Goal: Task Accomplishment & Management: Manage account settings

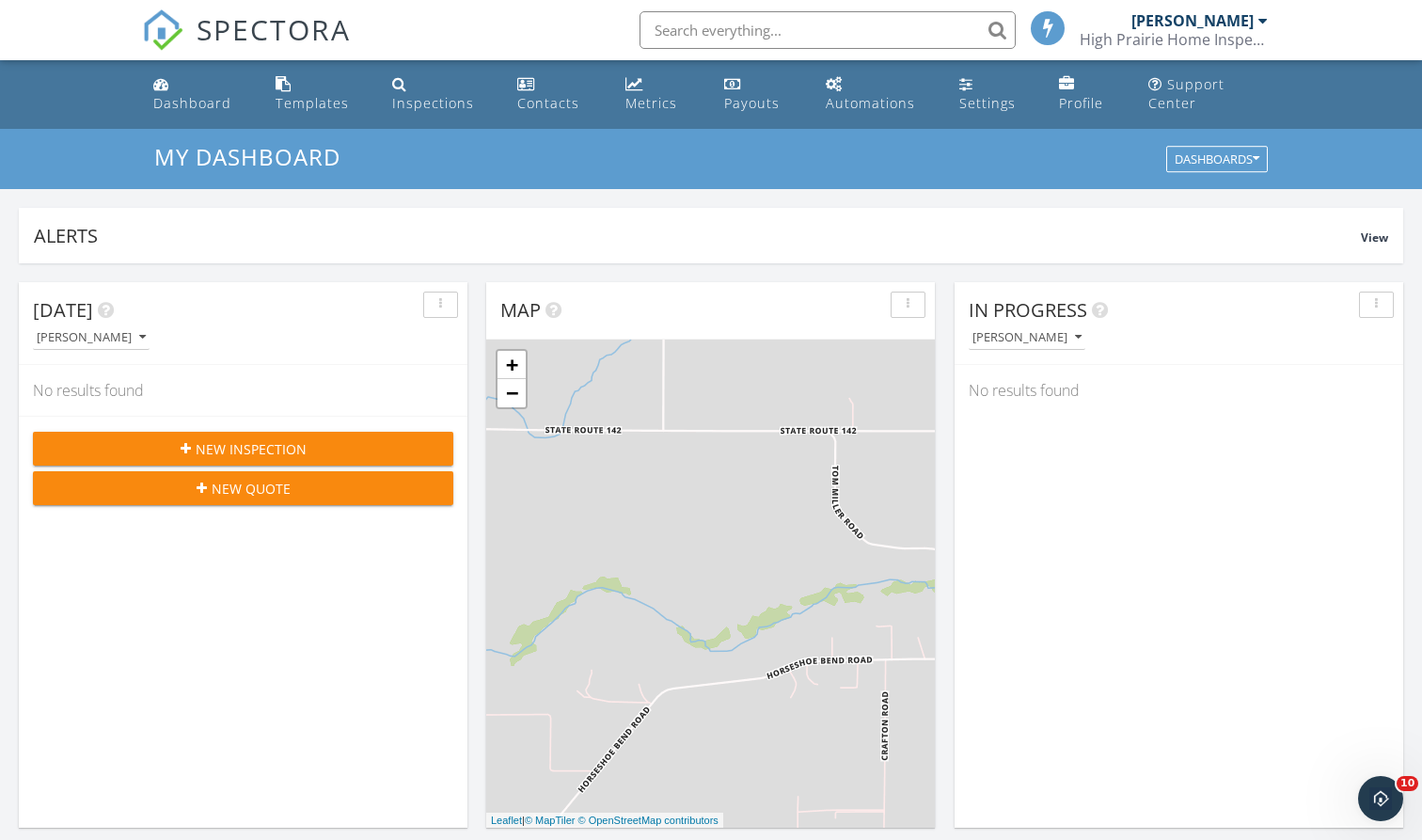
click at [265, 447] on span "New Inspection" at bounding box center [251, 448] width 111 height 20
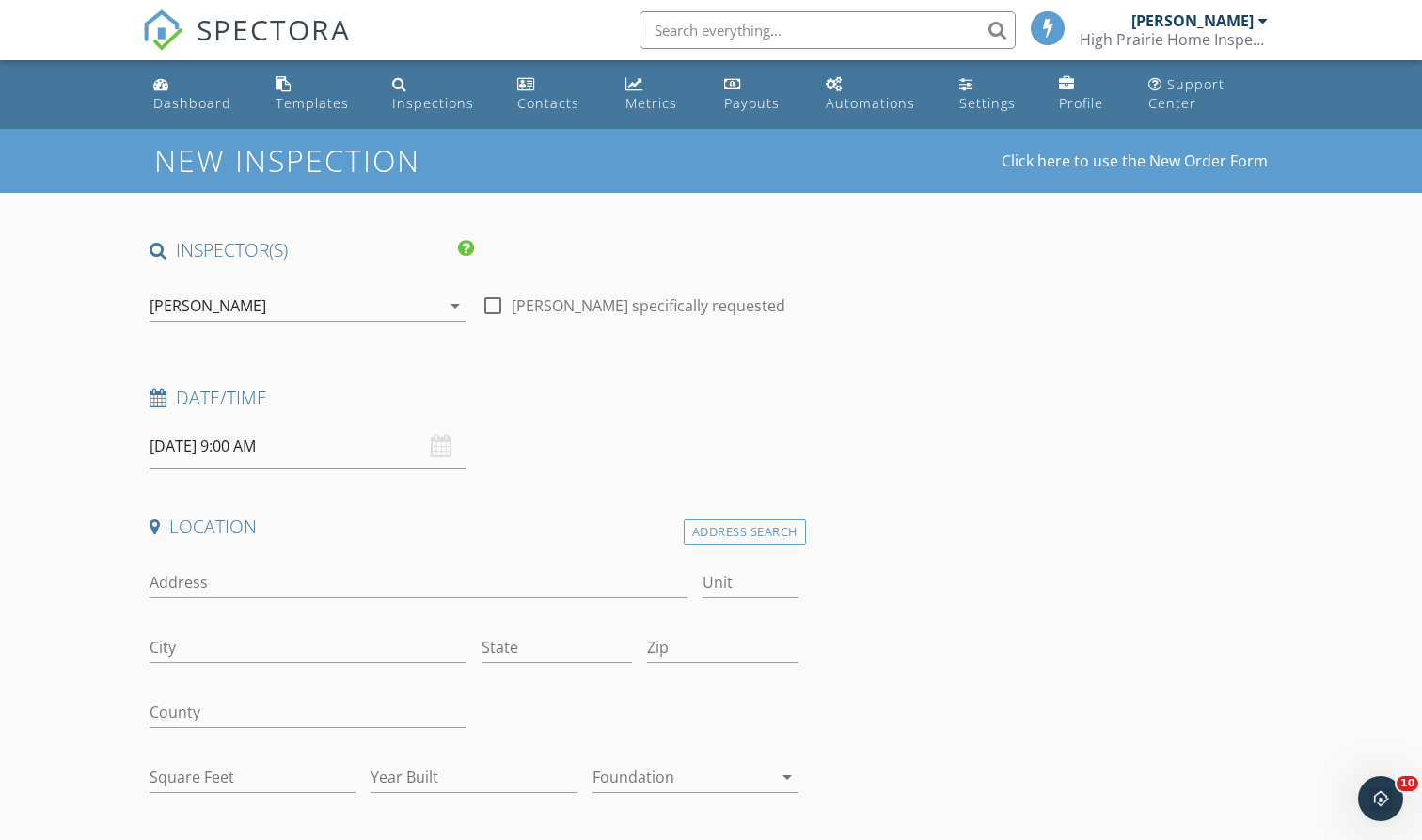
click at [298, 443] on input "09/30/2025 9:00 AM" at bounding box center [308, 446] width 317 height 46
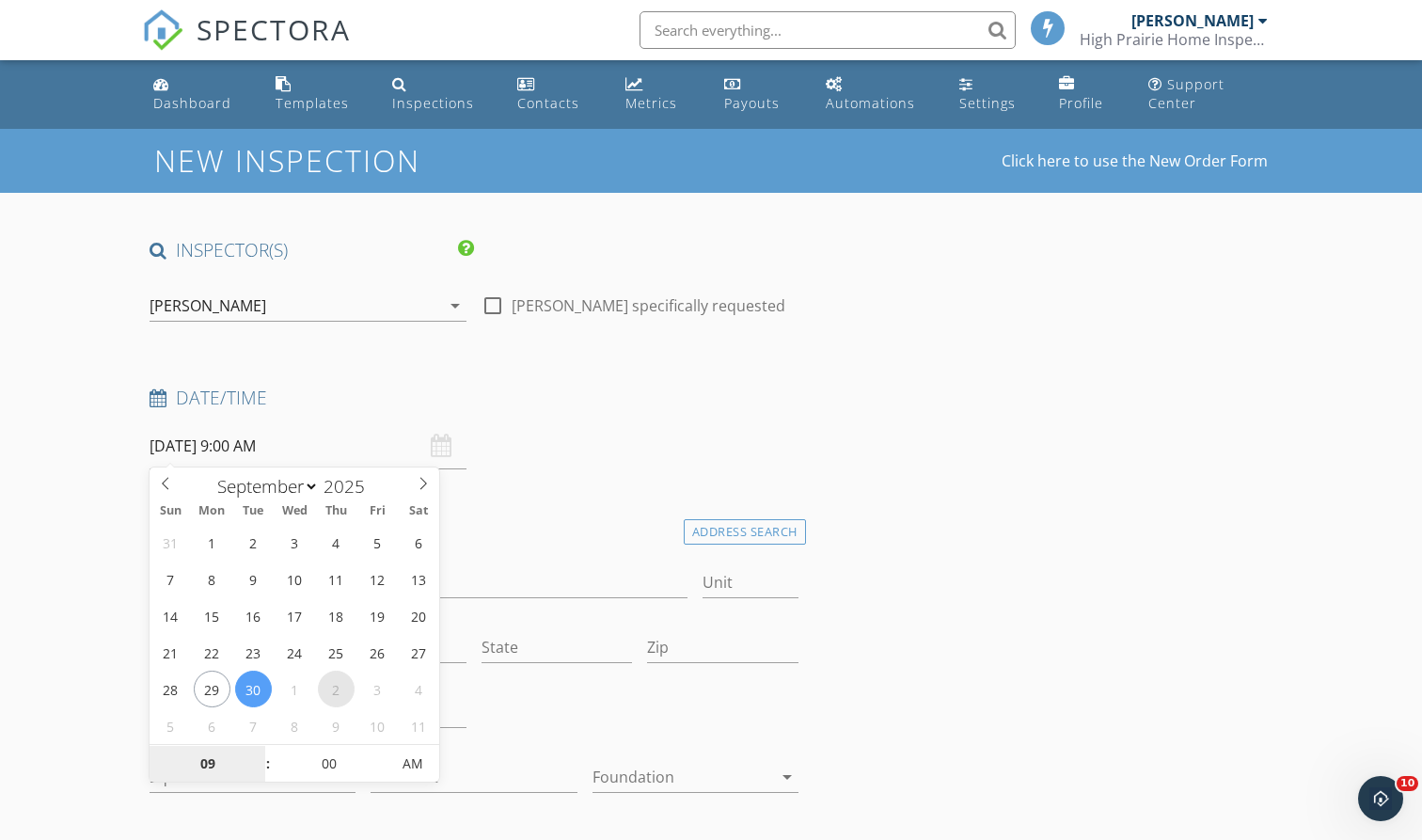
select select "9"
type input "10/30/2025 9:00 AM"
click at [165, 481] on icon at bounding box center [166, 483] width 13 height 13
select select "9"
type input "[DATE] 9:00 AM"
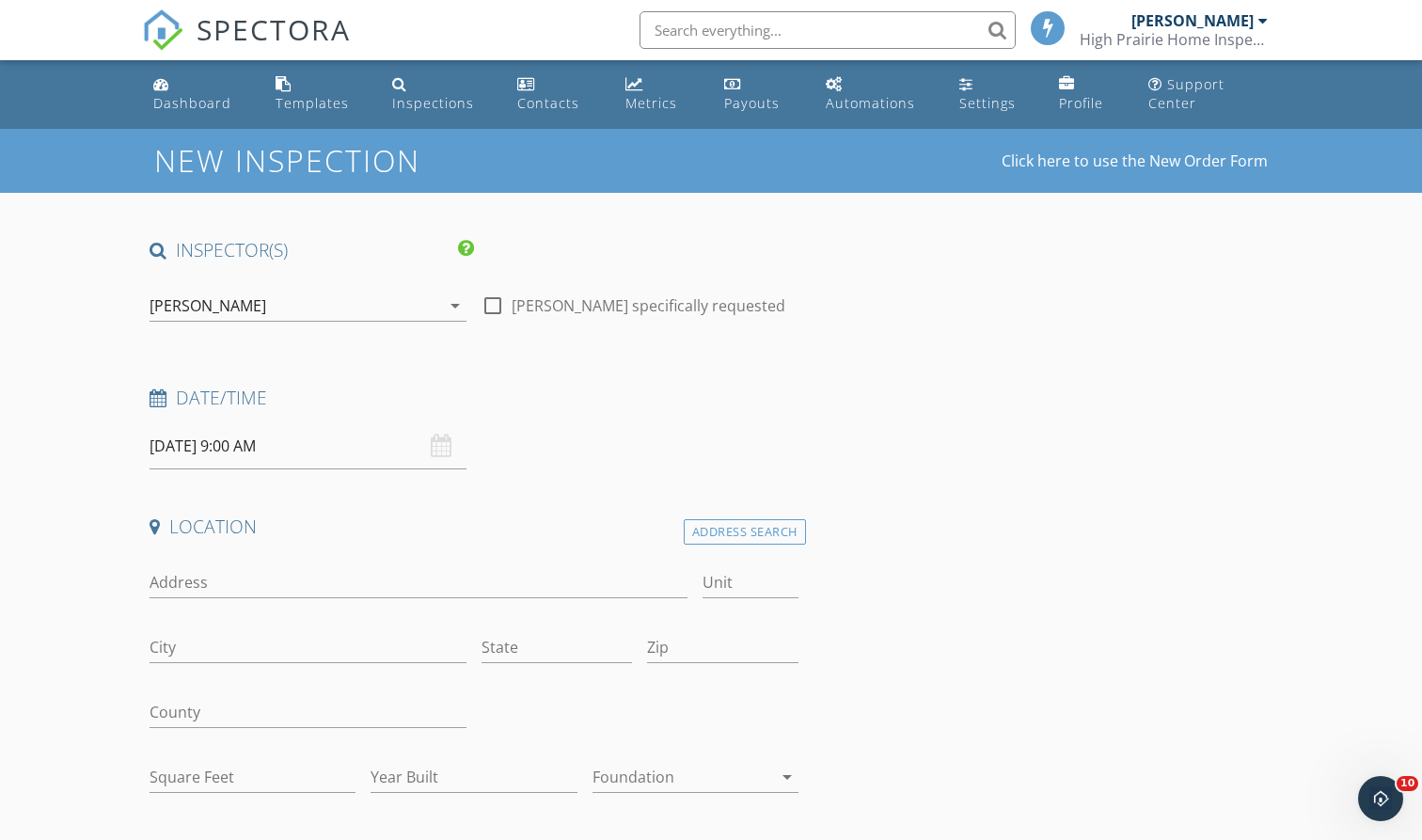
click at [587, 454] on div "Date/Time 10/02/2025 9:00 AM" at bounding box center [474, 427] width 664 height 84
type input "124 Pioneer Cir"
type input "Goldendale"
type input "wa"
type input "98620"
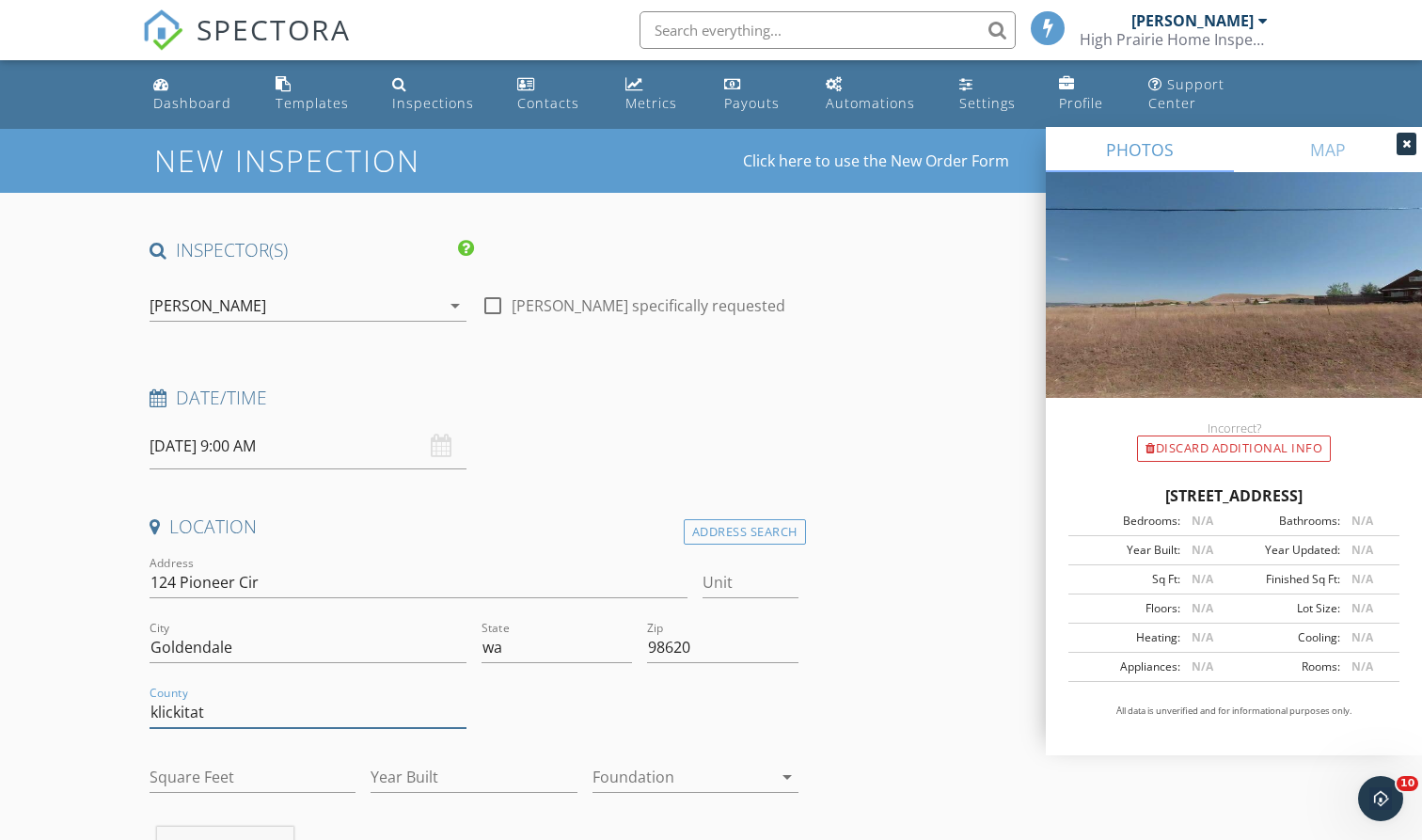
type input "klickitat"
type input "2222"
type input "2025"
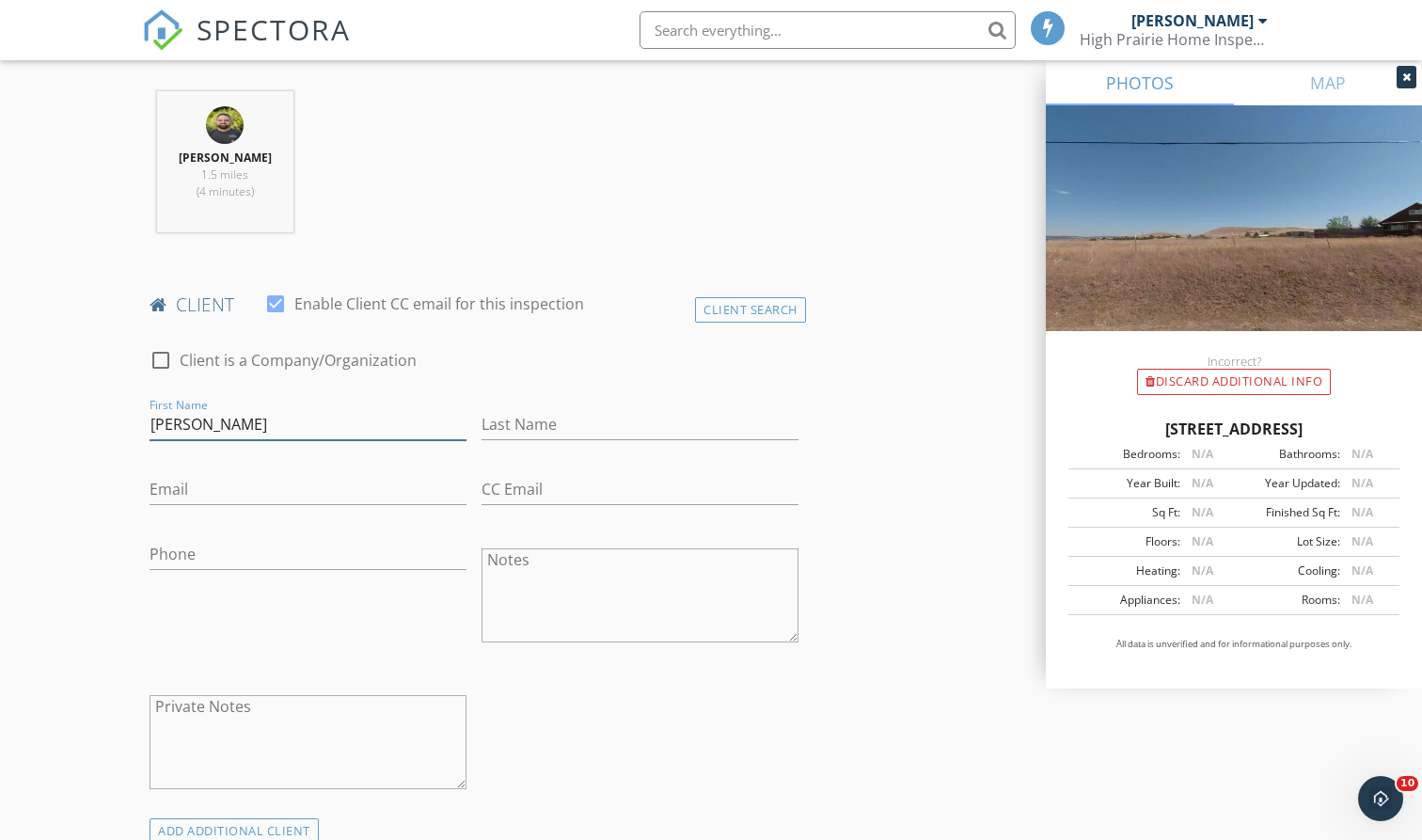
type input "[PERSON_NAME]"
type input "Kune"
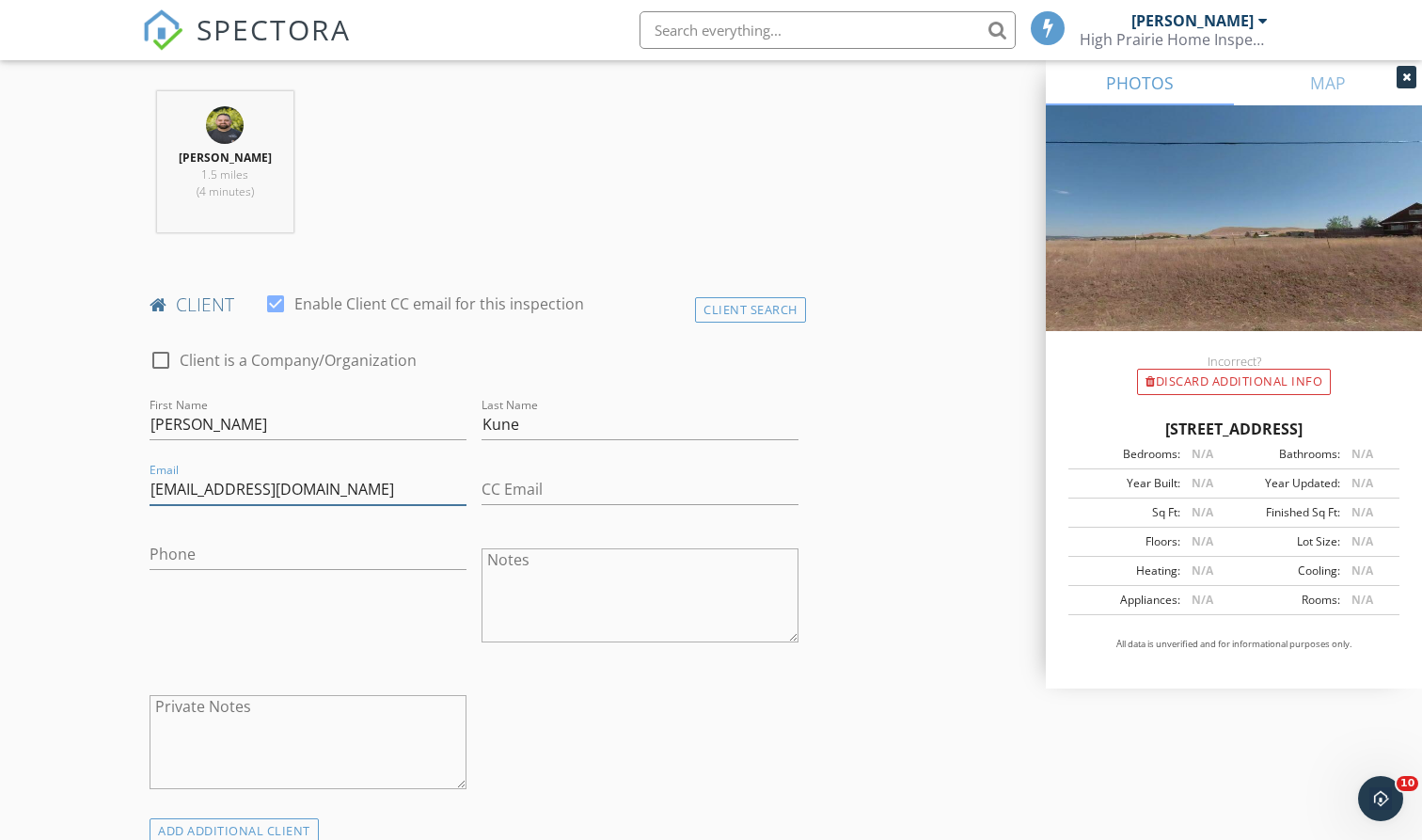
type input "[EMAIL_ADDRESS][DOMAIN_NAME]"
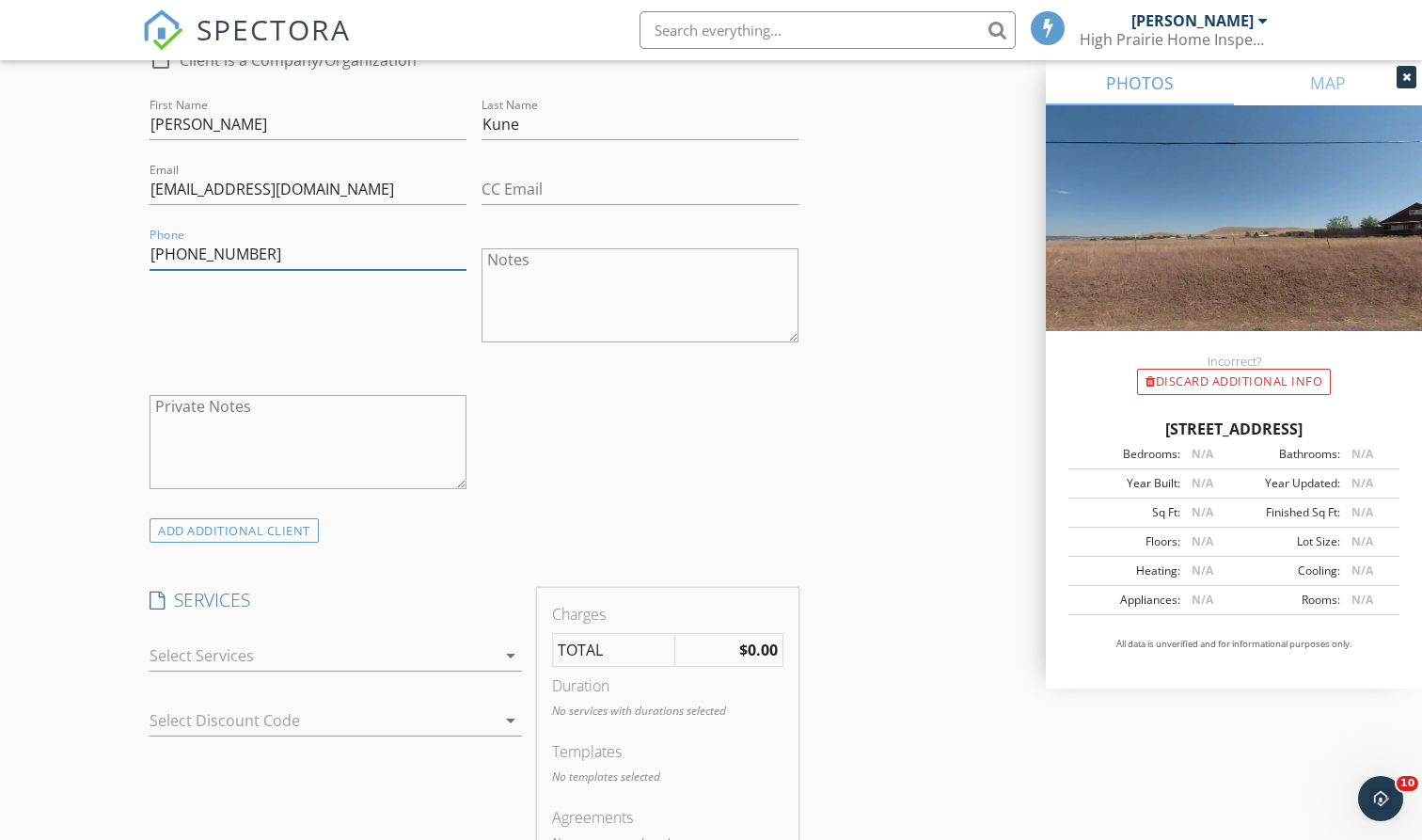
scroll to position [1053, 0]
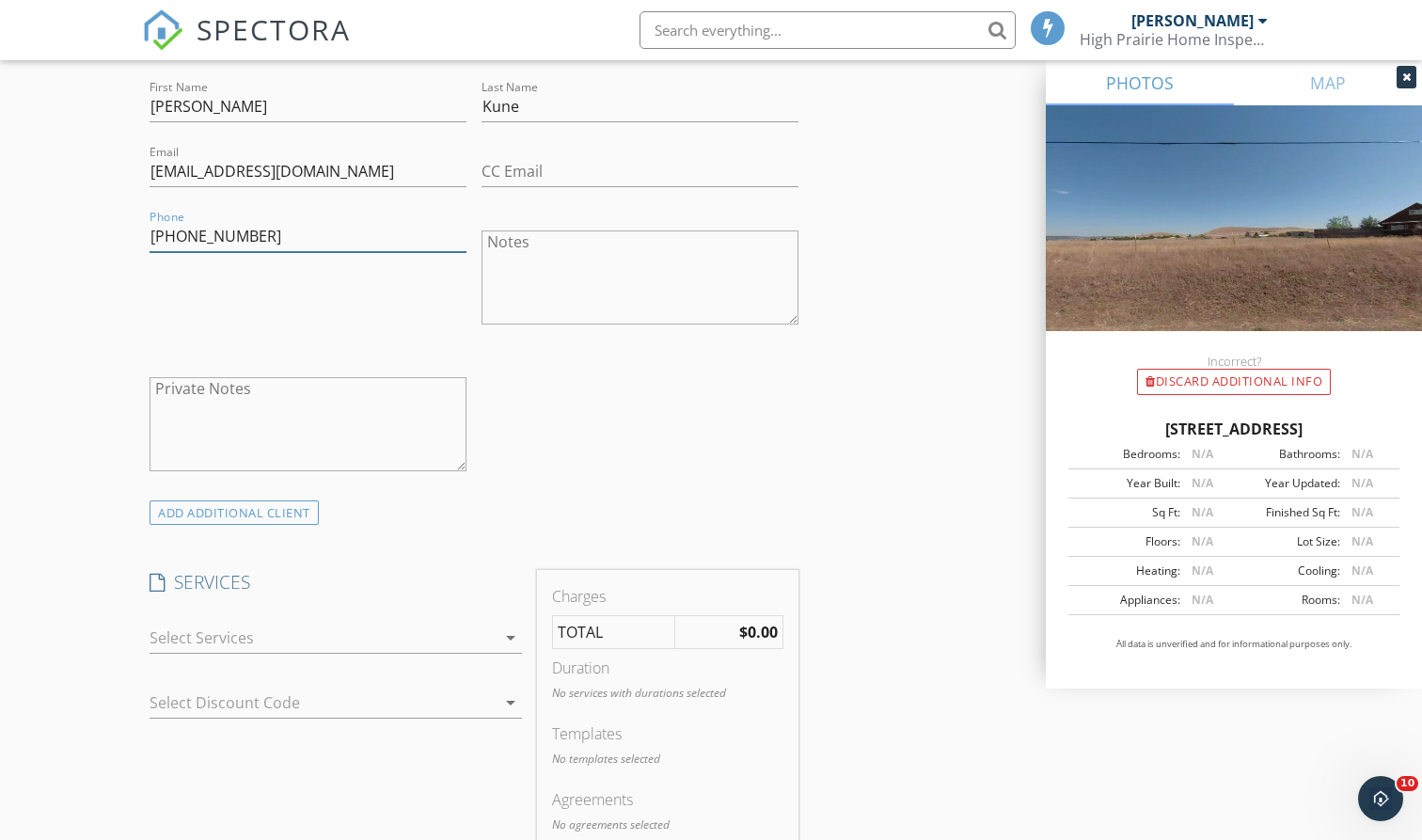
type input "541-980-4148"
click at [485, 651] on div "arrow_drop_down" at bounding box center [336, 647] width 372 height 50
click at [485, 642] on div at bounding box center [322, 638] width 346 height 31
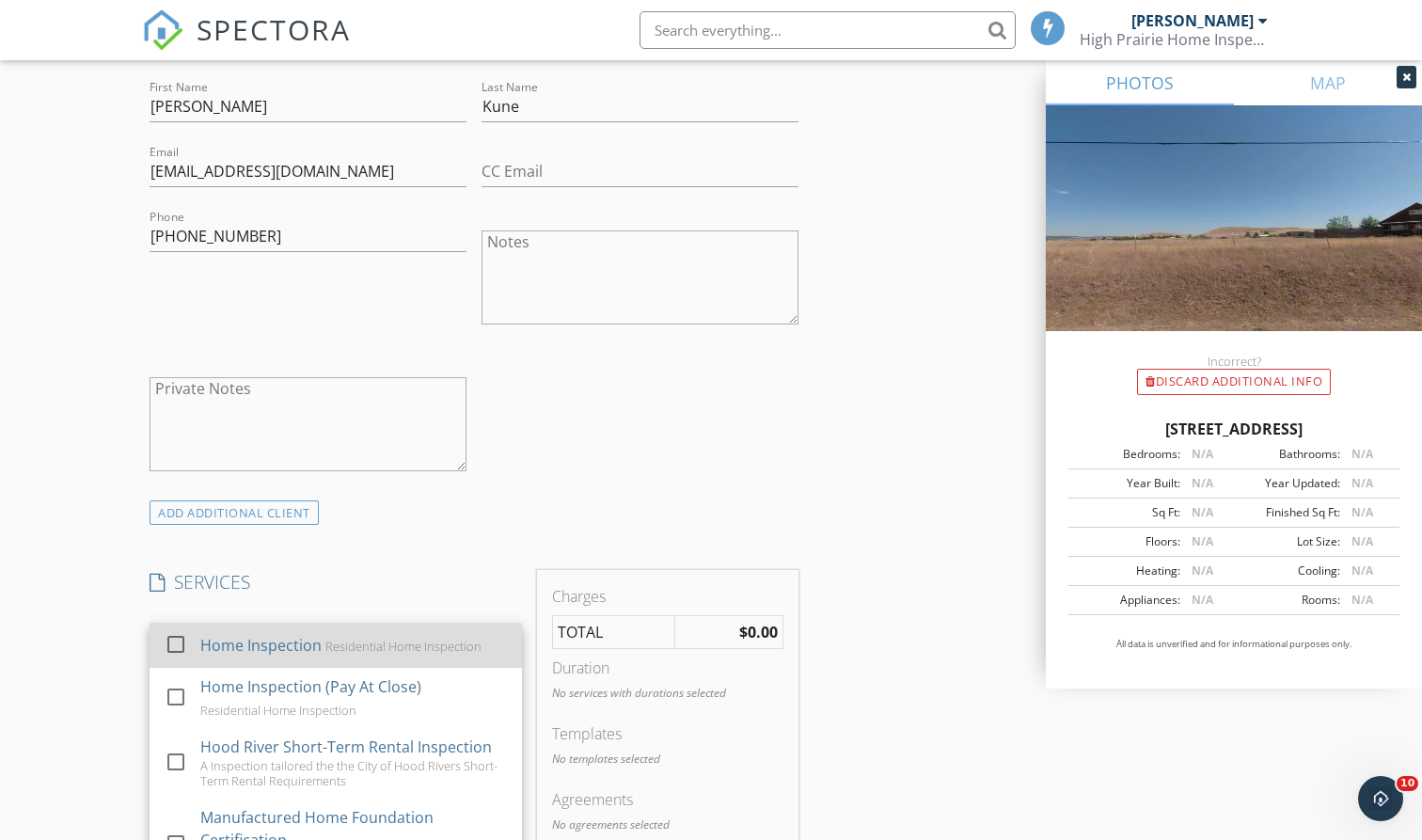
click at [485, 648] on div "Home Inspection Residential Home Inspection" at bounding box center [354, 645] width 306 height 37
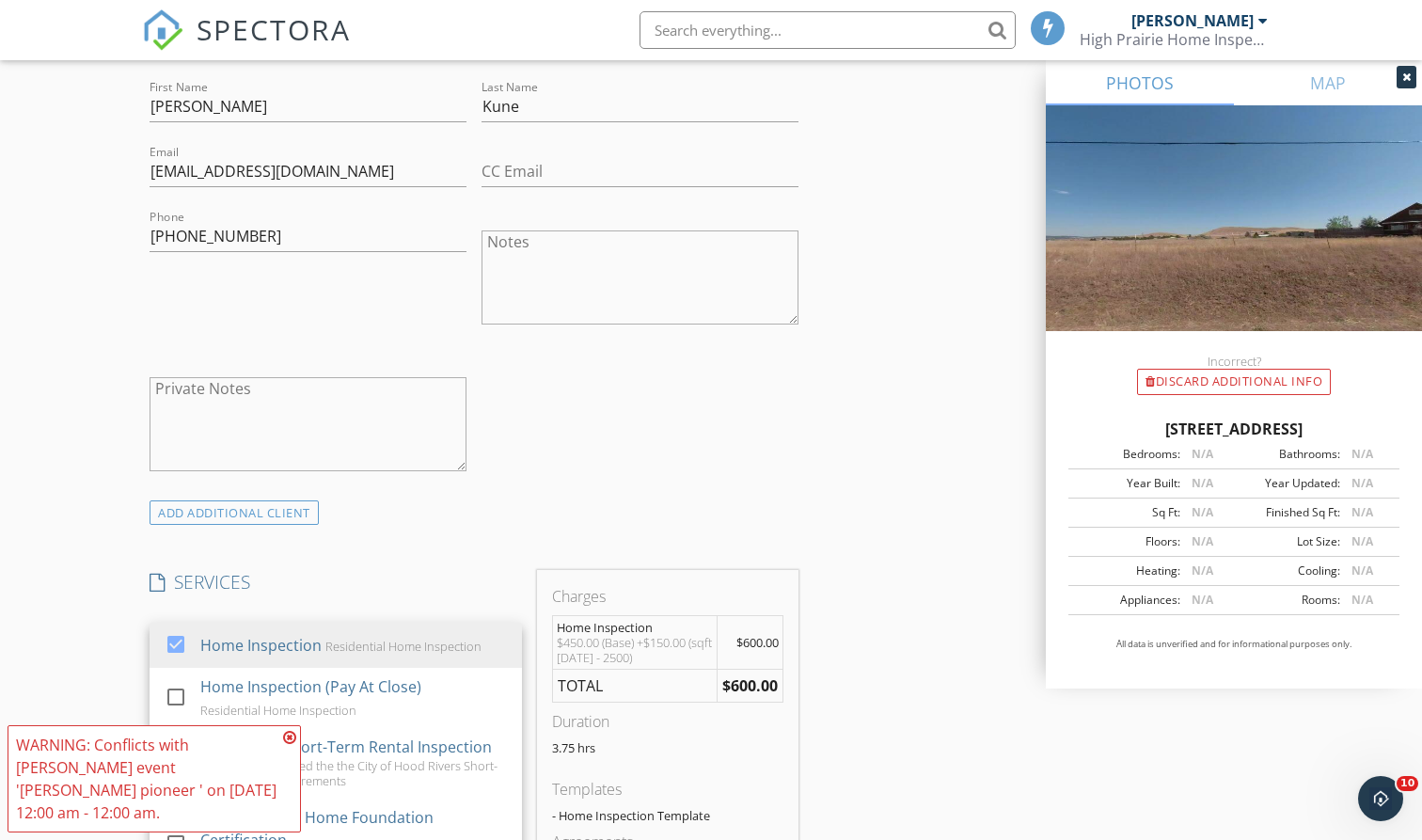
click at [836, 687] on div "INSPECTOR(S) check_box Spencer Sieler PRIMARY Spencer Sieler arrow_drop_down ch…" at bounding box center [711, 811] width 1138 height 3254
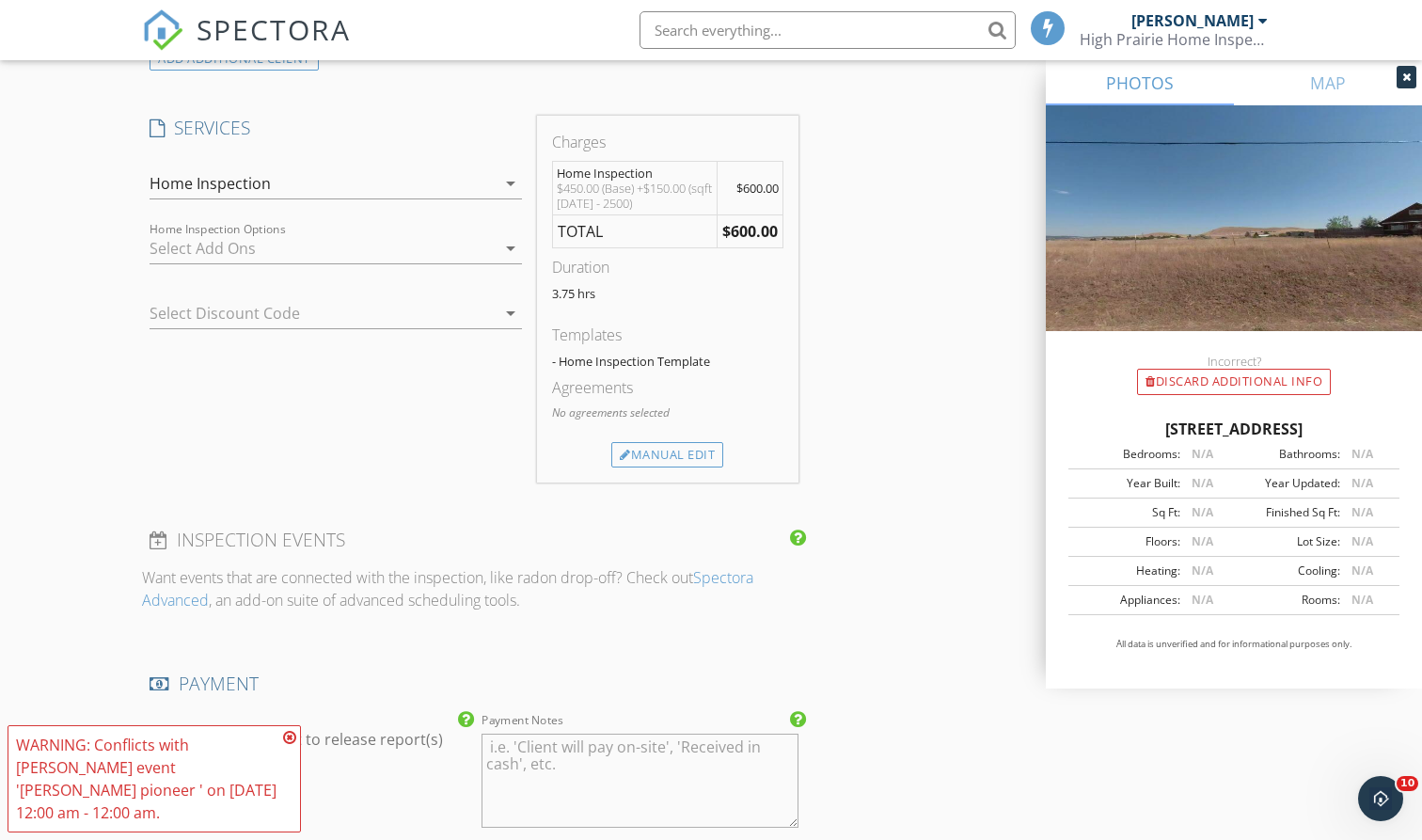
scroll to position [1526, 0]
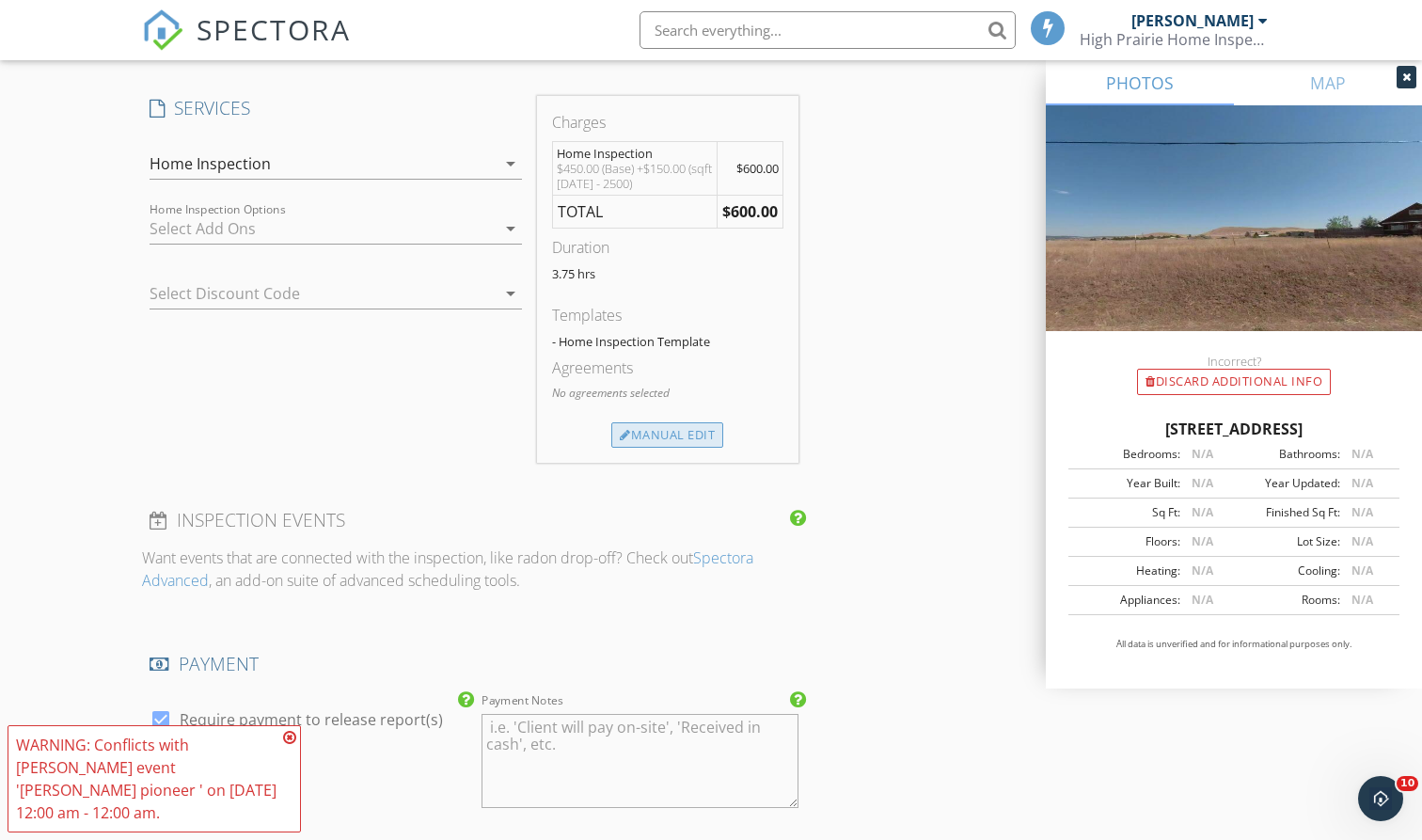
click at [648, 423] on div "Manual Edit" at bounding box center [667, 436] width 112 height 27
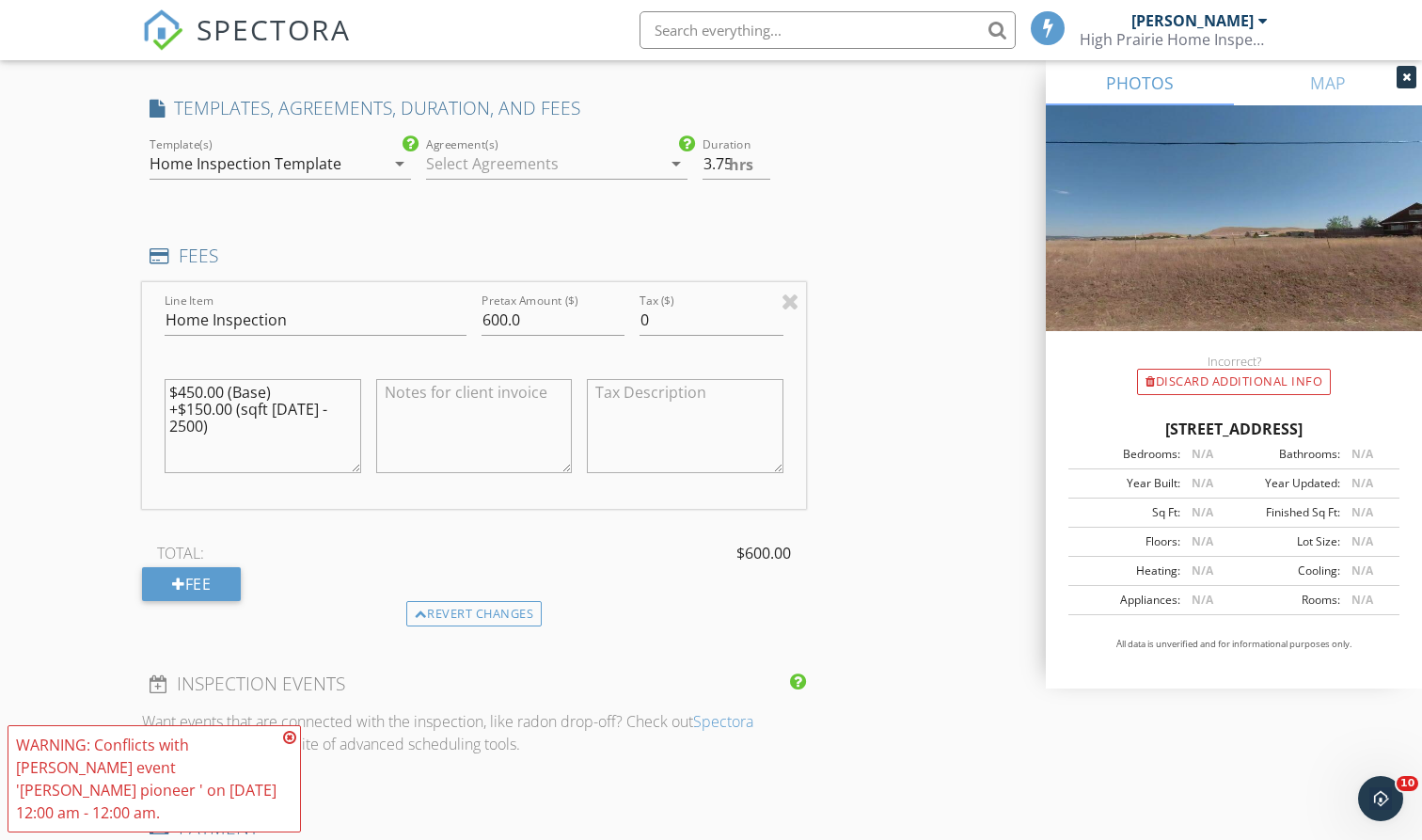
click at [543, 156] on div at bounding box center [544, 164] width 236 height 31
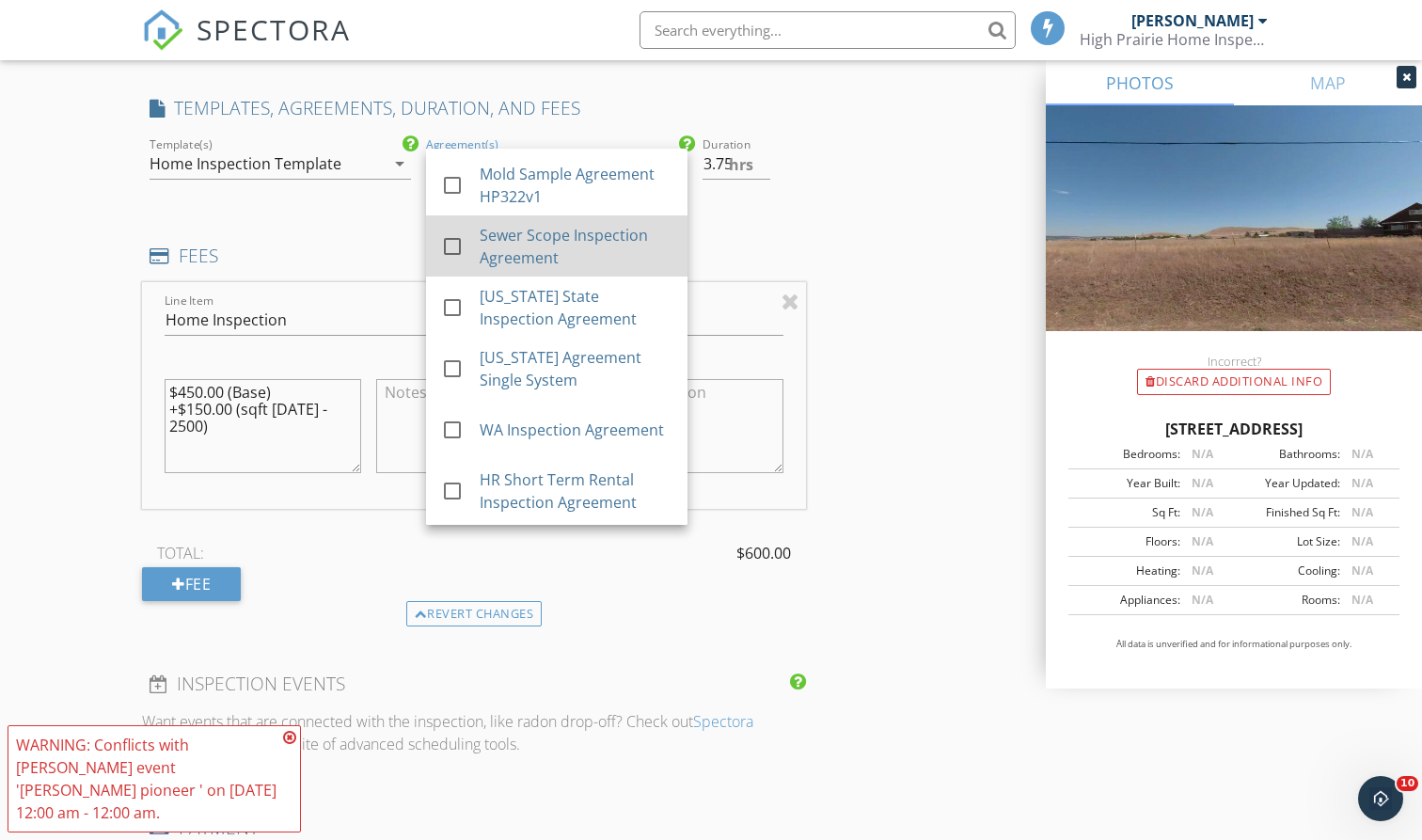
scroll to position [140, 0]
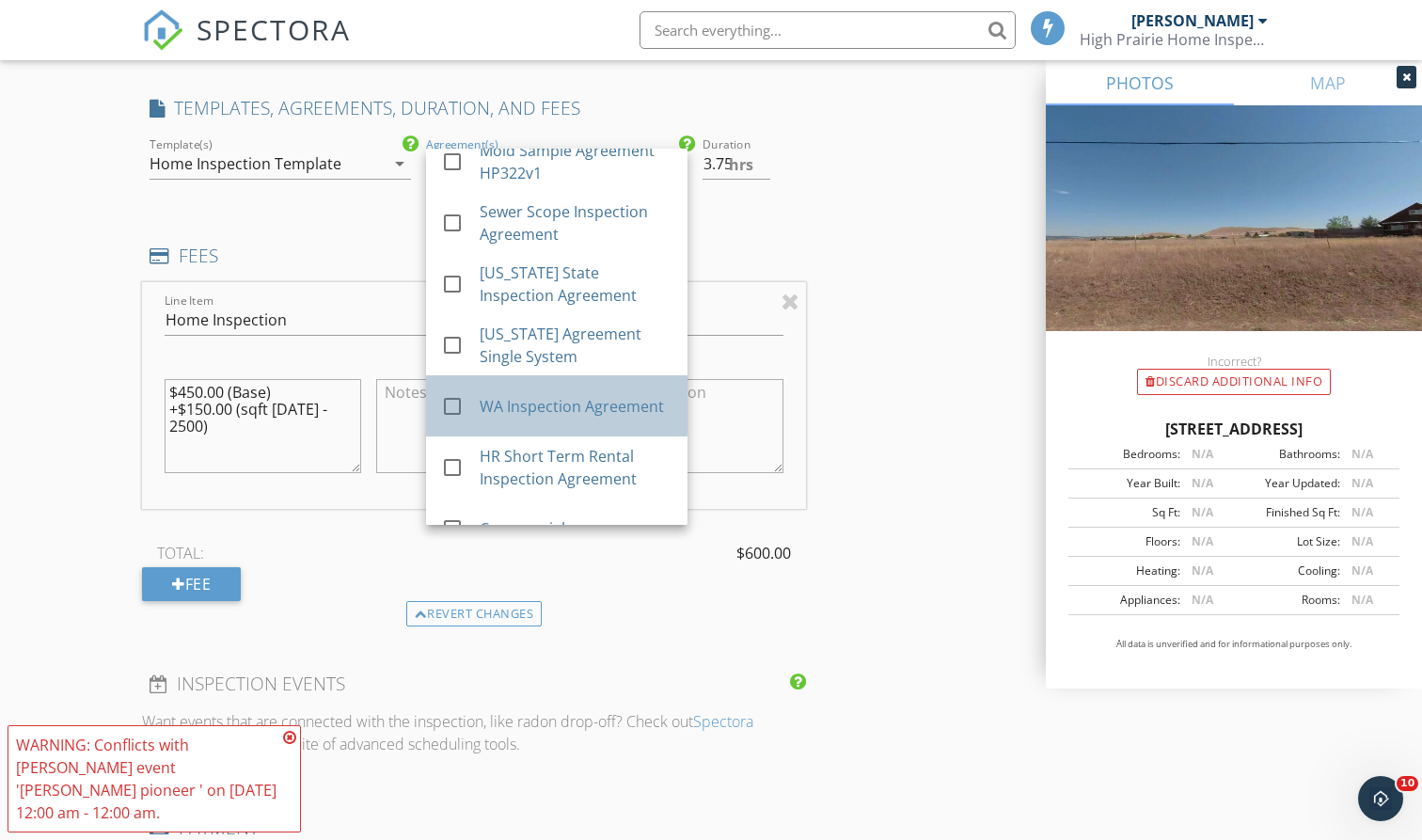
click at [542, 386] on div "check_box_outline_blank WA Inspection Agreement" at bounding box center [556, 405] width 232 height 46
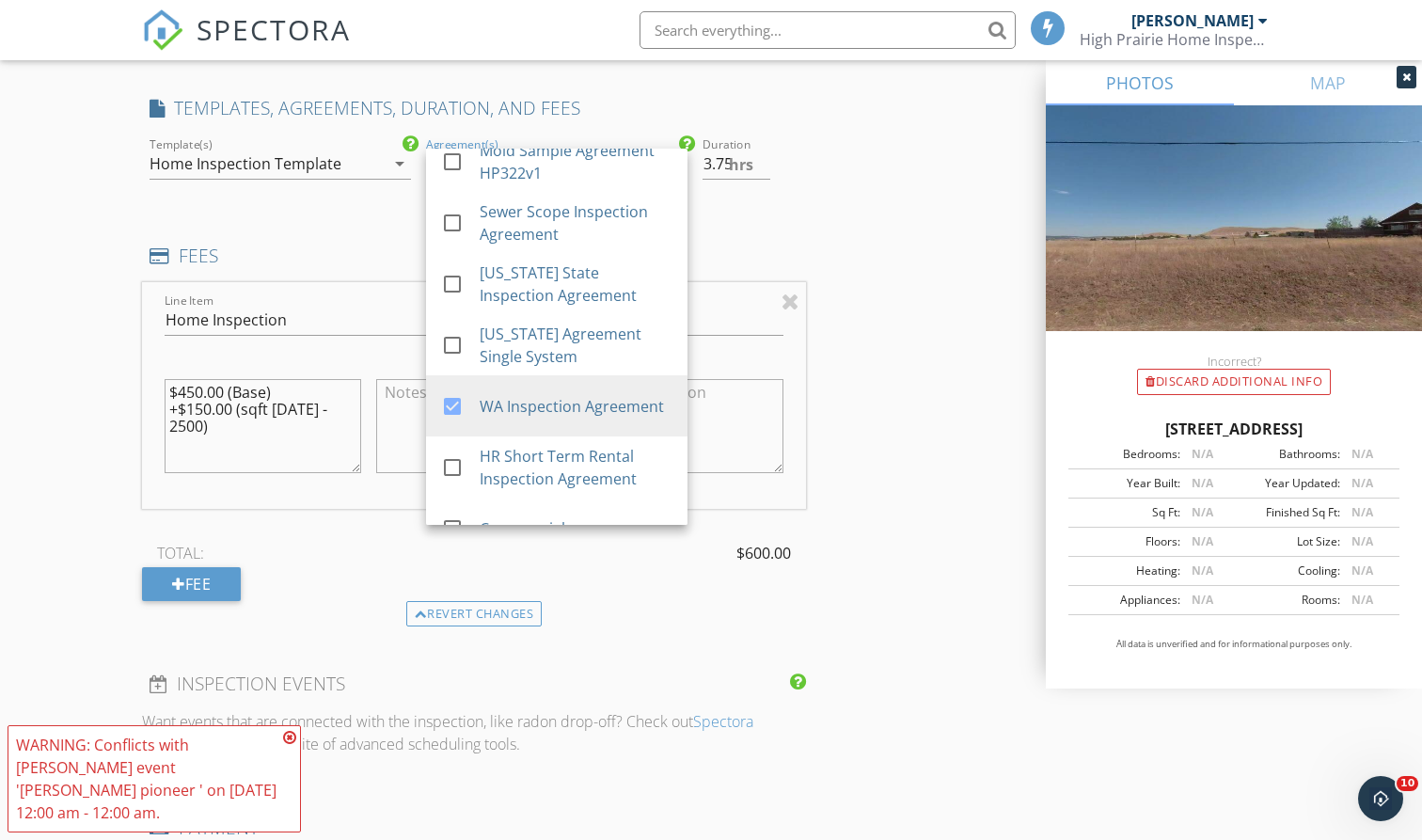
click at [949, 476] on div "INSPECTOR(S) check_box Spencer Sieler PRIMARY Spencer Sieler arrow_drop_down ch…" at bounding box center [711, 420] width 1138 height 3417
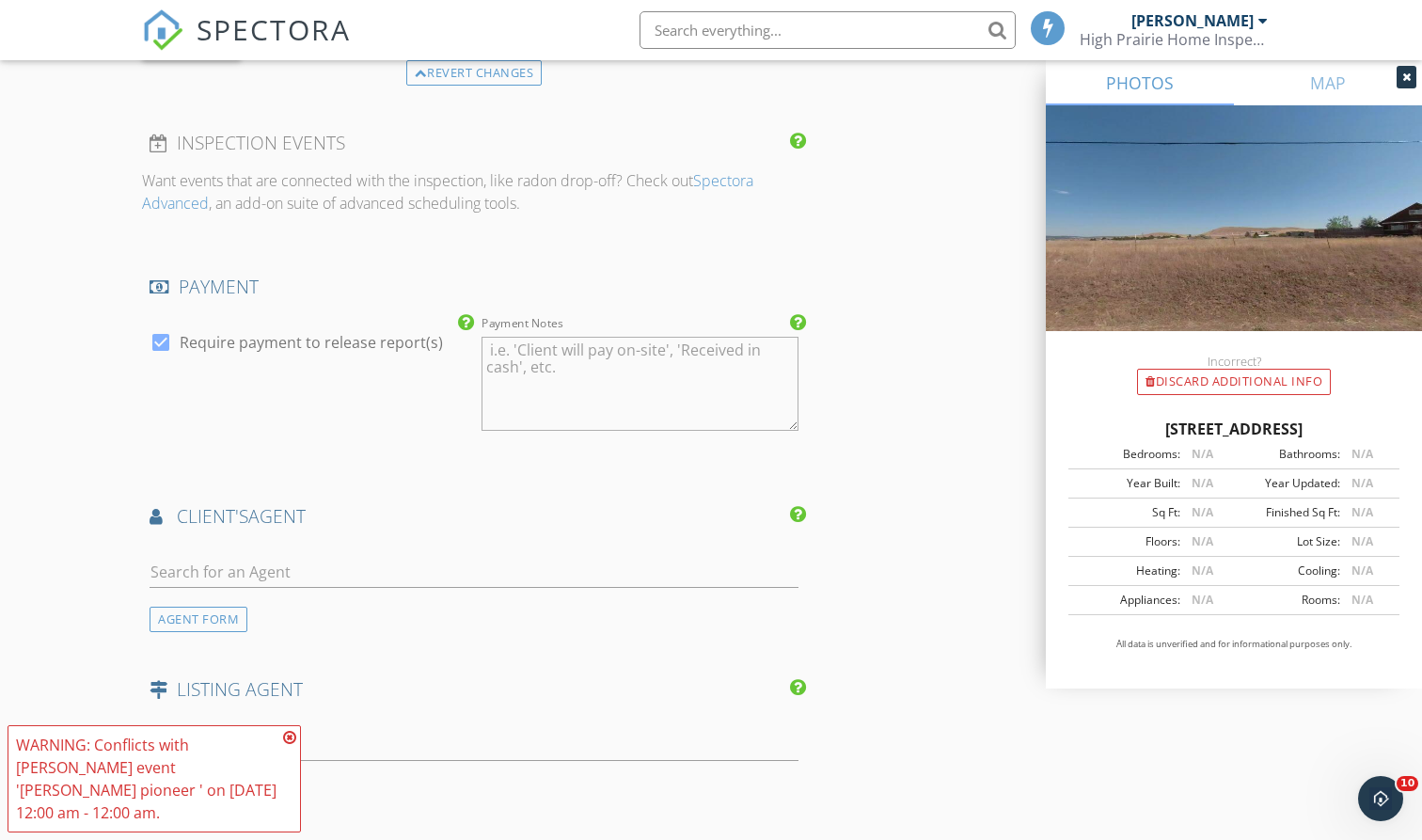
scroll to position [2324, 0]
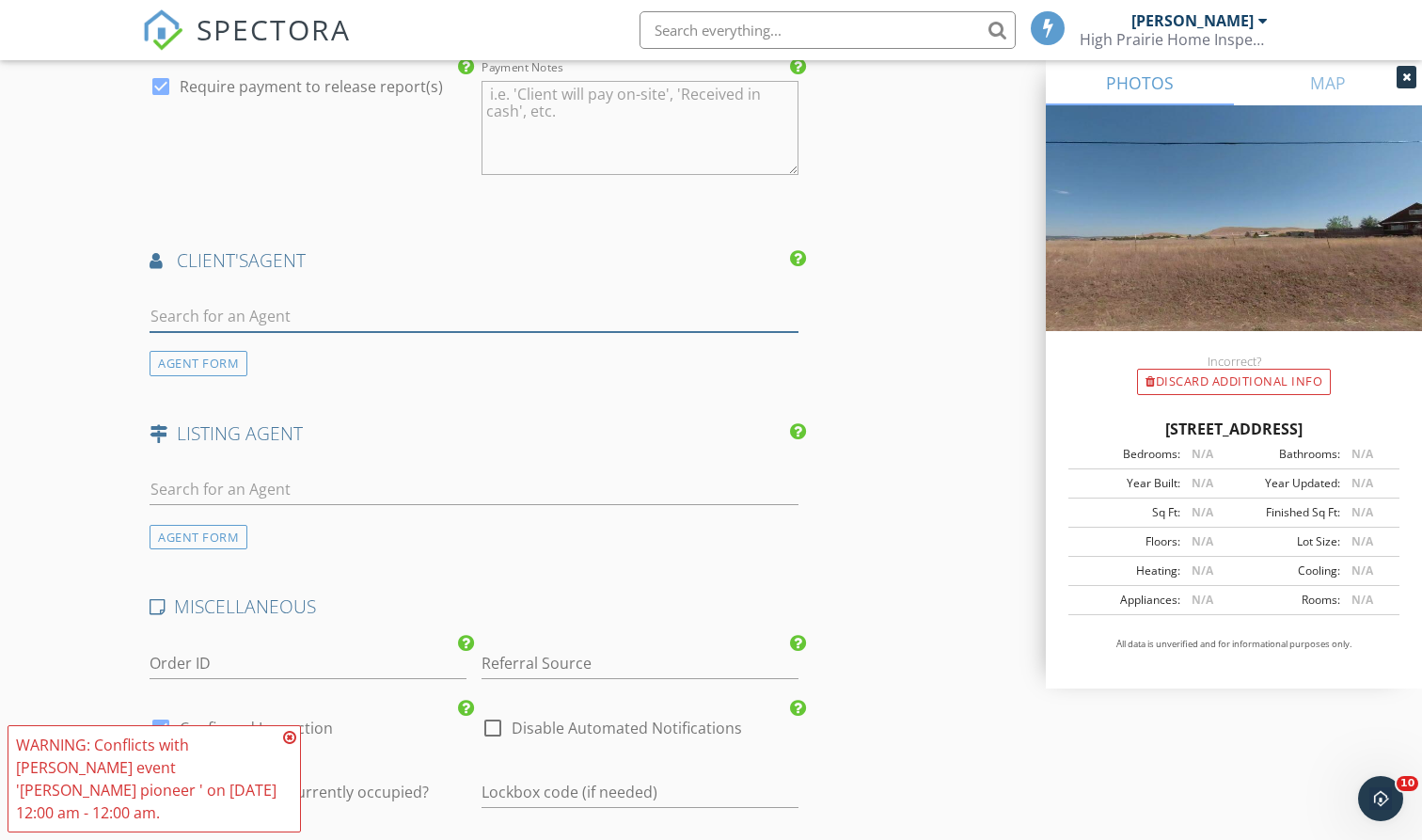
click at [409, 315] on input "text" at bounding box center [474, 317] width 649 height 31
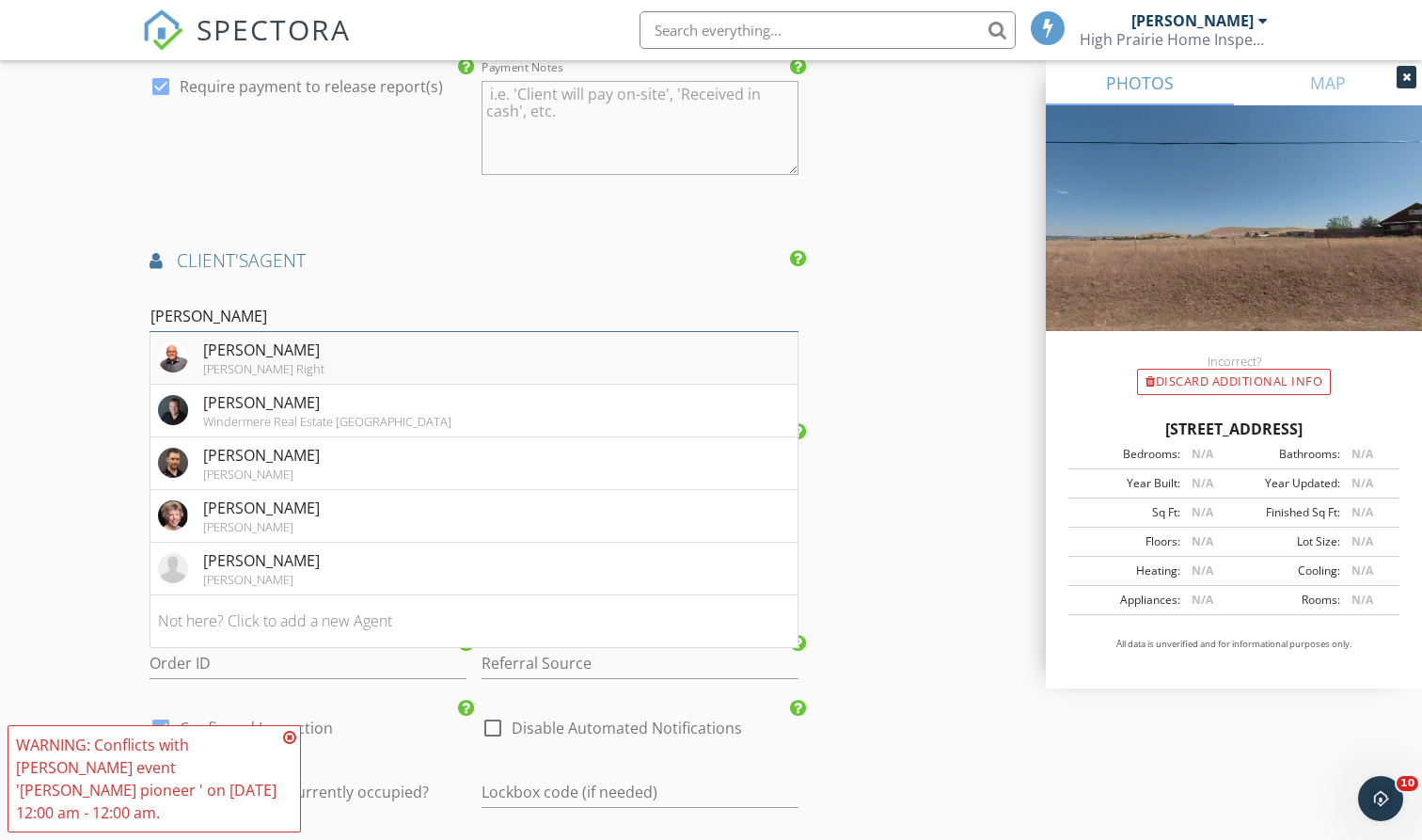
type input "scot"
click at [307, 338] on li "Scott Cozad Kelly Right" at bounding box center [474, 358] width 647 height 52
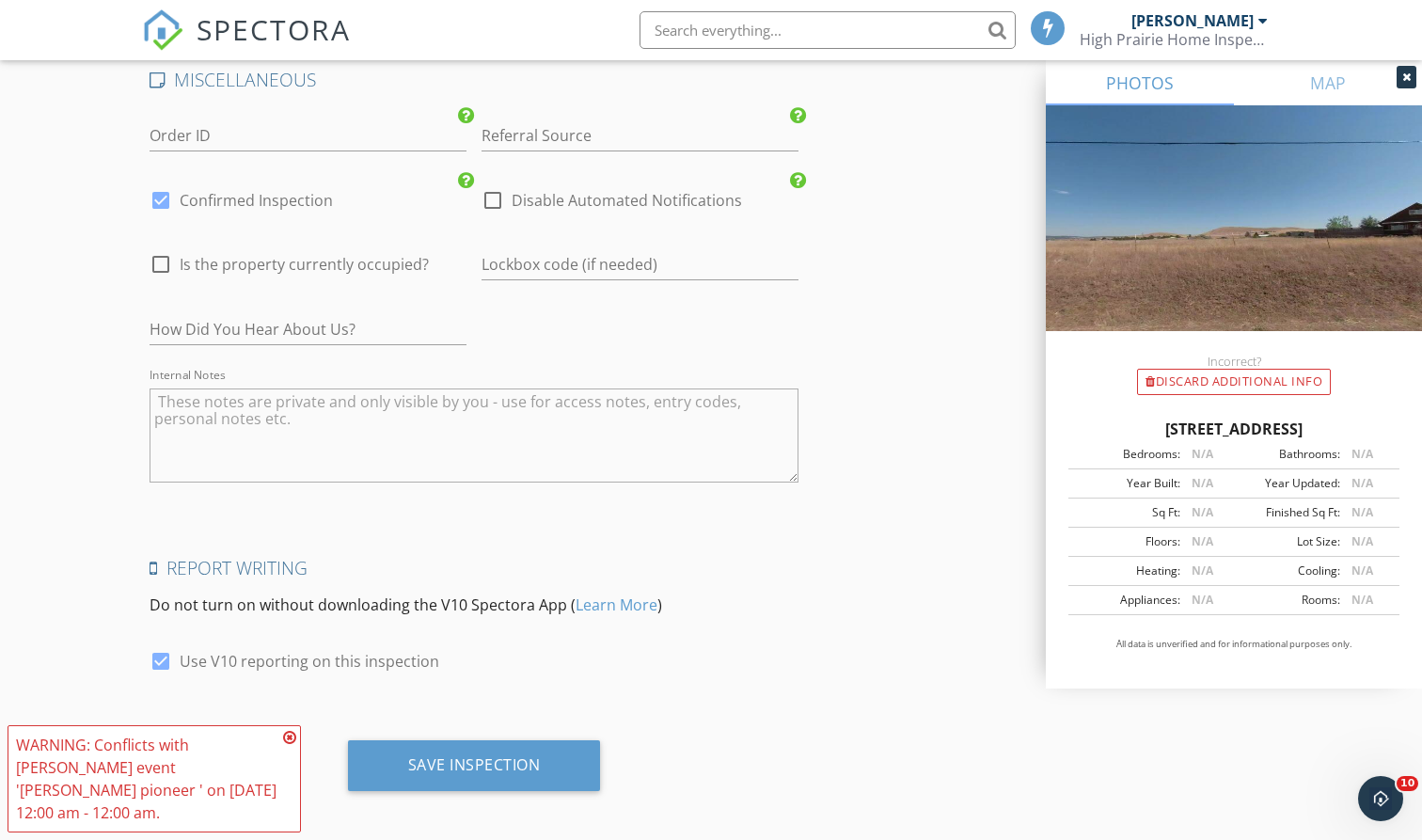
scroll to position [3277, 0]
click at [496, 188] on div at bounding box center [493, 201] width 32 height 32
checkbox input "true"
click at [163, 186] on div at bounding box center [161, 201] width 32 height 32
checkbox input "false"
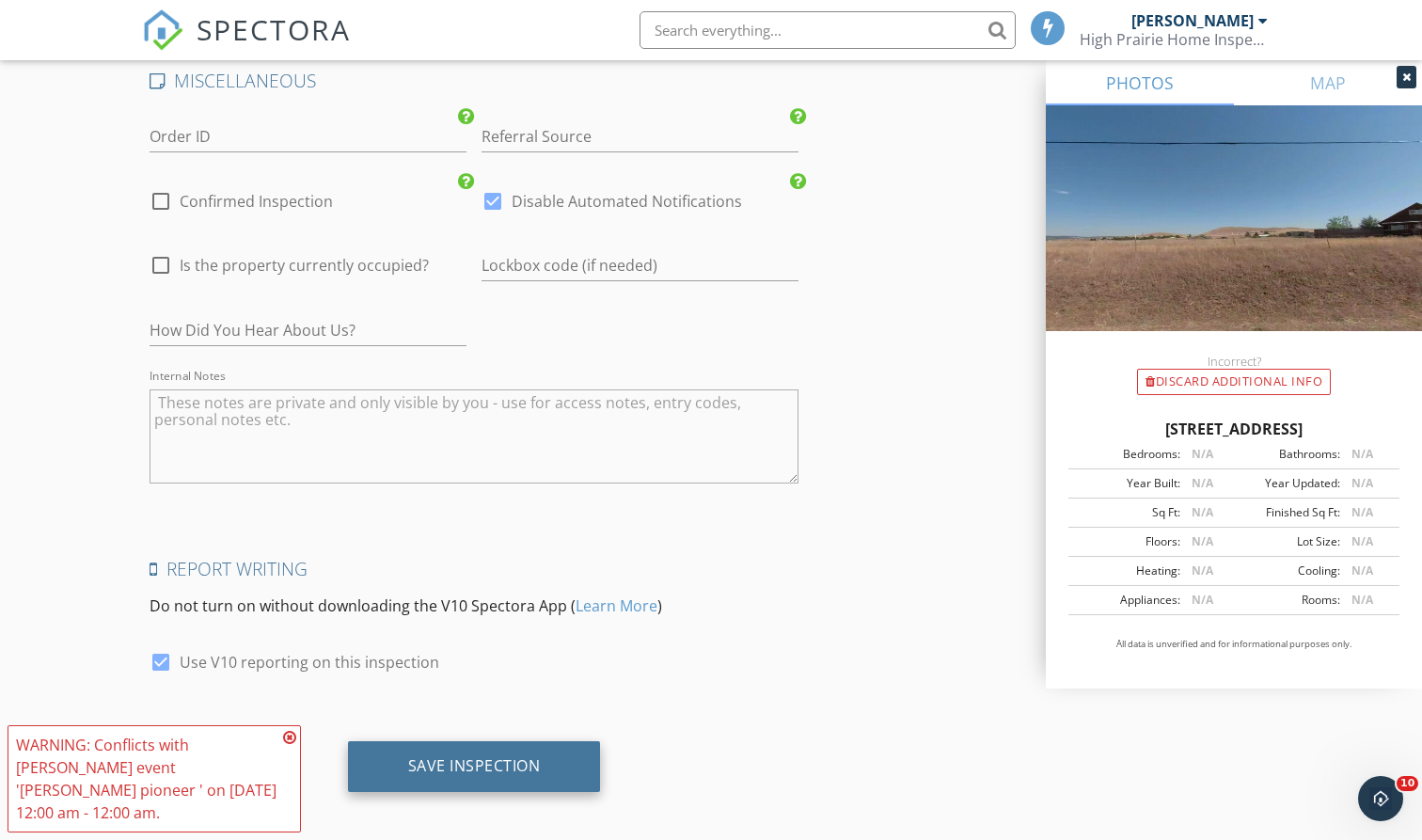
click at [527, 756] on div "Save Inspection" at bounding box center [474, 766] width 133 height 19
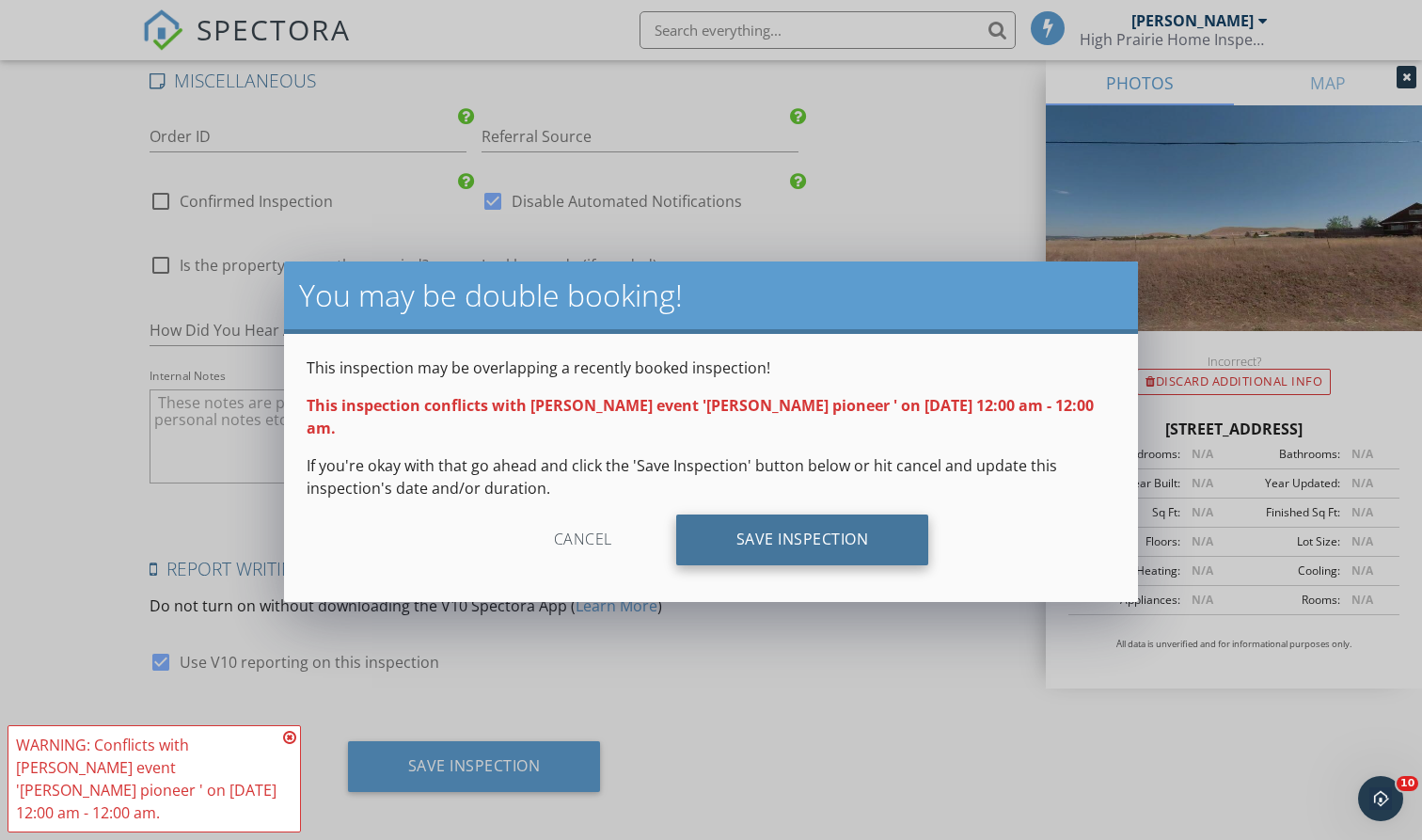
click at [781, 514] on div "Save Inspection" at bounding box center [802, 539] width 253 height 51
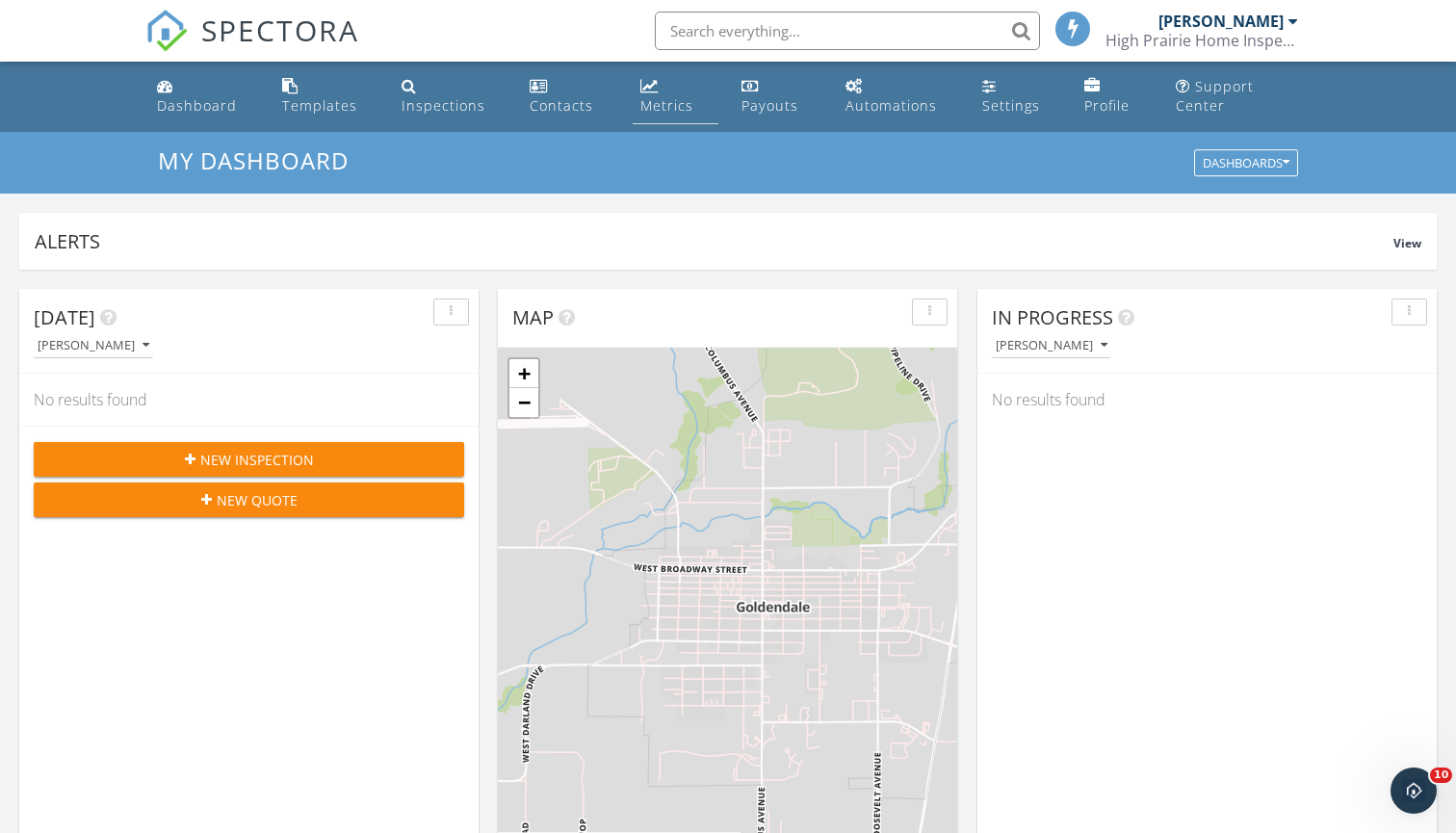
click at [662, 98] on div "Metrics" at bounding box center [667, 105] width 53 height 19
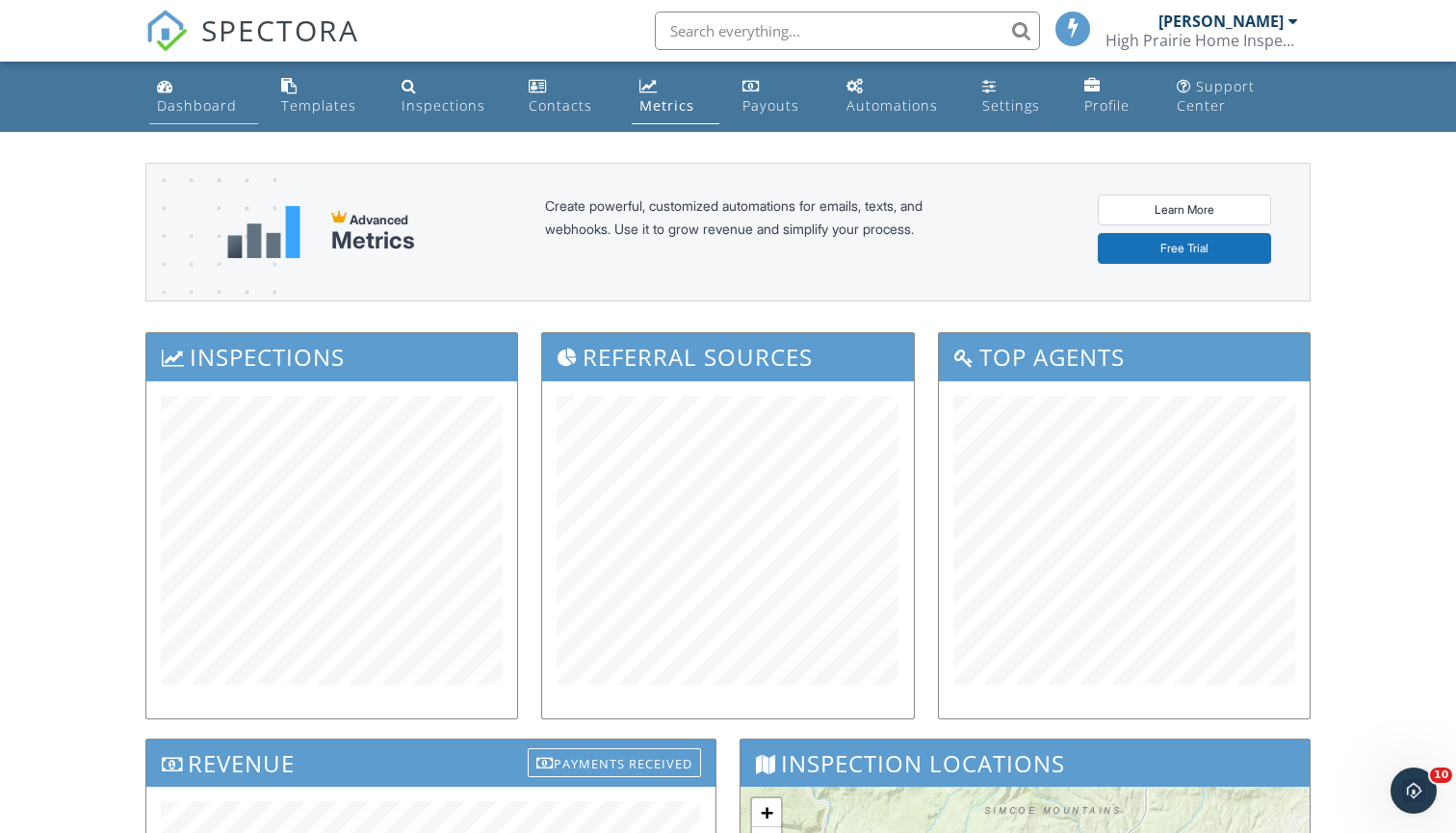
click at [194, 84] on link "Dashboard" at bounding box center [203, 97] width 108 height 55
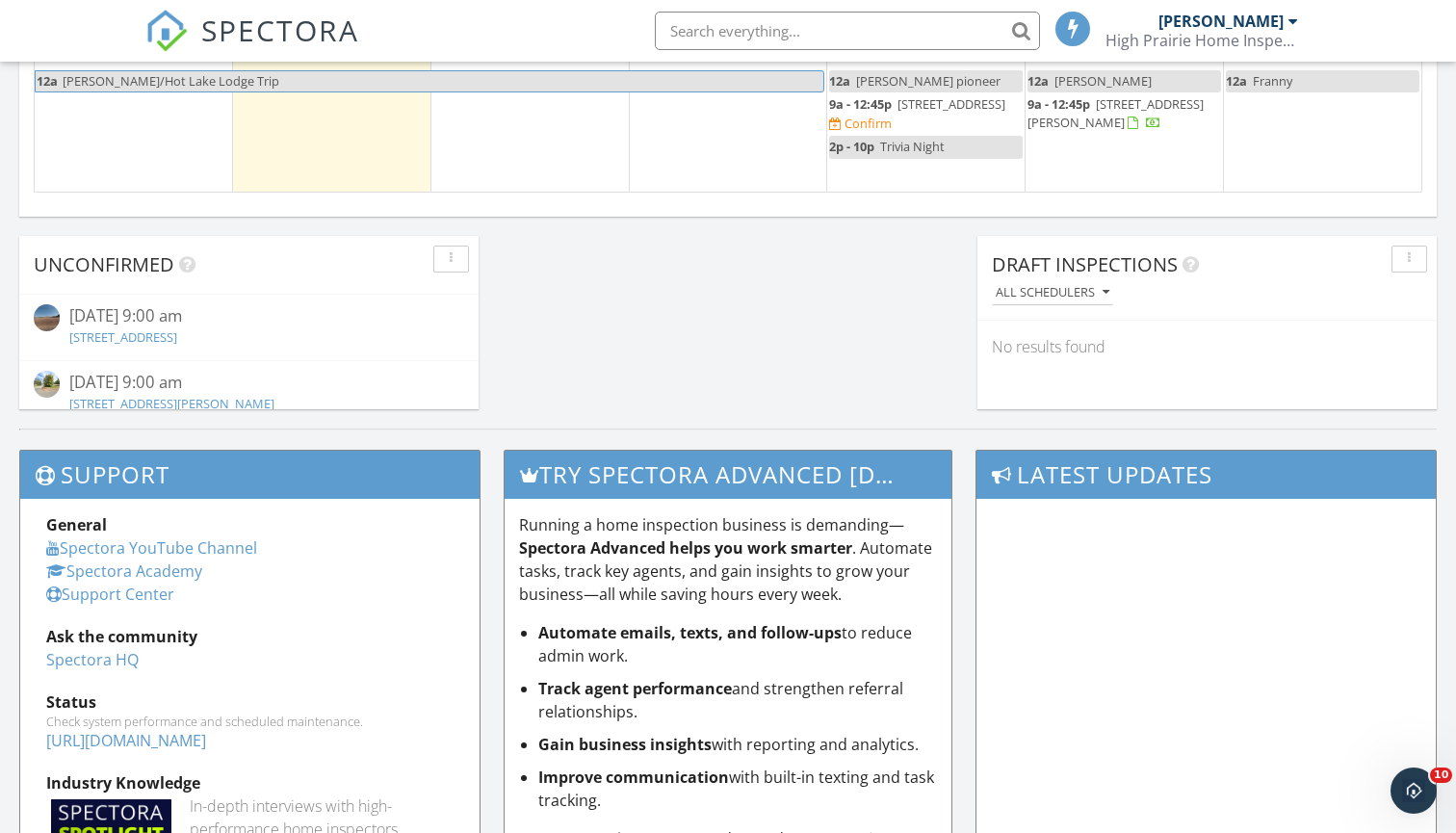
scroll to position [1687, 0]
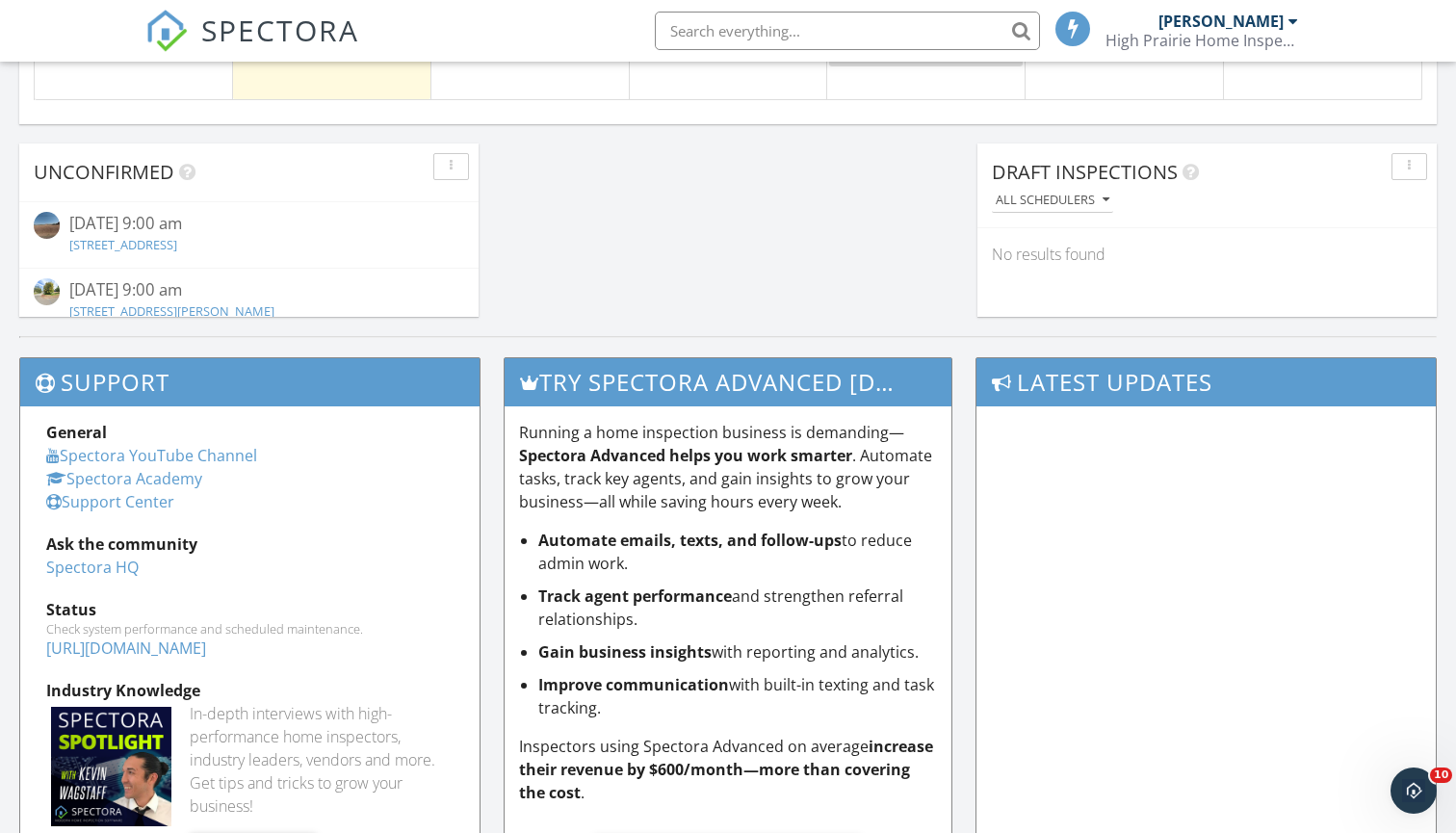
click at [177, 241] on link "124 Pioneer Cir, Goldendale, wa 98620" at bounding box center [123, 245] width 107 height 18
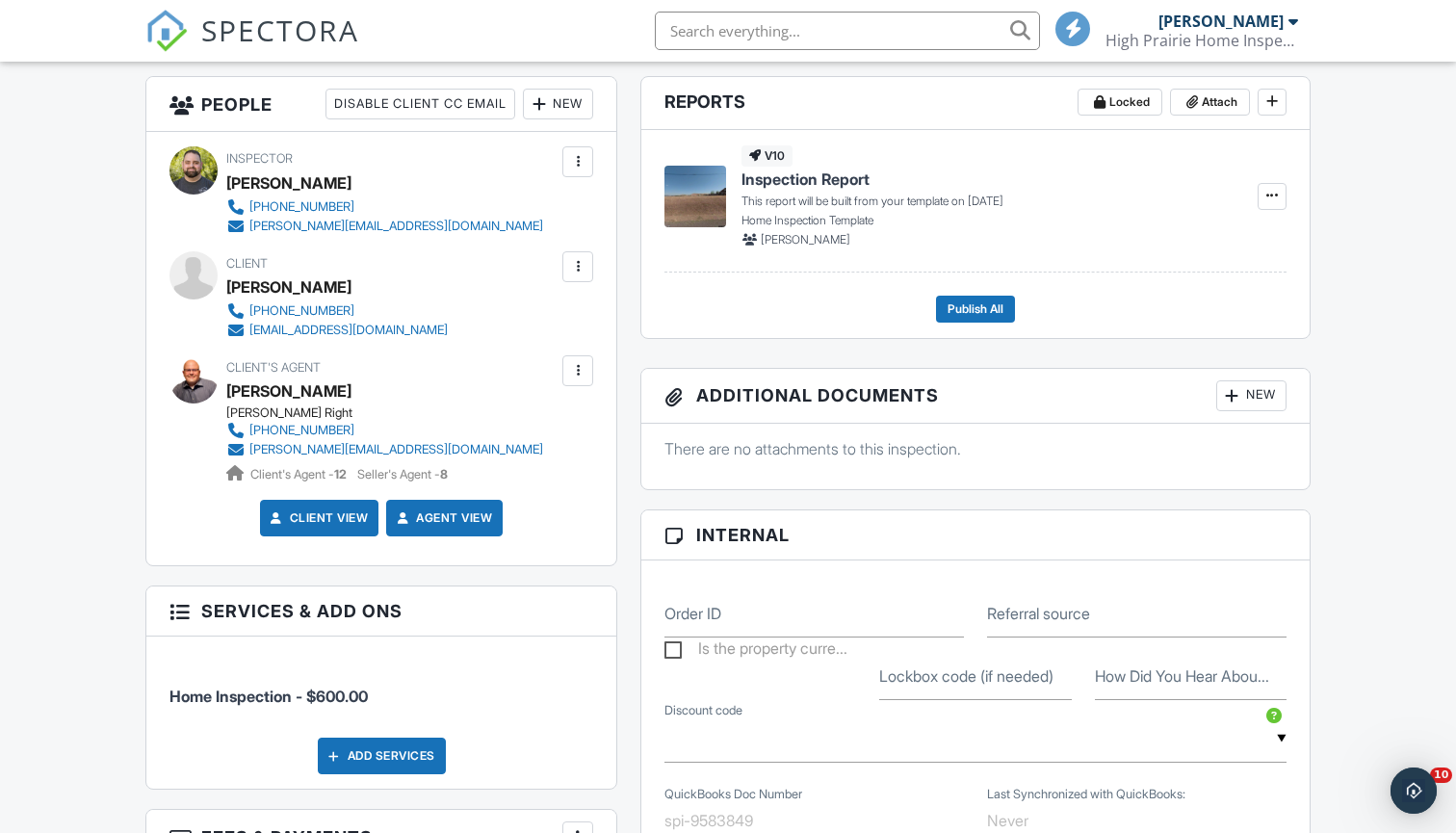
scroll to position [630, 0]
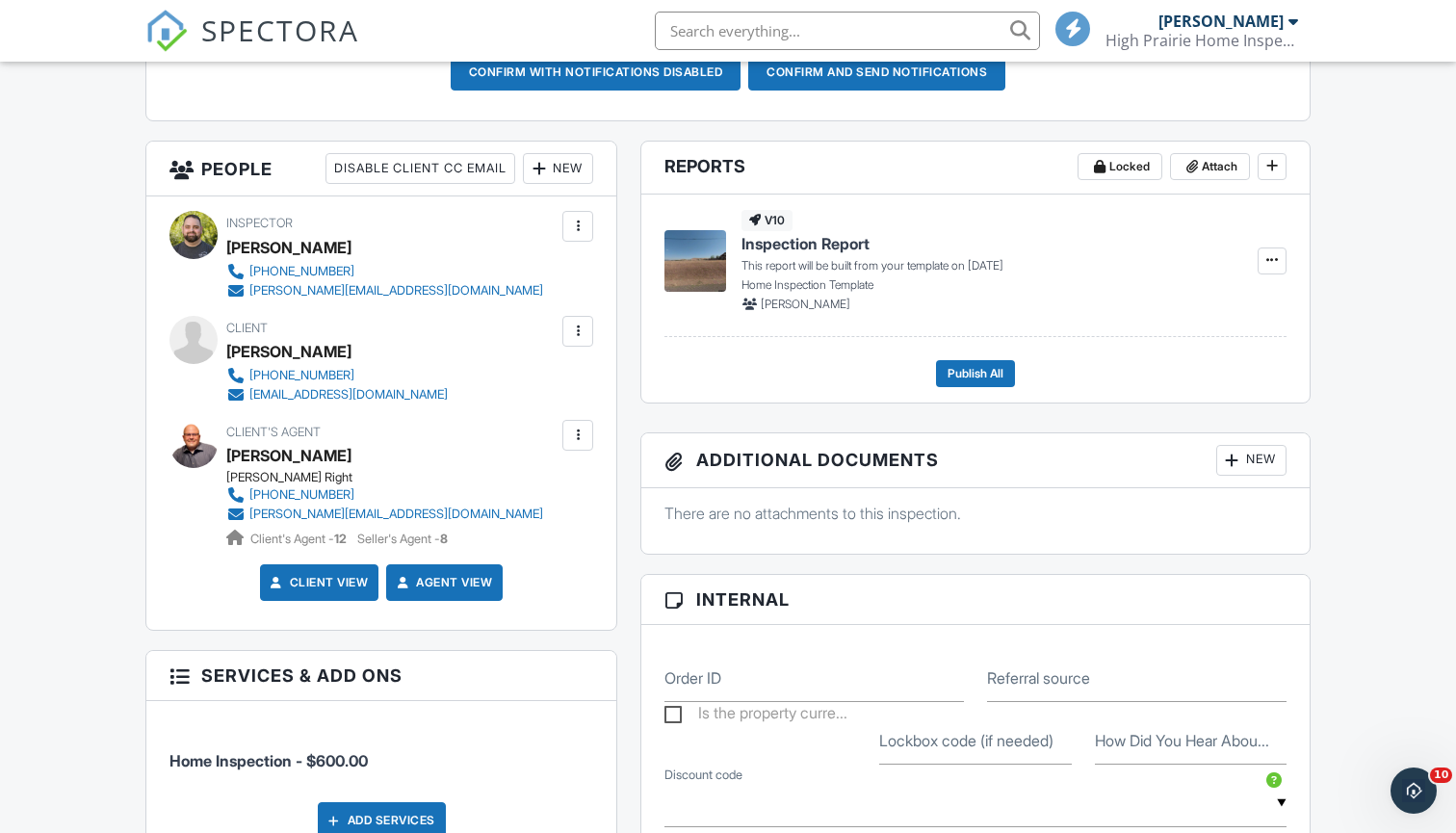
click at [583, 333] on div at bounding box center [578, 331] width 20 height 20
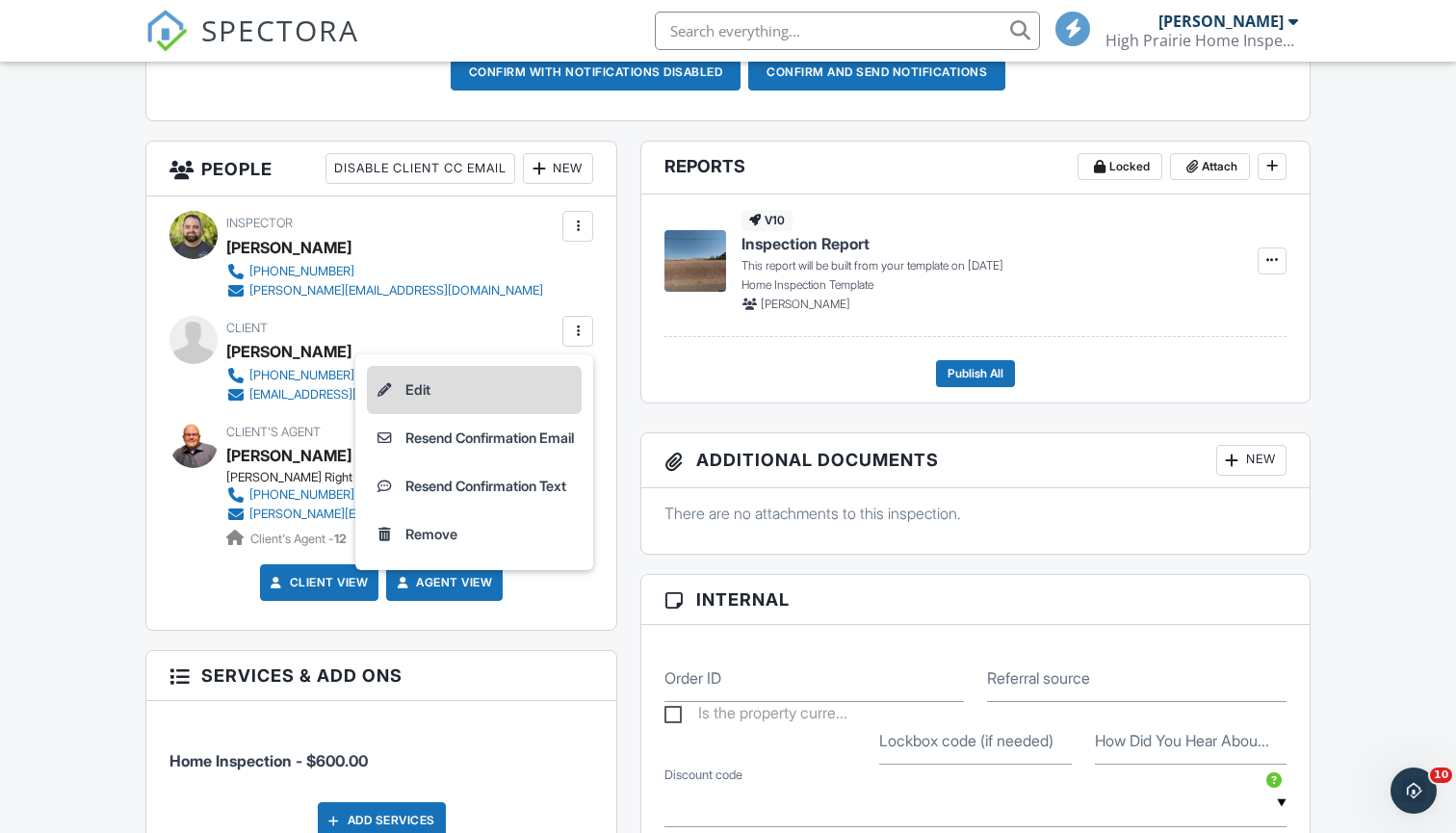
click at [482, 389] on li "Edit" at bounding box center [475, 390] width 215 height 48
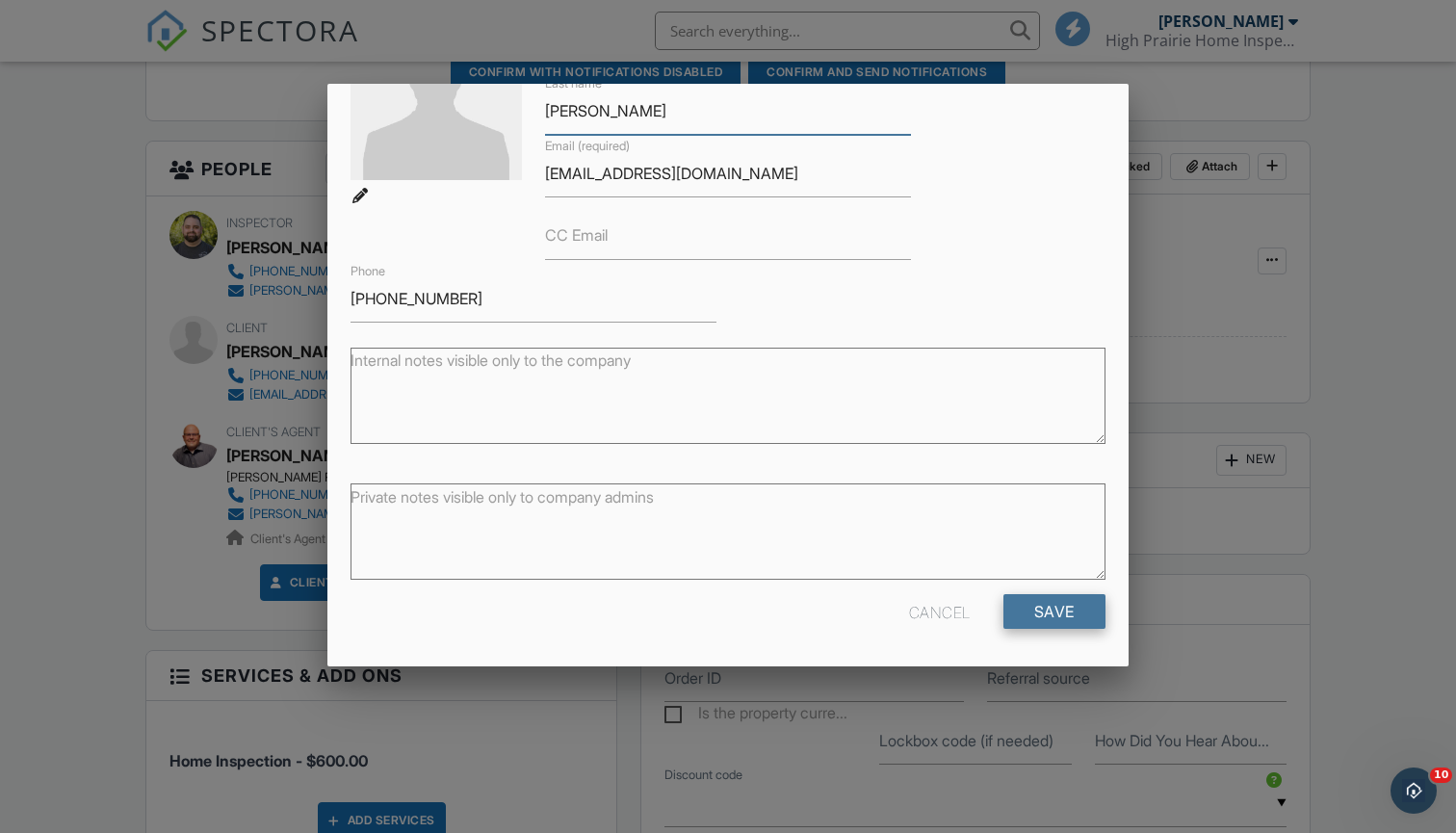
type input "[PERSON_NAME]"
click at [1072, 606] on input "Save" at bounding box center [1054, 611] width 103 height 34
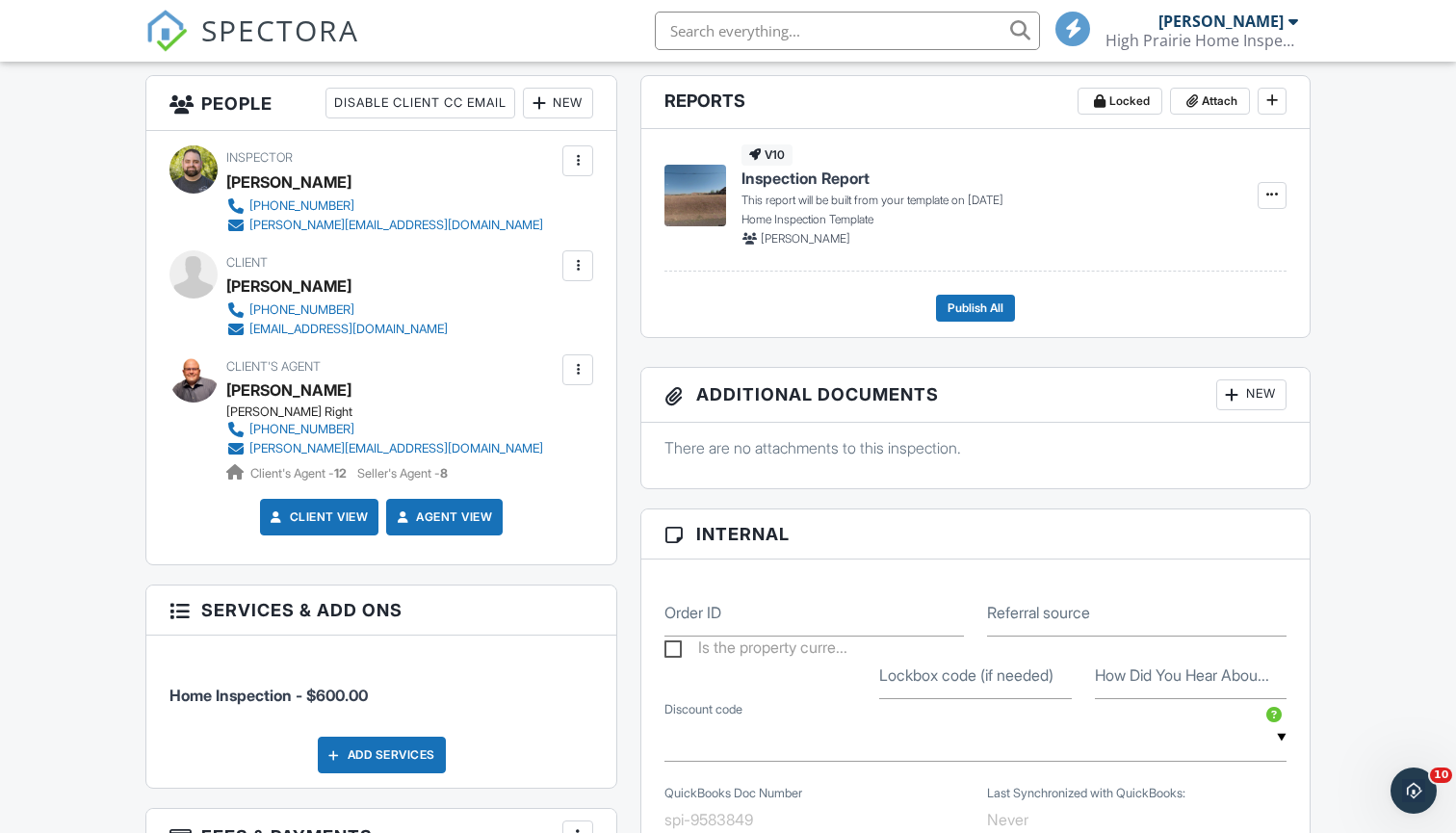
scroll to position [231, 0]
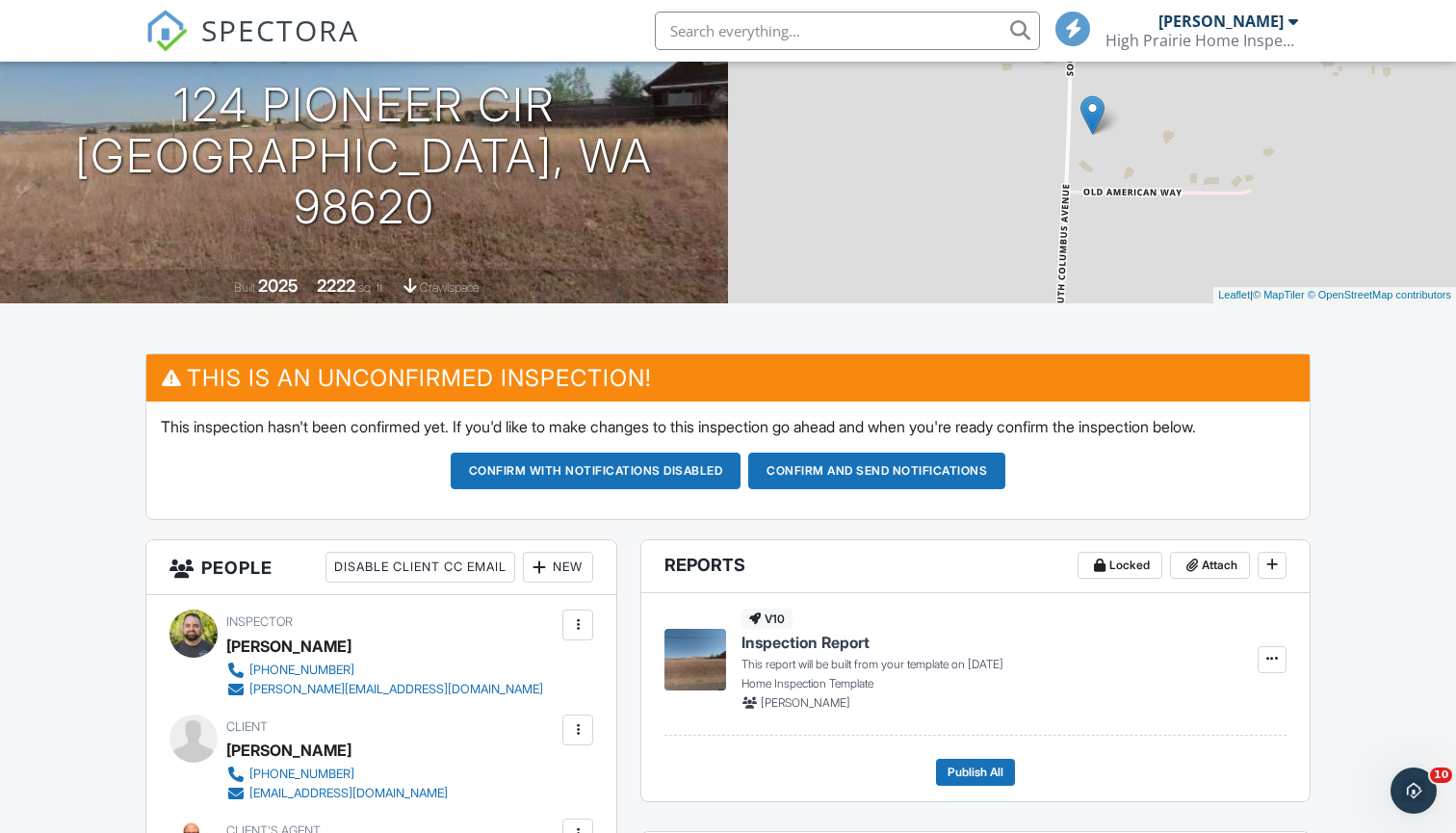
click at [915, 473] on button "Confirm and send notifications" at bounding box center [876, 470] width 257 height 36
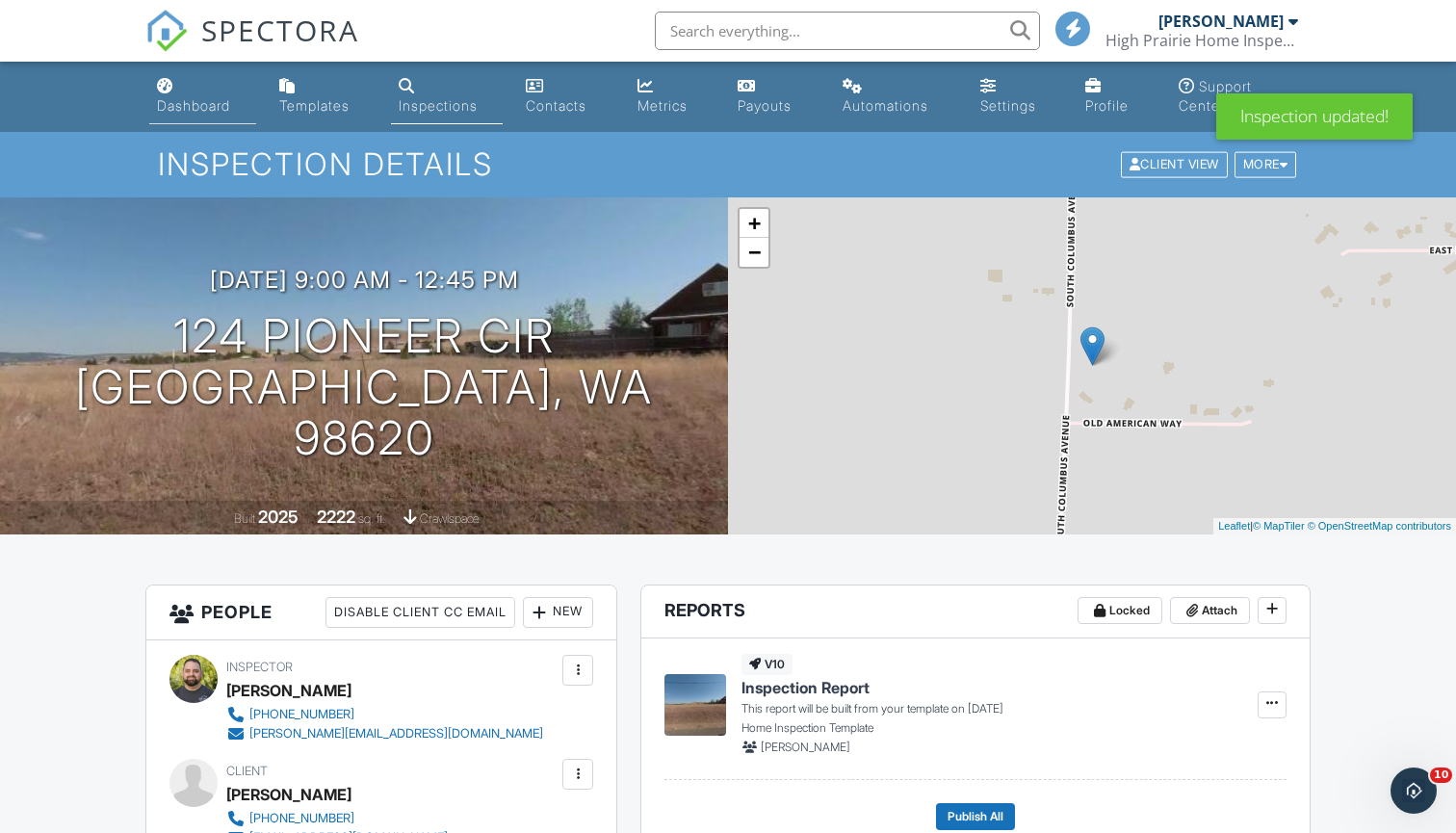
click at [161, 98] on div "Dashboard" at bounding box center [193, 105] width 73 height 17
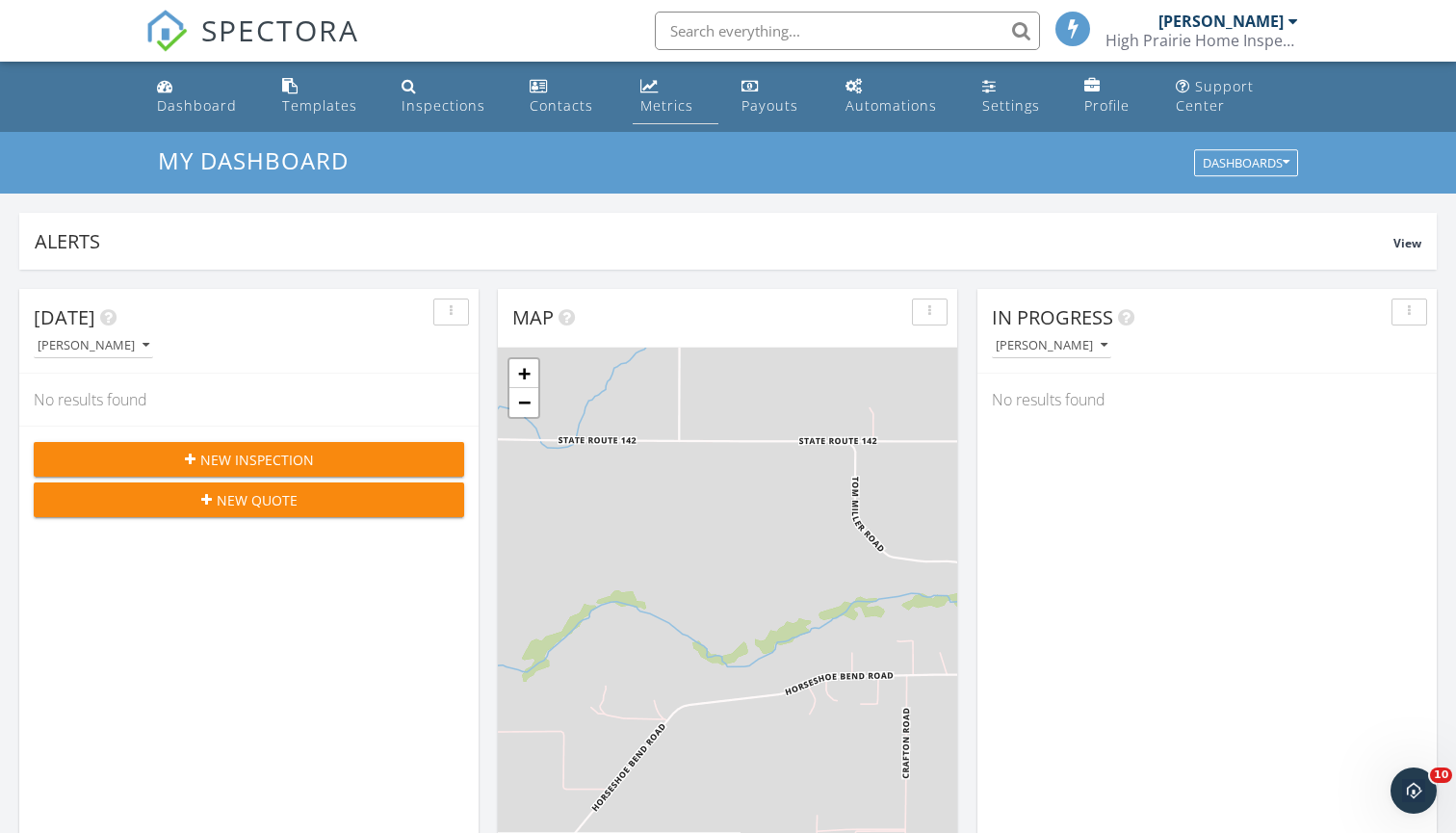
click at [662, 100] on div "Metrics" at bounding box center [667, 105] width 53 height 19
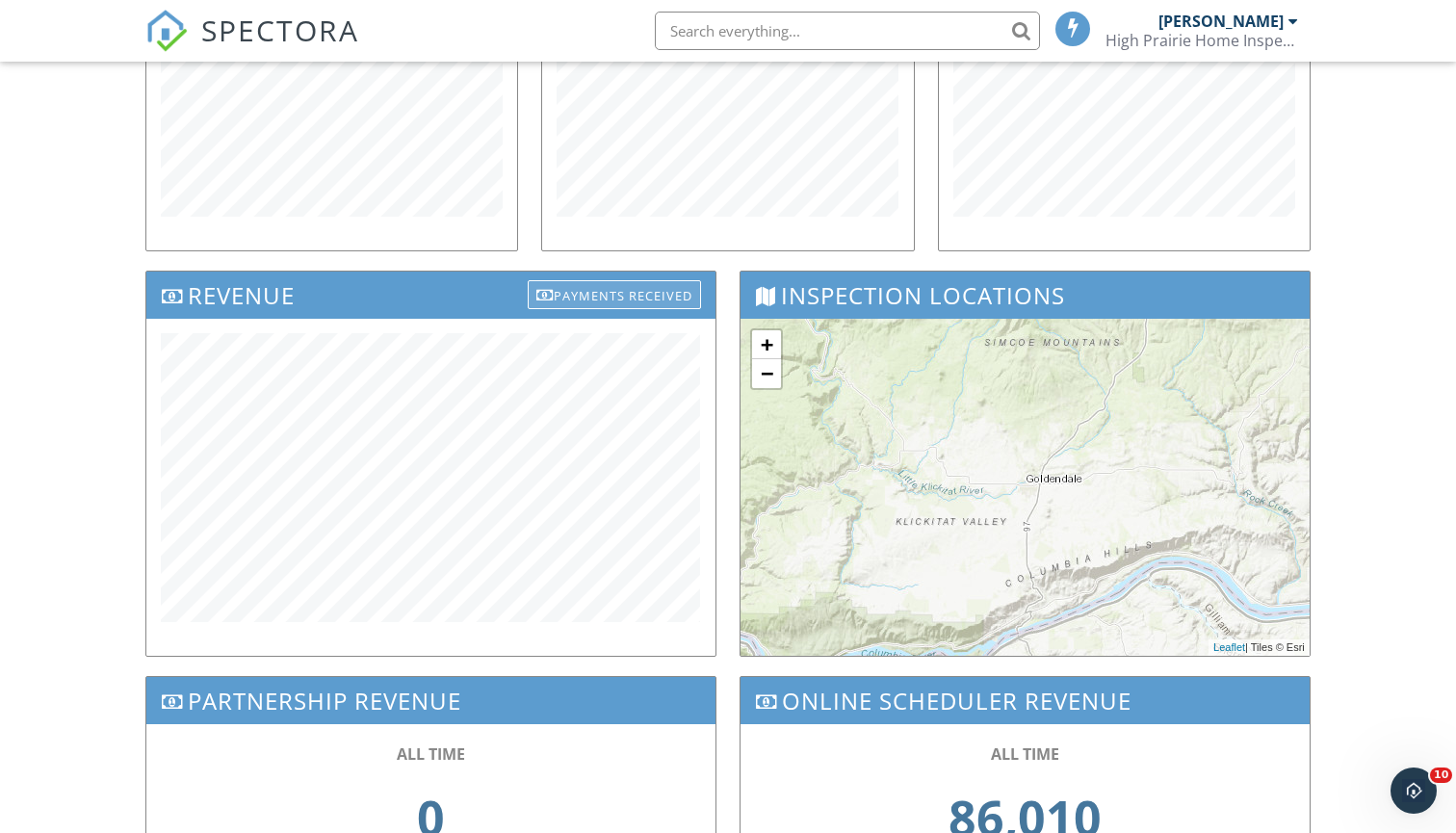
click at [680, 297] on div "Payments Received" at bounding box center [613, 295] width 173 height 29
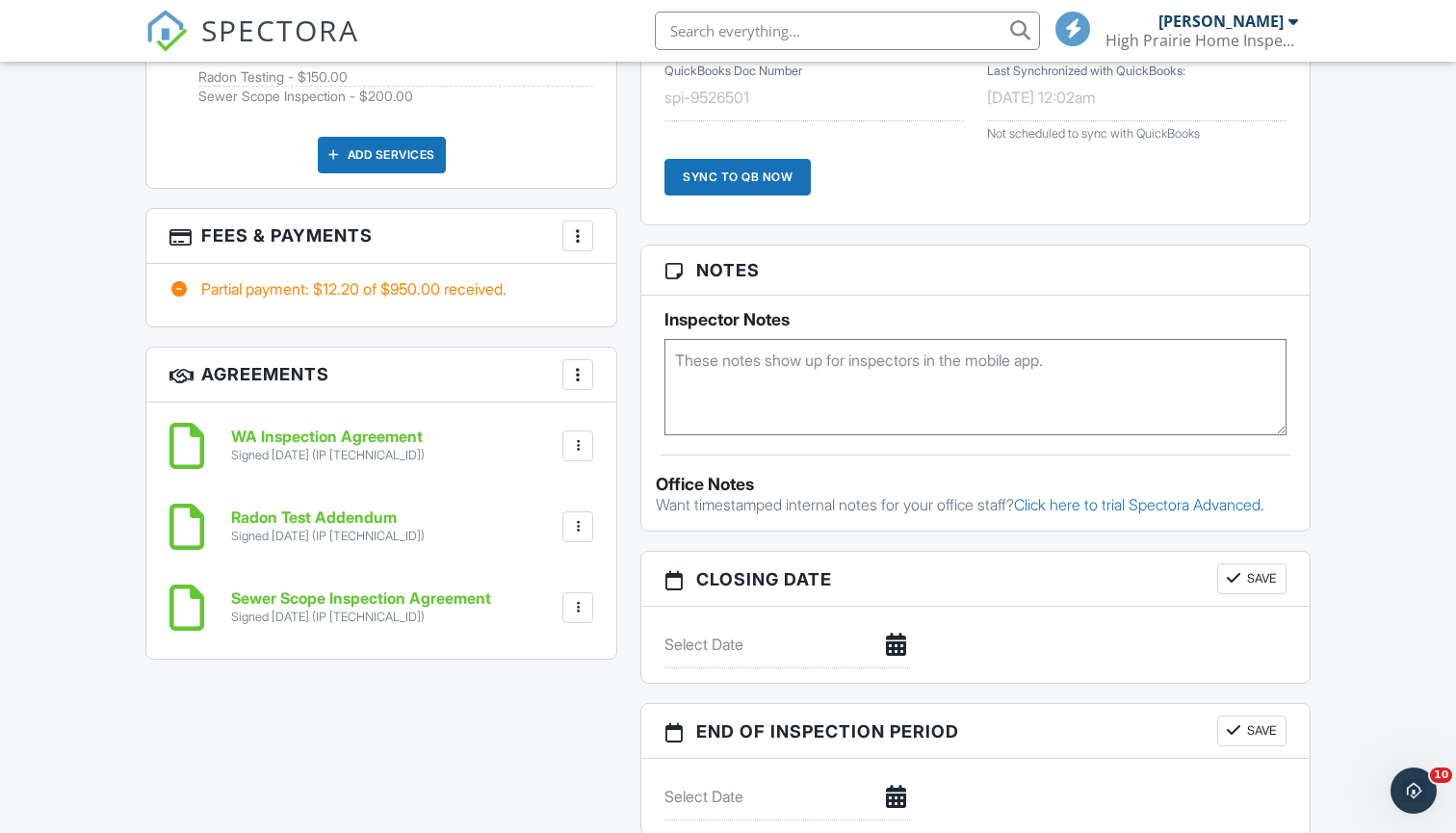
scroll to position [1134, 0]
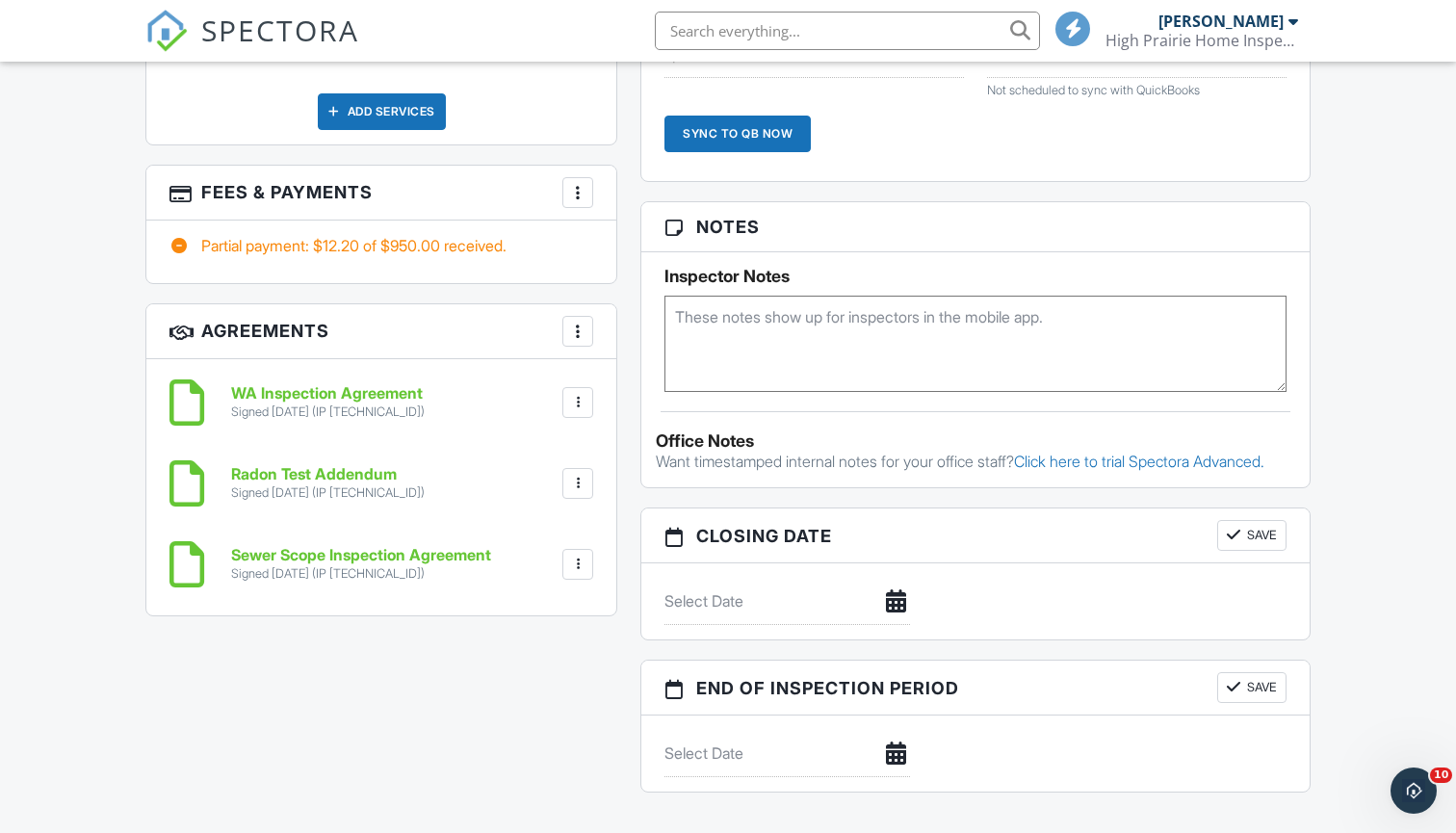
click at [579, 190] on div at bounding box center [578, 192] width 20 height 20
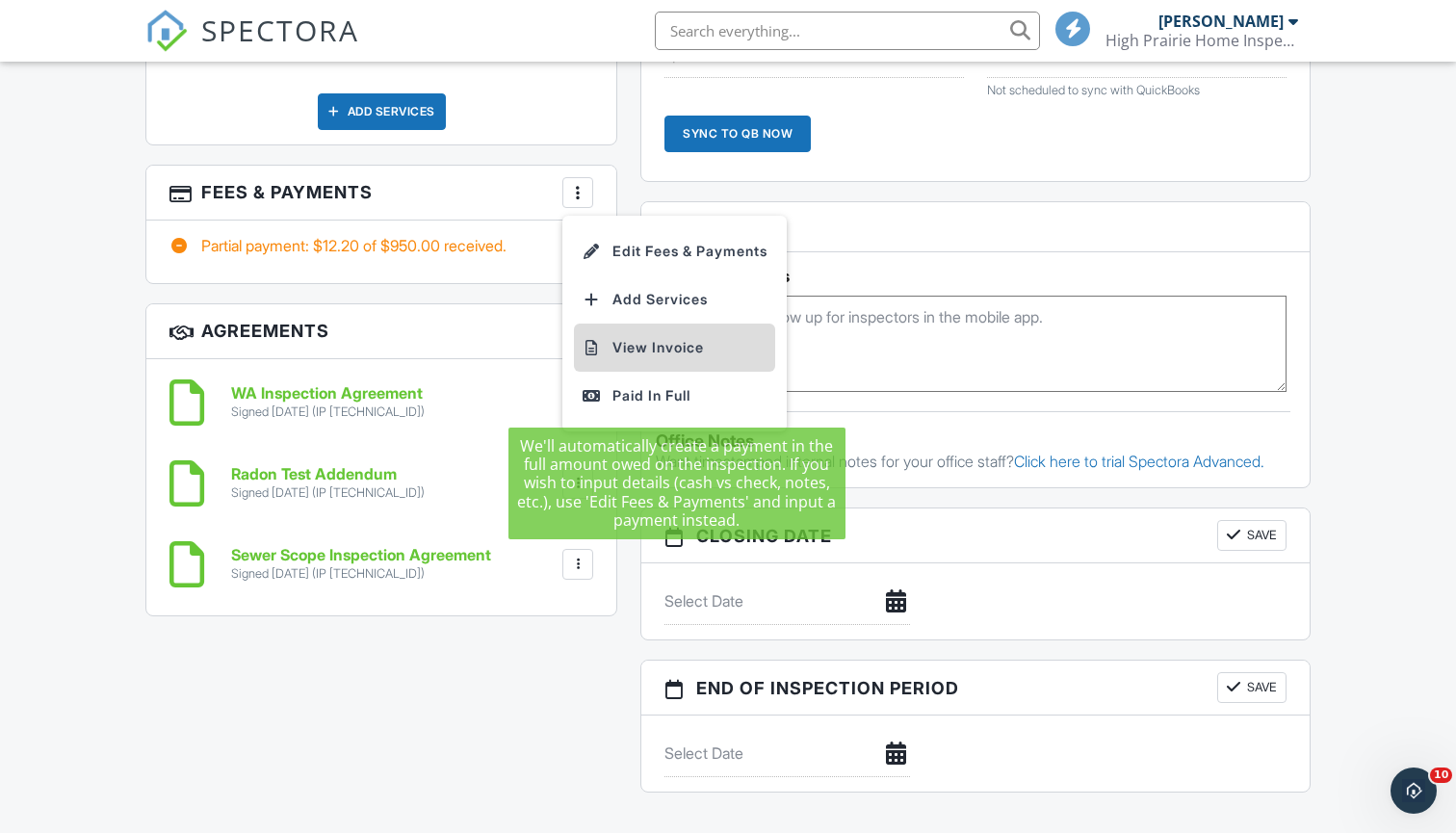
click at [660, 346] on li "View Invoice" at bounding box center [675, 347] width 201 height 48
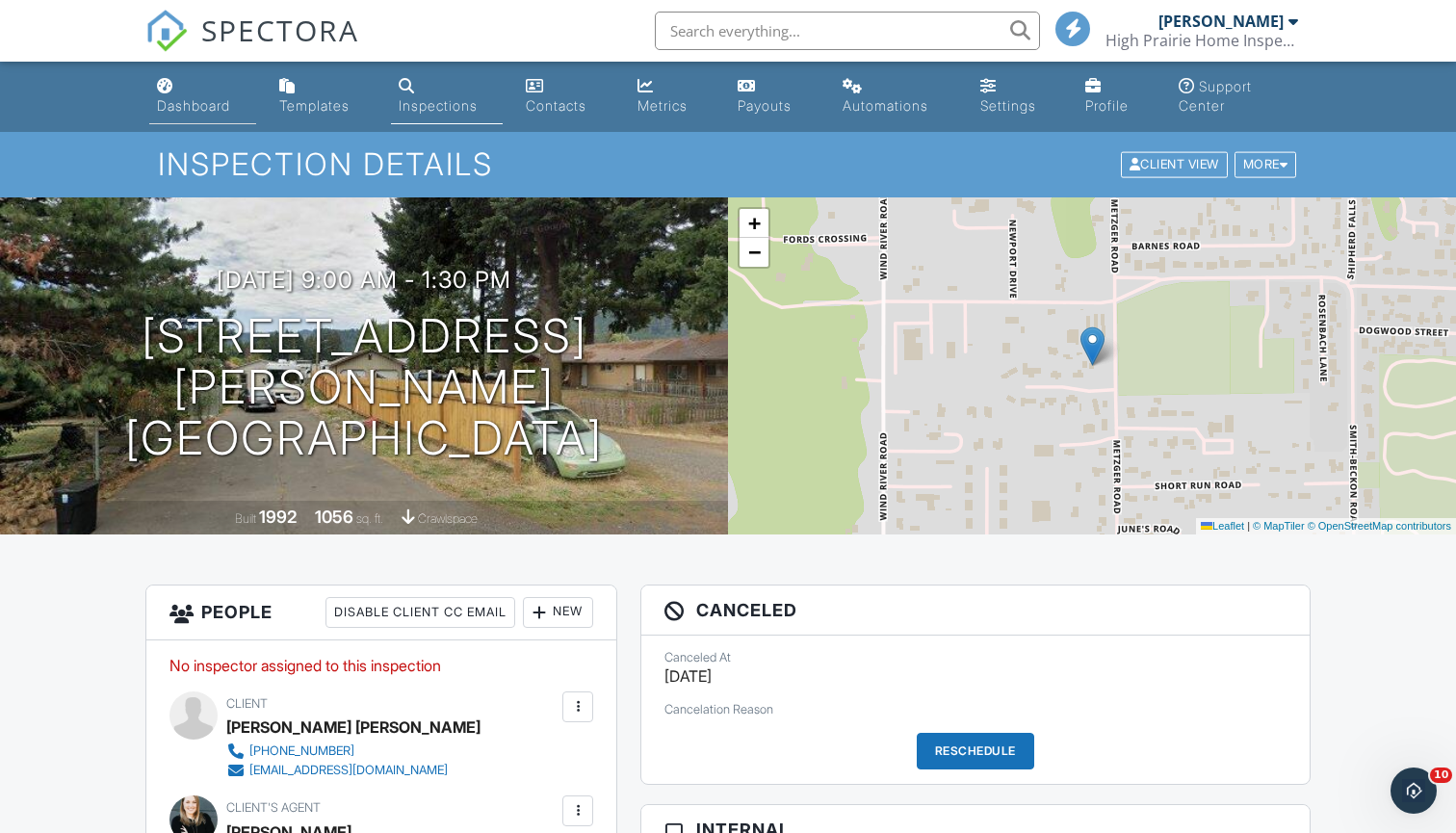
scroll to position [0, 0]
click at [223, 94] on link "Dashboard" at bounding box center [202, 97] width 106 height 55
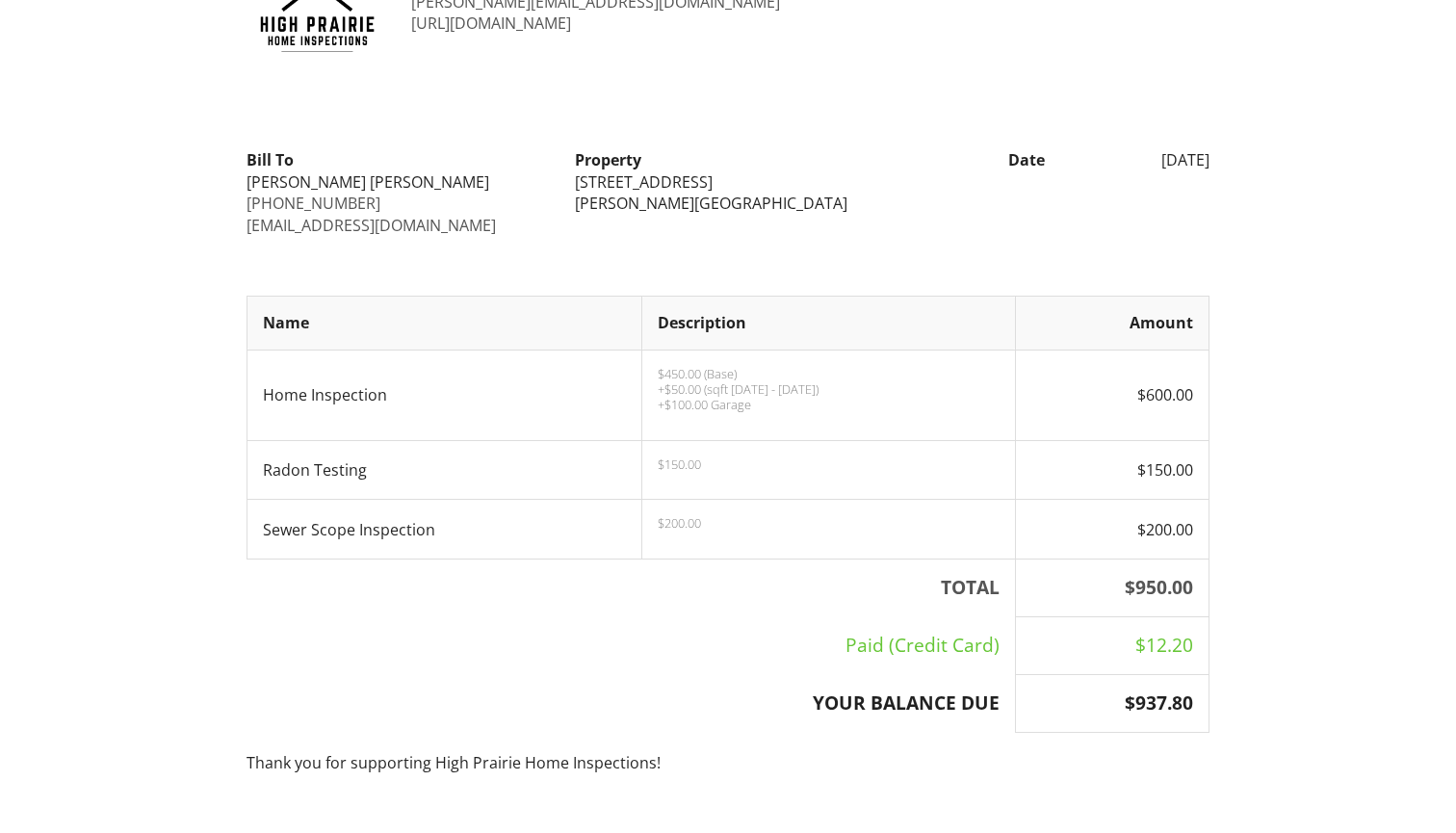
scroll to position [121, 0]
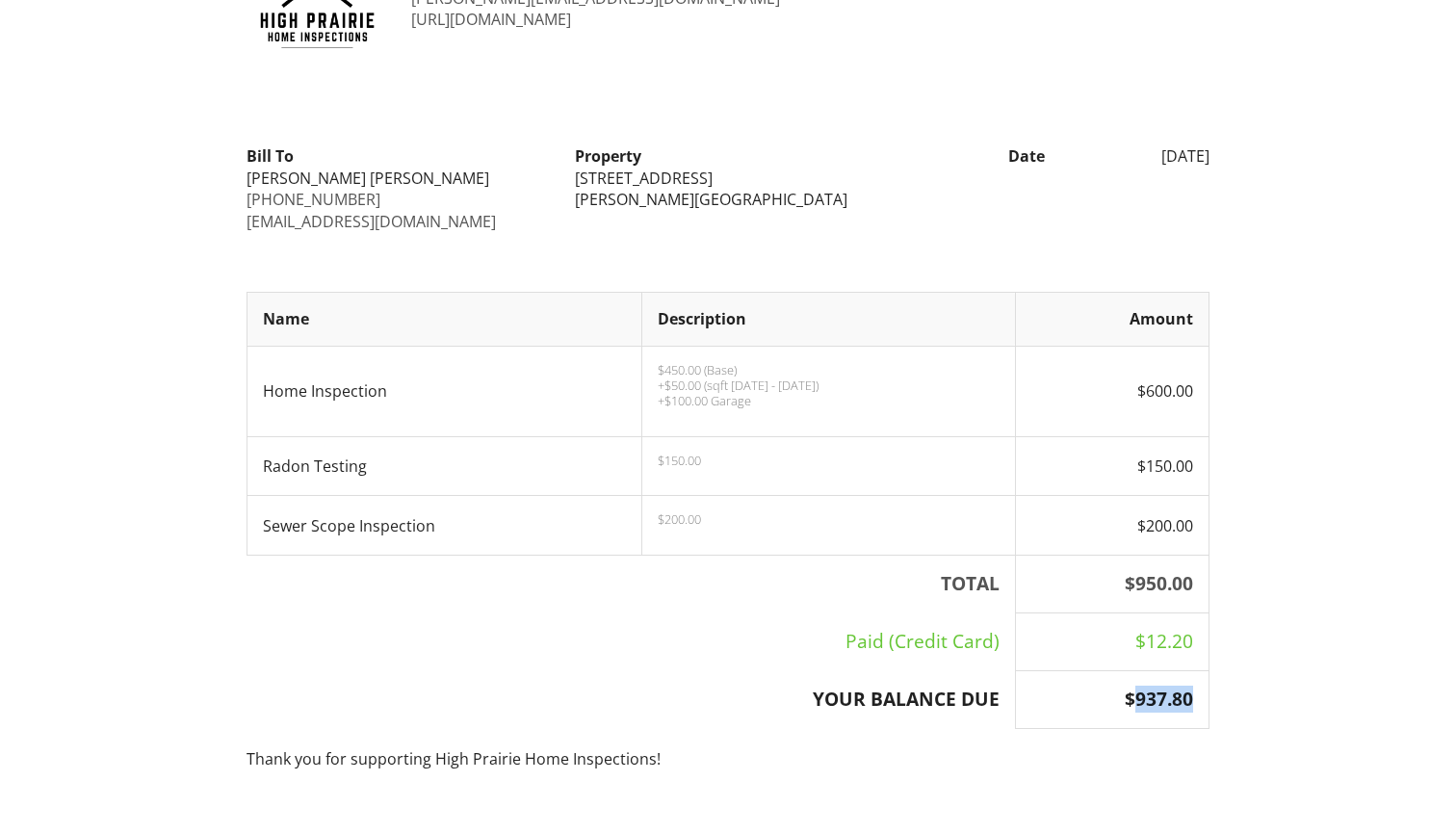
drag, startPoint x: 1194, startPoint y: 695, endPoint x: 1134, endPoint y: 697, distance: 60.0
click at [1134, 697] on th "$937.80" at bounding box center [1111, 698] width 193 height 58
copy th "937.80"
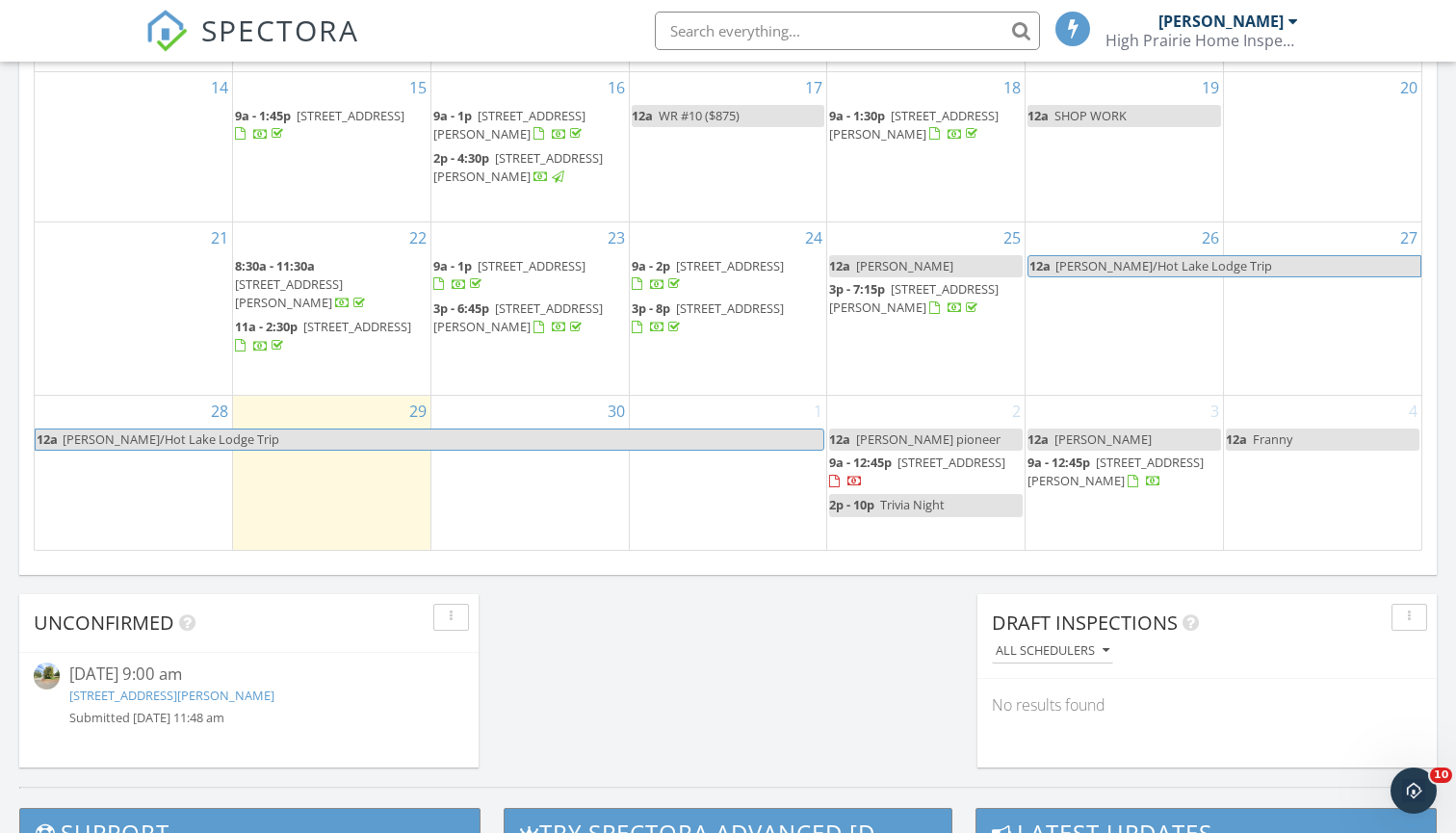
scroll to position [1236, 0]
click at [207, 692] on link "520 NE 6th St, Dufur, OR 97021" at bounding box center [172, 694] width 205 height 18
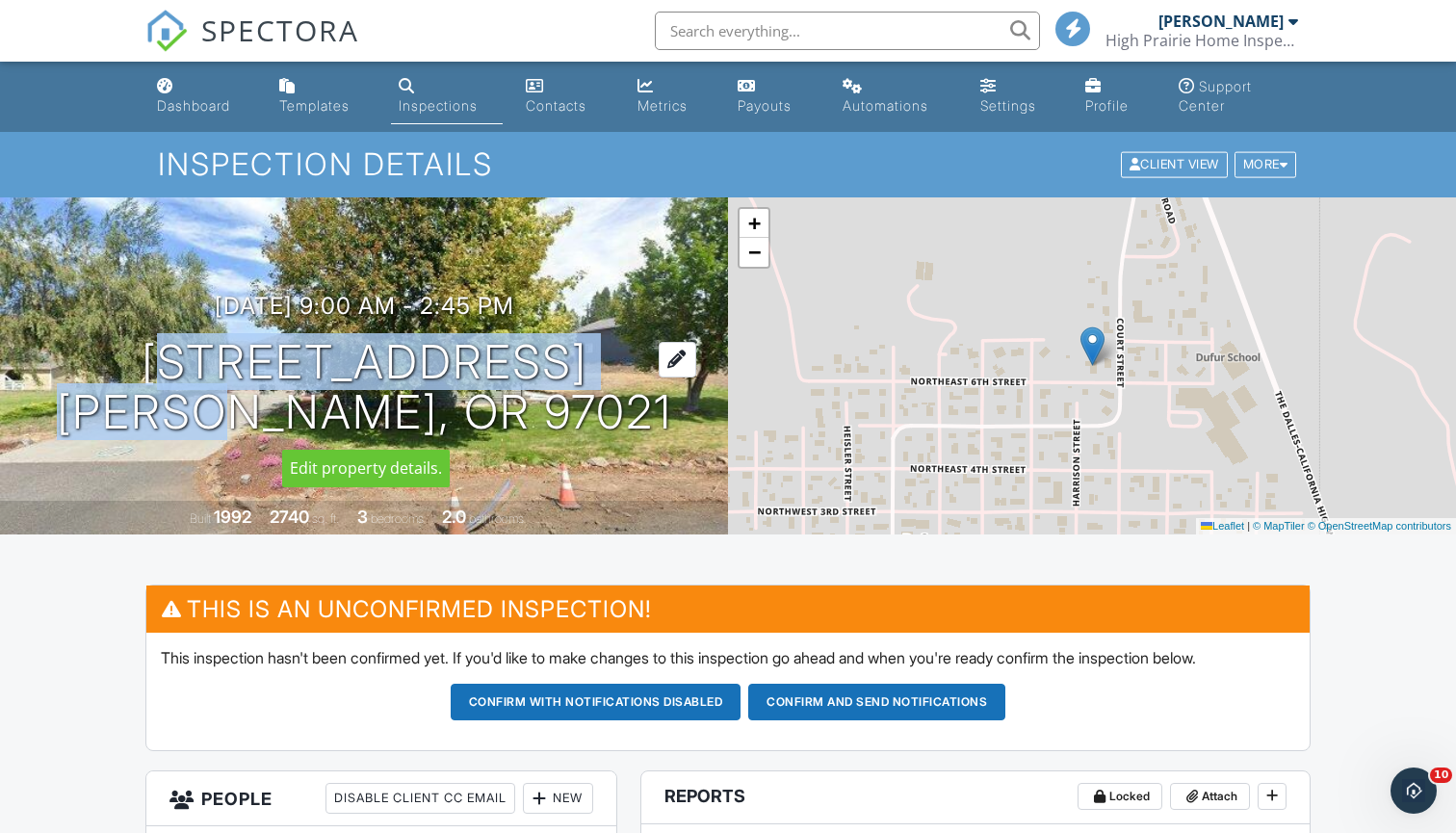
drag, startPoint x: 168, startPoint y: 348, endPoint x: 329, endPoint y: 418, distance: 175.6
click at [329, 418] on div "10/06/2025 9:00 am - 2:45 pm 520 NE 6th St Dufur, OR 97021" at bounding box center [363, 365] width 728 height 146
copy h1 "520 NE 6th St Dufur"
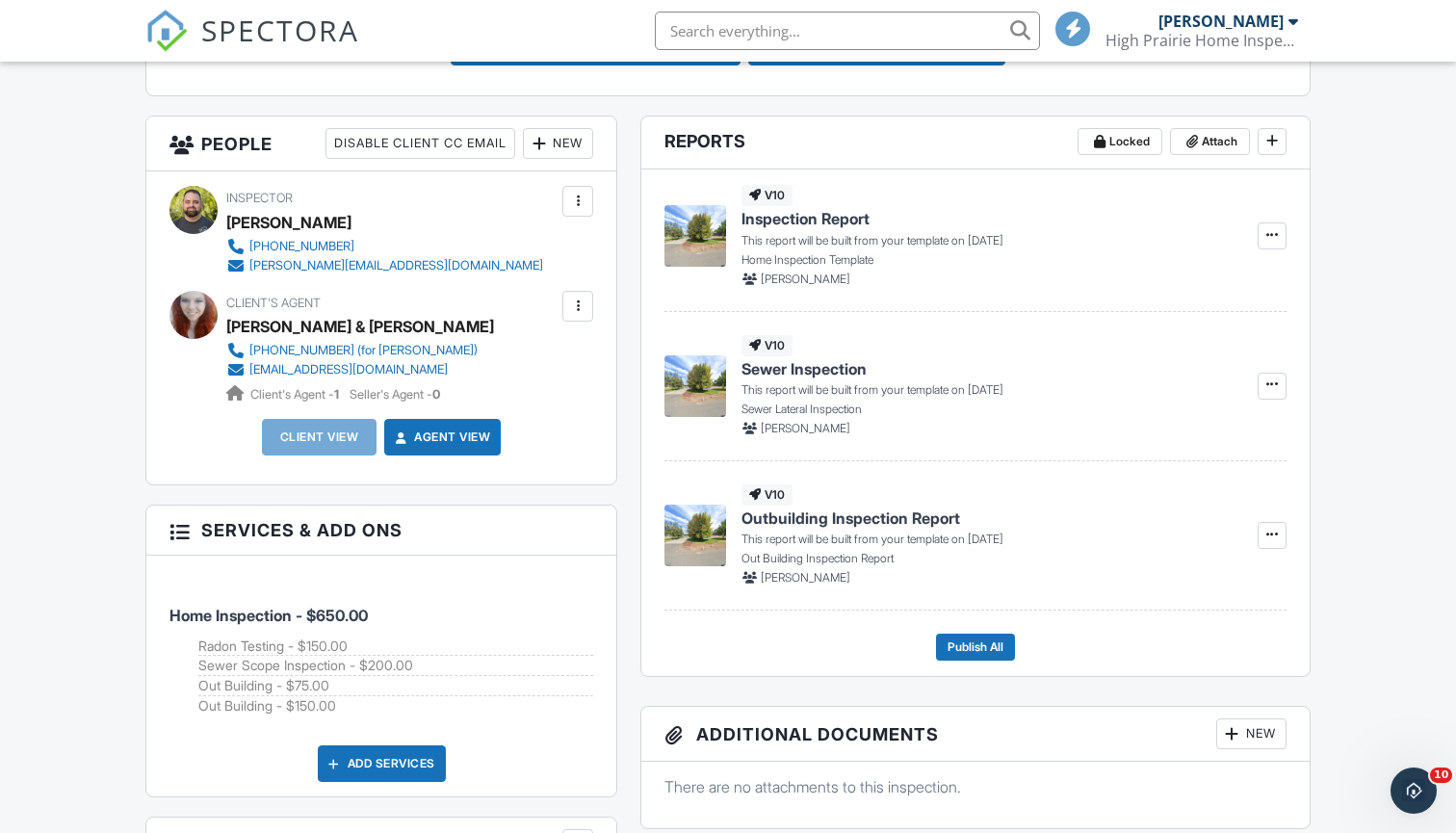
scroll to position [654, 0]
click at [554, 147] on div "New" at bounding box center [558, 145] width 70 height 31
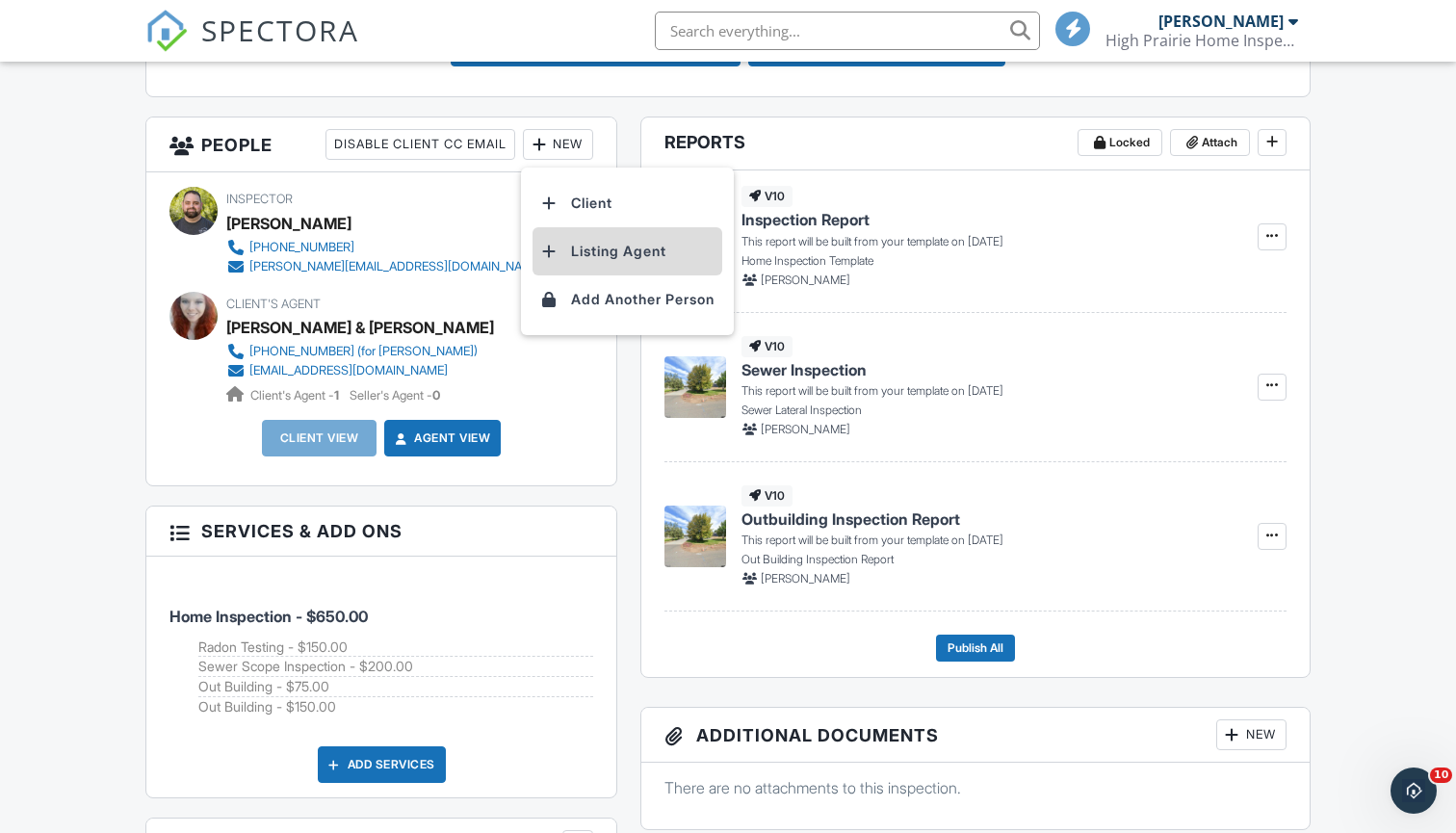
click at [595, 258] on li "Listing Agent" at bounding box center [627, 251] width 189 height 48
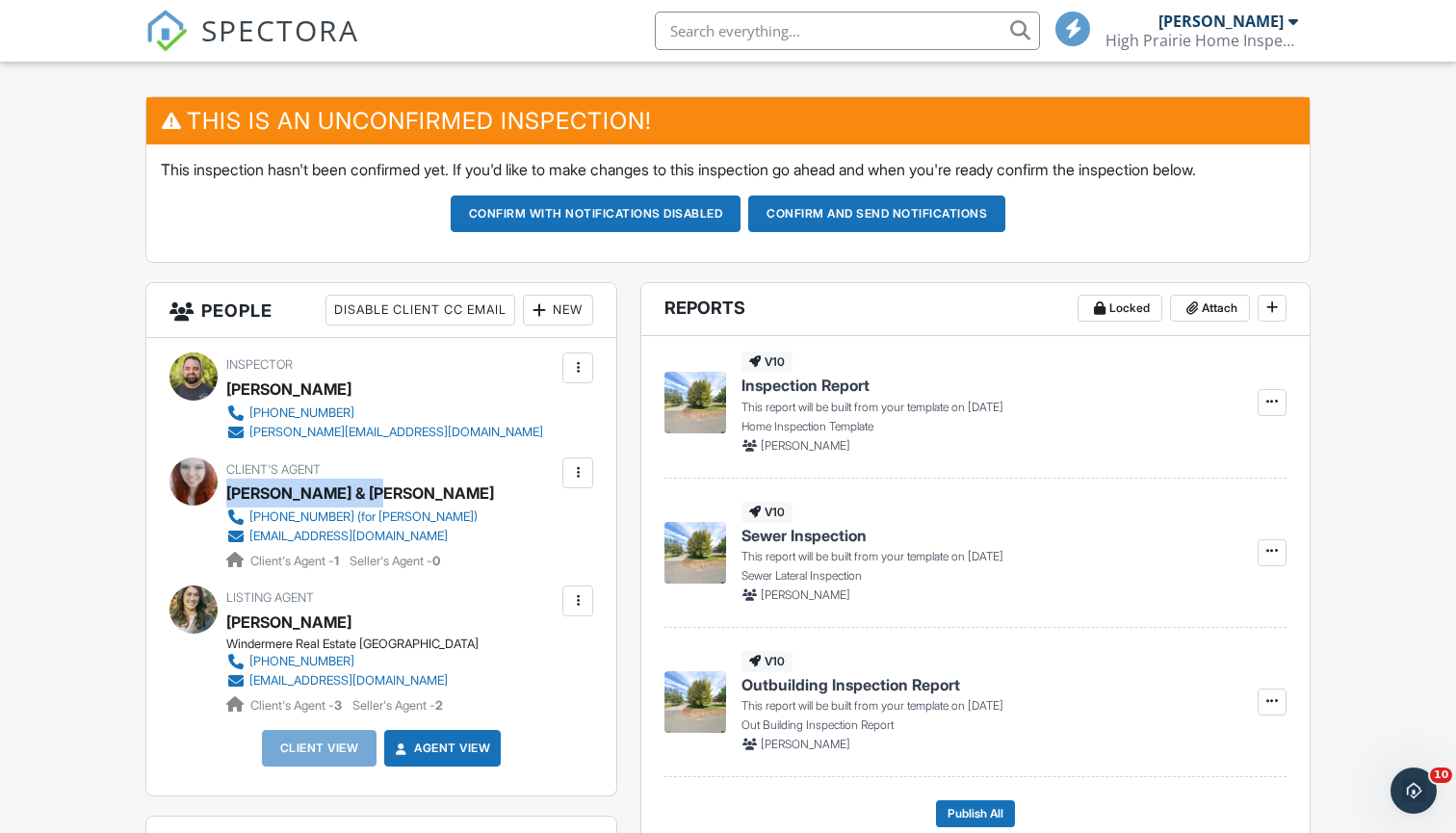
drag, startPoint x: 366, startPoint y: 488, endPoint x: 227, endPoint y: 496, distance: 139.2
click at [227, 496] on div "[PERSON_NAME] & [PERSON_NAME]" at bounding box center [360, 493] width 268 height 29
copy div "[PERSON_NAME] & [PERSON_NAME]"
click at [559, 299] on div "New" at bounding box center [558, 311] width 70 height 31
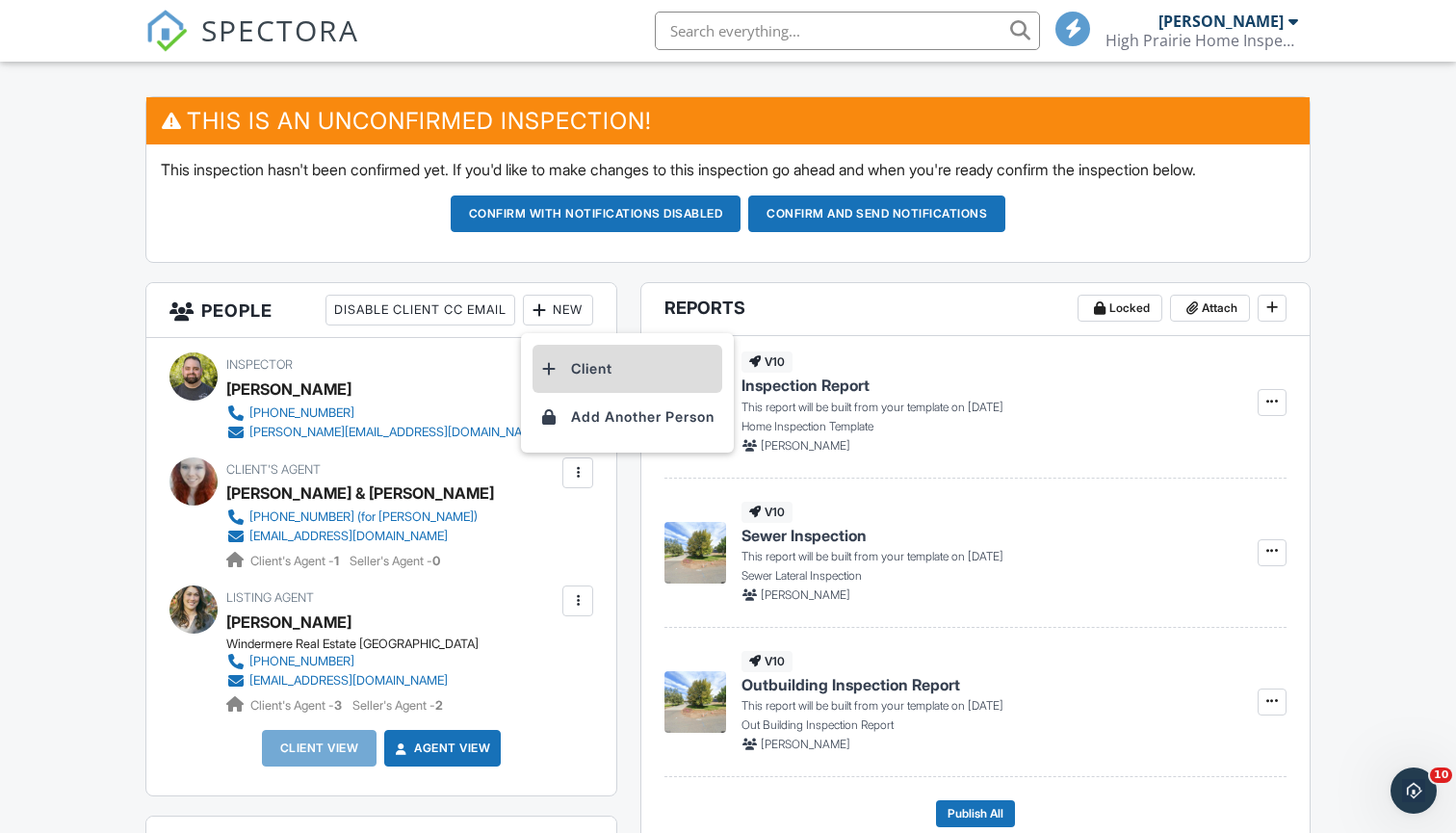
click at [585, 361] on li "Client" at bounding box center [627, 368] width 189 height 48
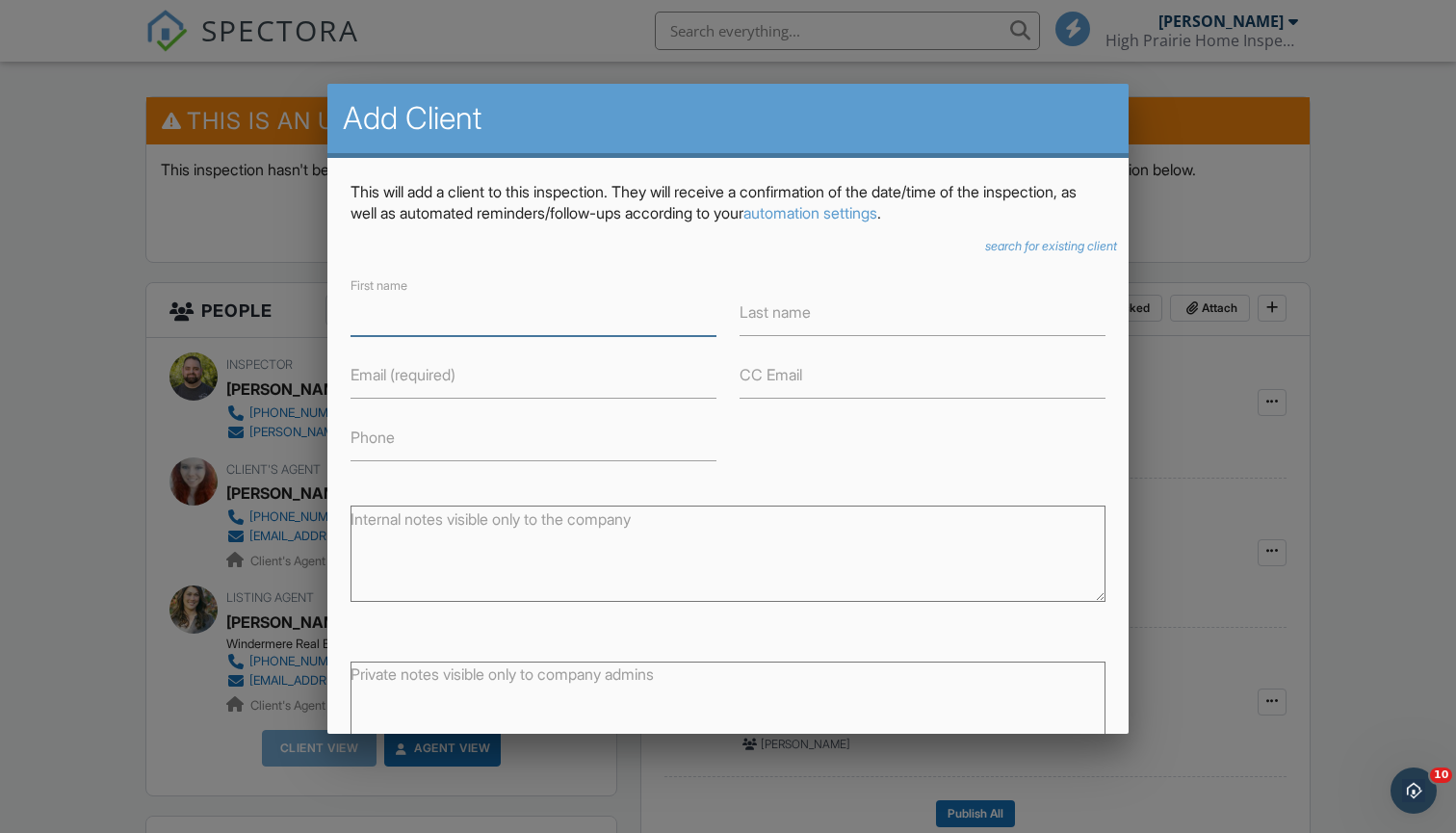
paste input "[PERSON_NAME] & [PERSON_NAME]"
type input "[PERSON_NAME] & [PERSON_NAME]"
paste input "[PERSON_NAME] & [PERSON_NAME]"
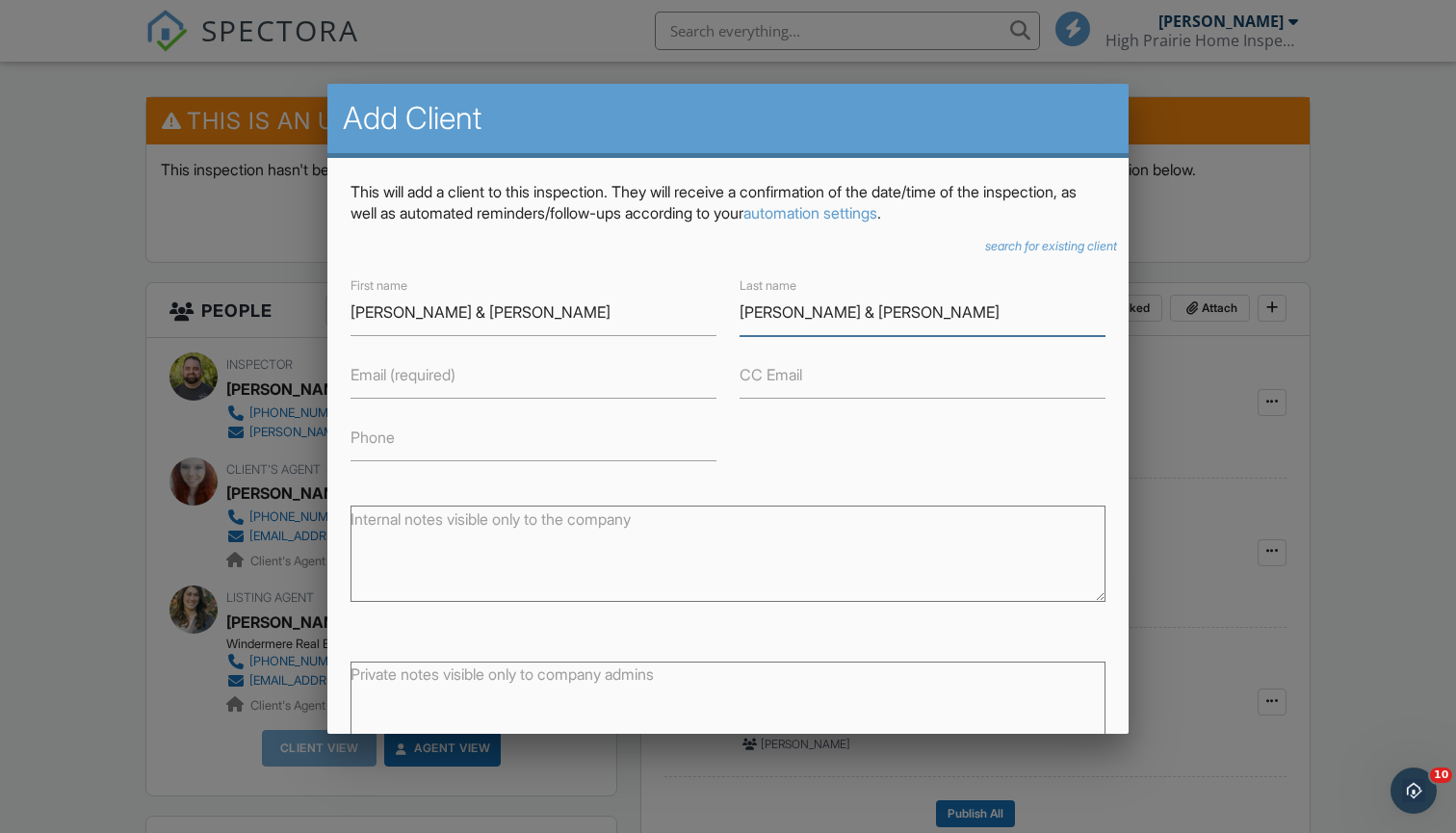
drag, startPoint x: 826, startPoint y: 312, endPoint x: 637, endPoint y: 306, distance: 189.1
click at [631, 310] on div "First name Lori & Gary Shultz Last name Lori & Gary Shultz Email (required) CC …" at bounding box center [728, 367] width 778 height 187
type input "[PERSON_NAME]"
drag, startPoint x: 488, startPoint y: 310, endPoint x: 431, endPoint y: 310, distance: 57.0
click at [431, 310] on input "[PERSON_NAME] & [PERSON_NAME]" at bounding box center [533, 312] width 366 height 47
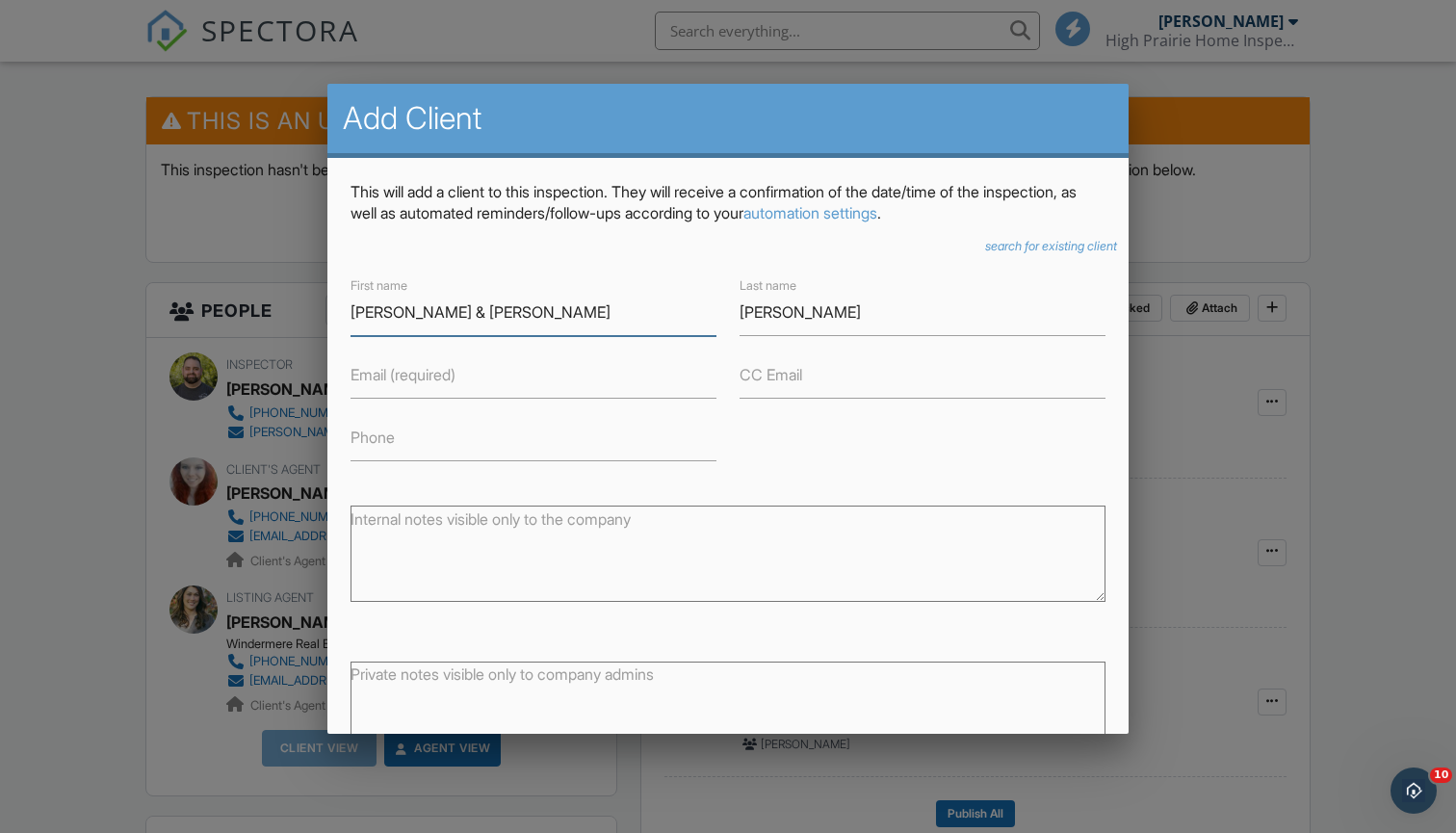
type input "[PERSON_NAME] & [PERSON_NAME]"
click at [441, 377] on label "Email (required)" at bounding box center [402, 375] width 104 height 21
click at [441, 377] on input "Email (required)" at bounding box center [533, 375] width 366 height 47
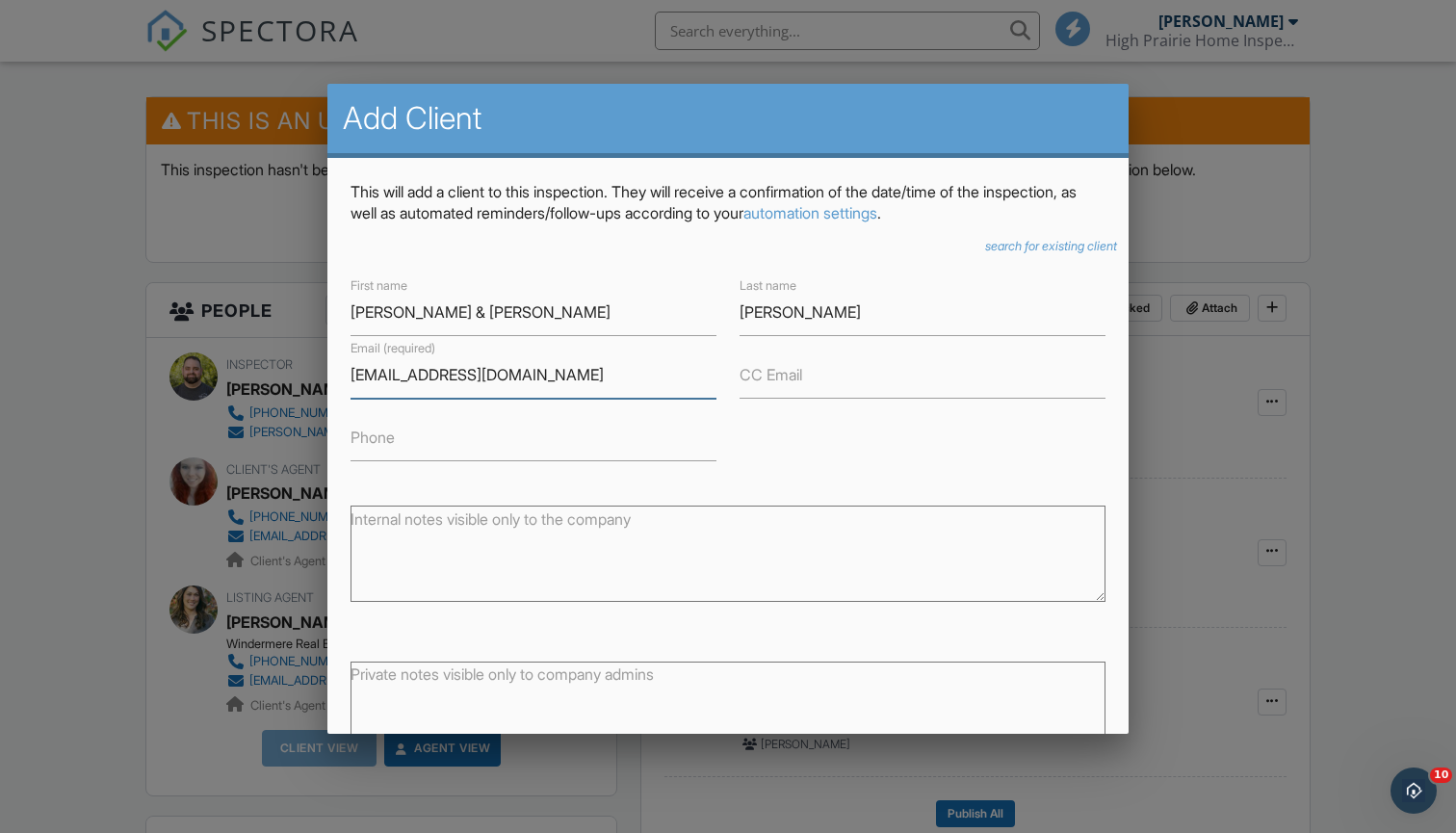
type input "Loritsc@yahoo.com"
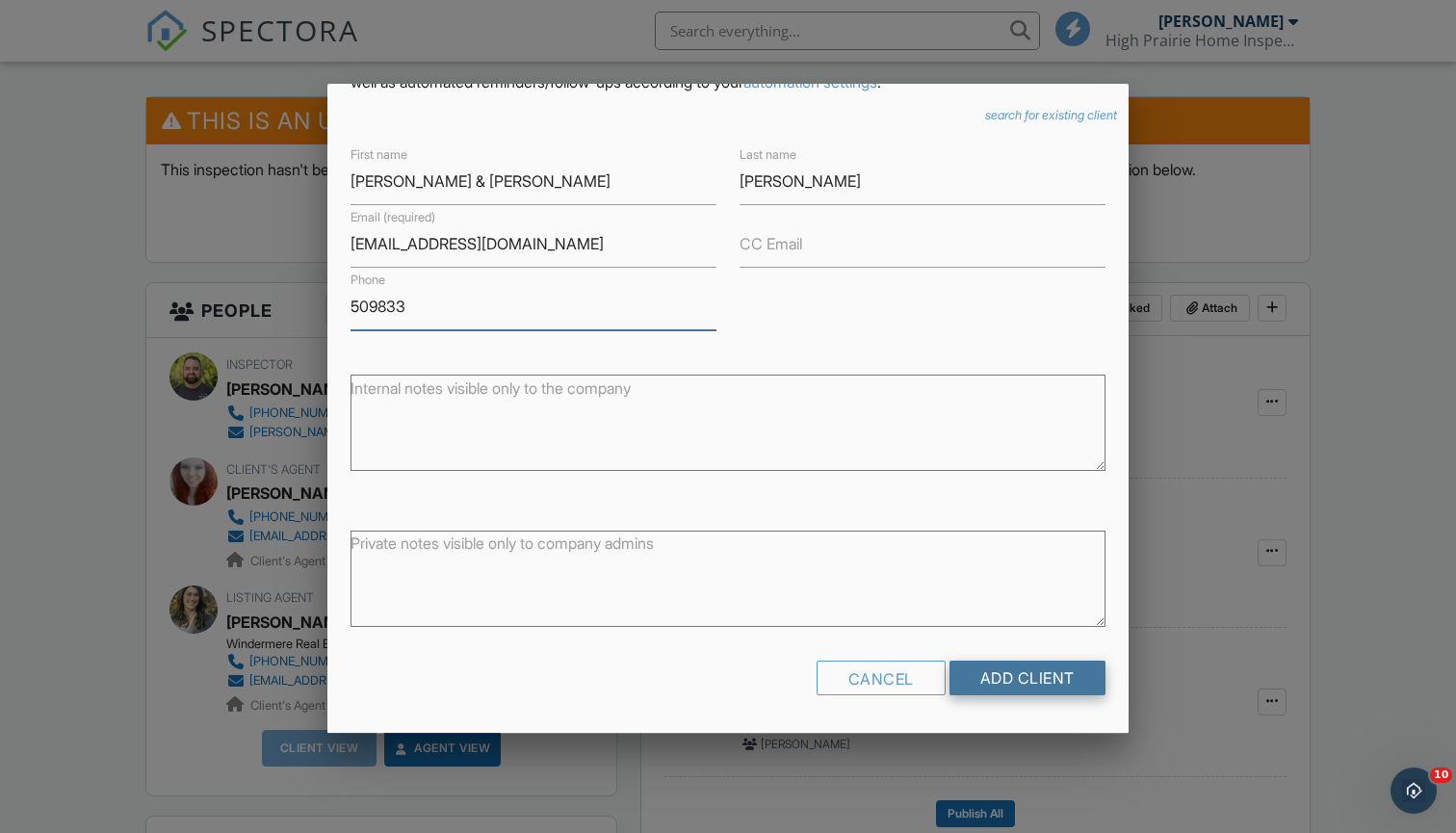
scroll to position [129, 0]
type input "509833"
click at [1010, 686] on input "Add Client" at bounding box center [1027, 679] width 156 height 34
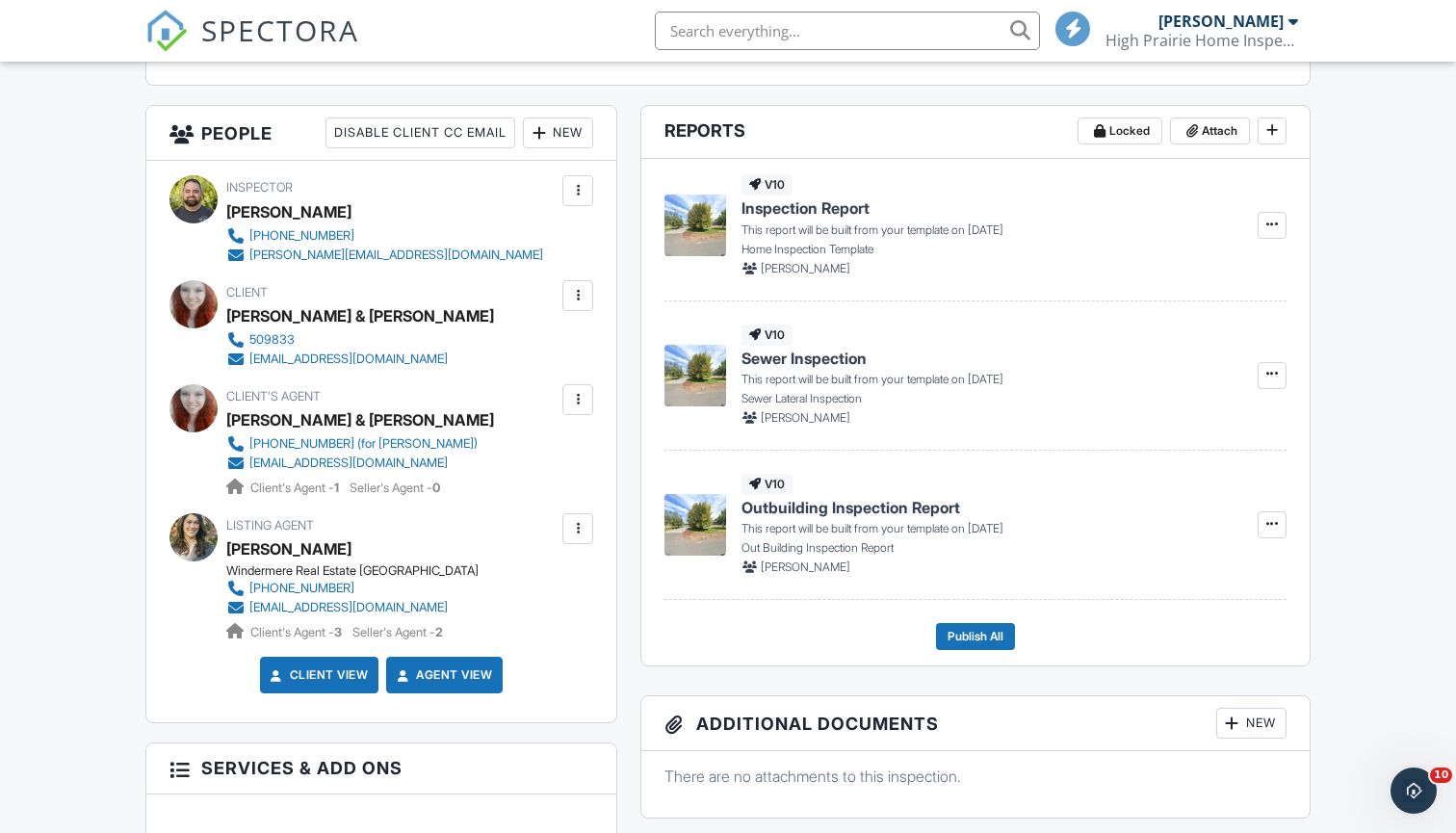
click at [582, 293] on div at bounding box center [578, 296] width 20 height 20
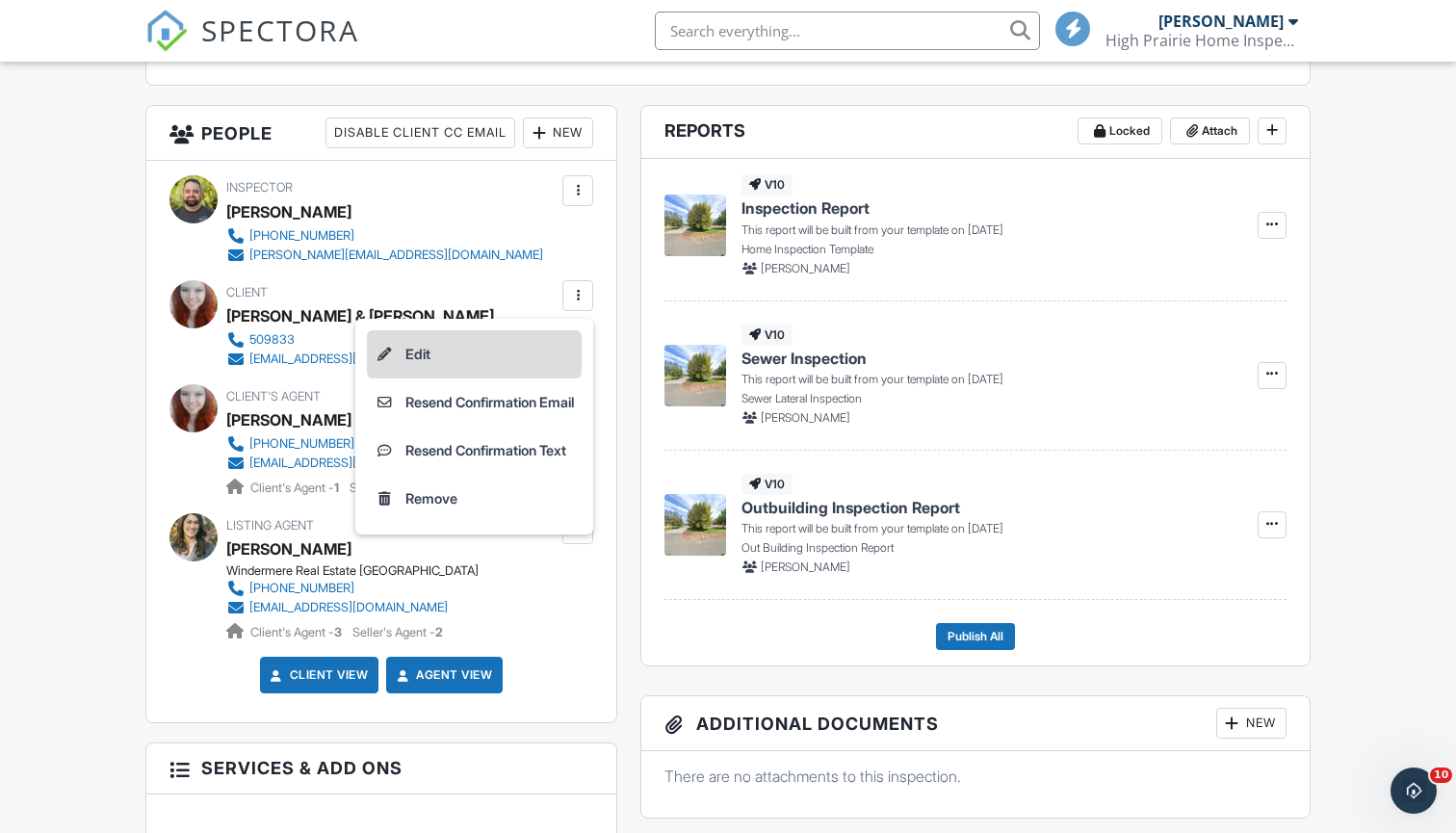
click at [542, 355] on li "Edit" at bounding box center [475, 354] width 215 height 48
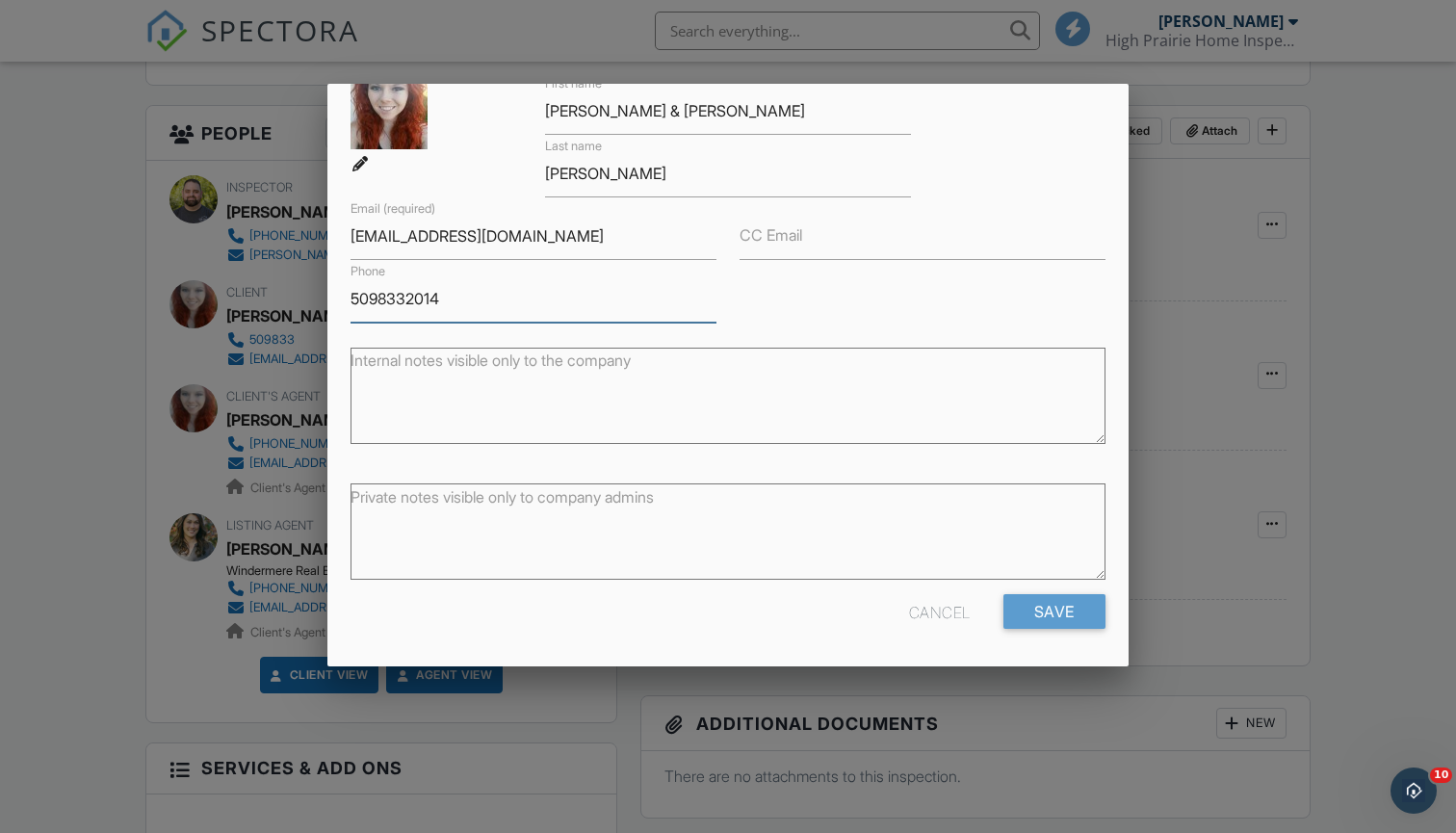
scroll to position [107, 0]
type input "5098332014"
click at [1059, 603] on input "Save" at bounding box center [1054, 611] width 103 height 34
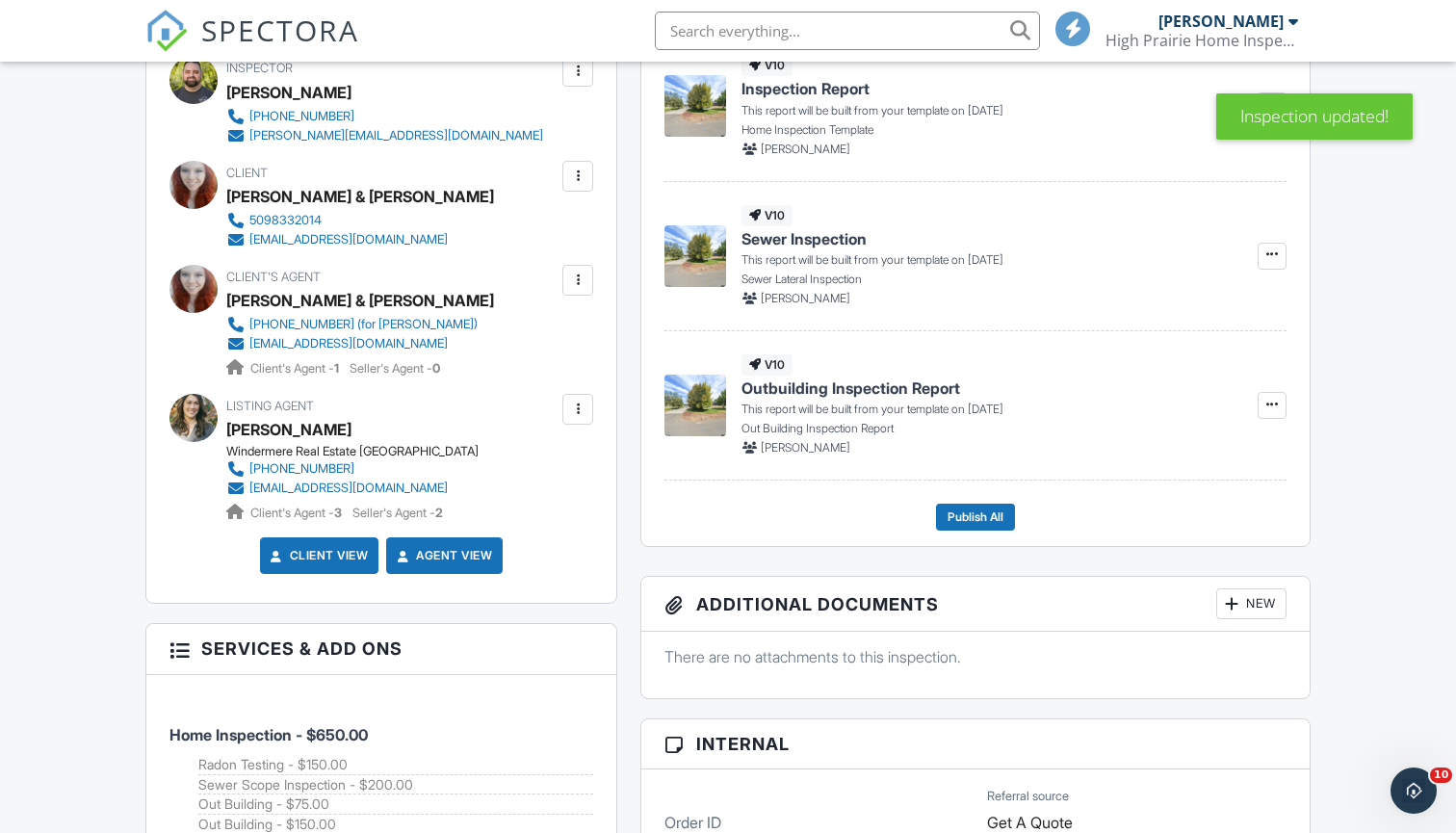
click at [587, 275] on div at bounding box center [578, 280] width 20 height 20
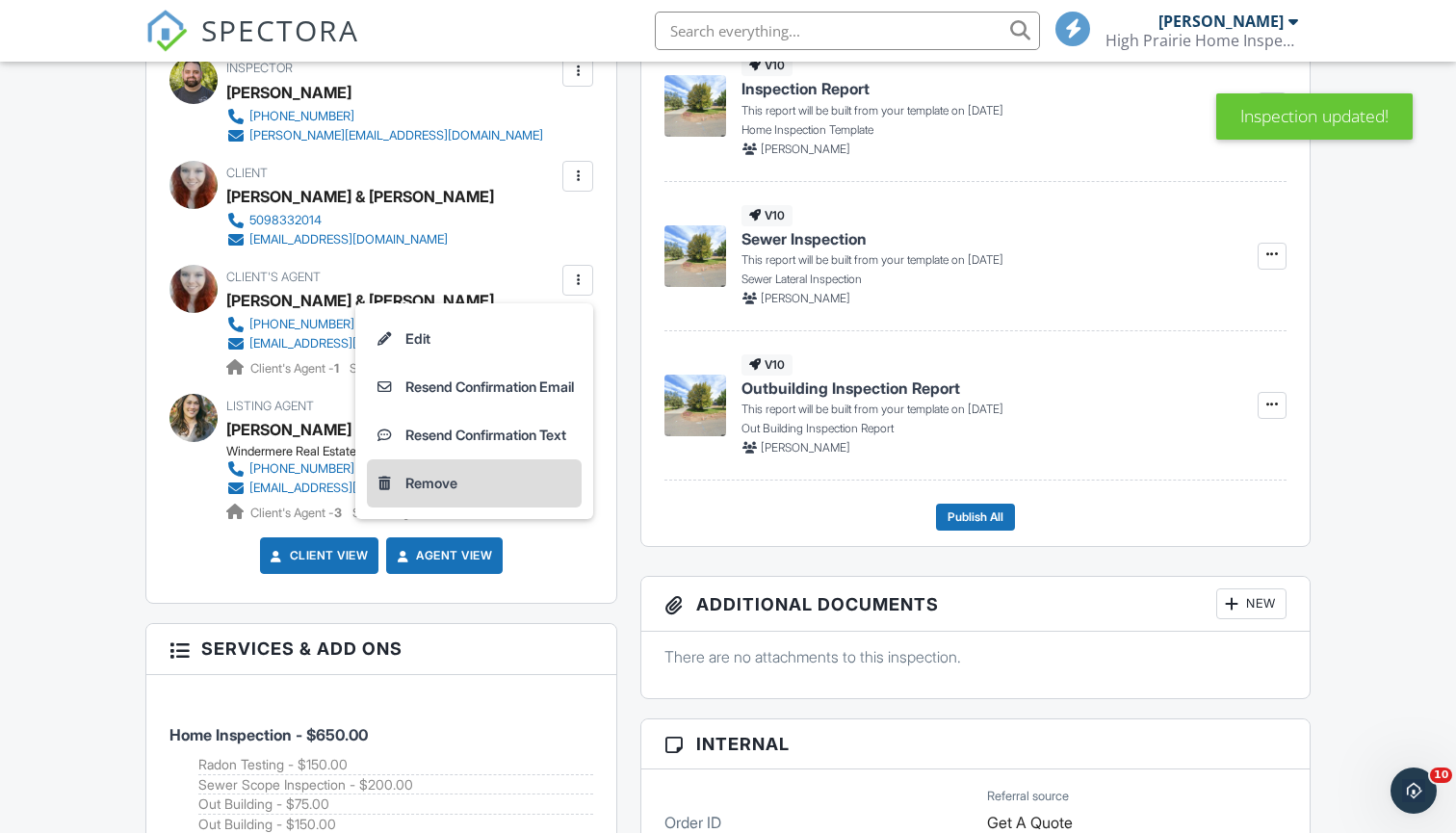
click at [535, 478] on li "Remove" at bounding box center [475, 482] width 215 height 48
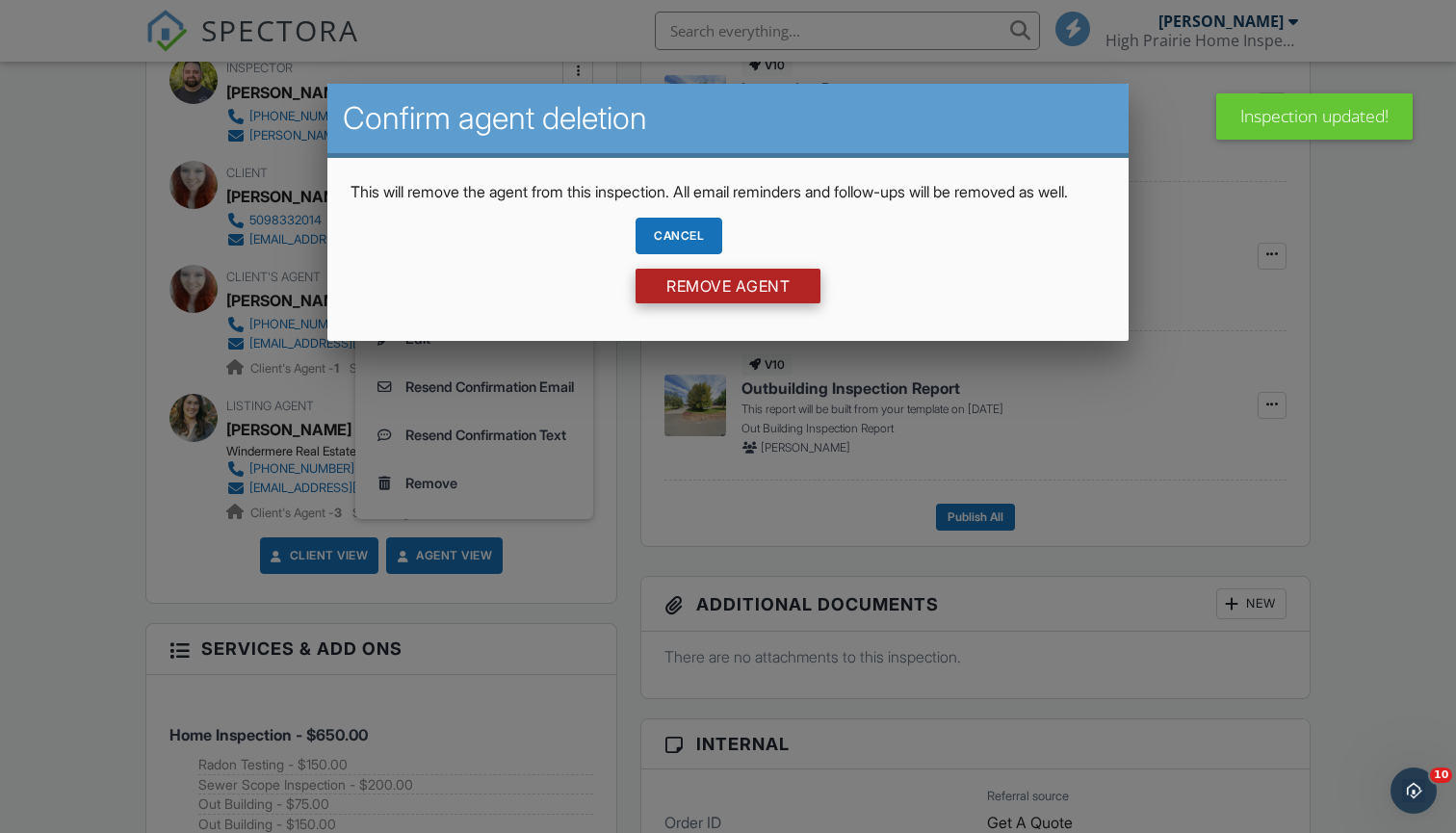
click at [733, 304] on input "Remove Agent" at bounding box center [728, 285] width 185 height 34
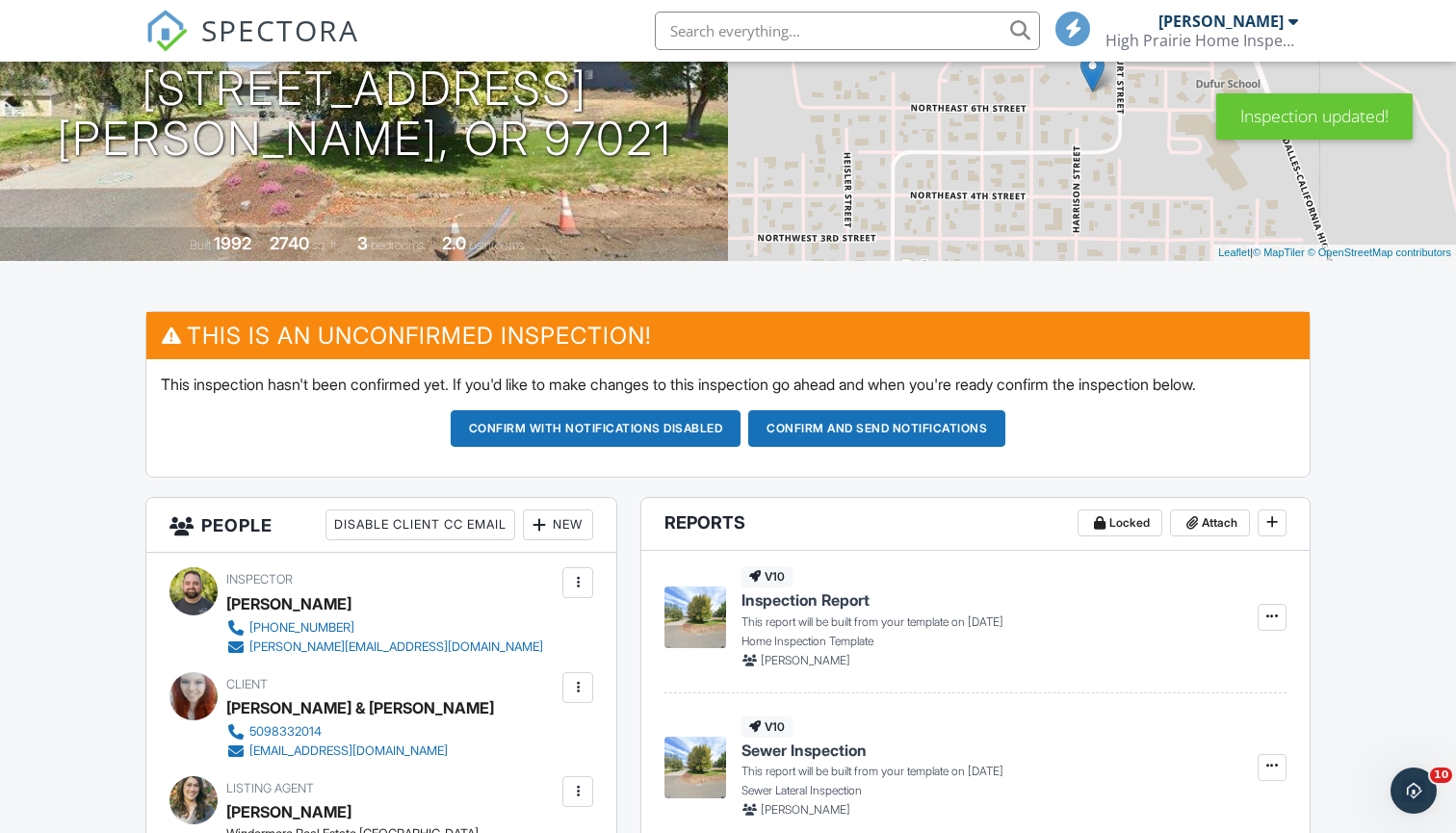
scroll to position [295, 0]
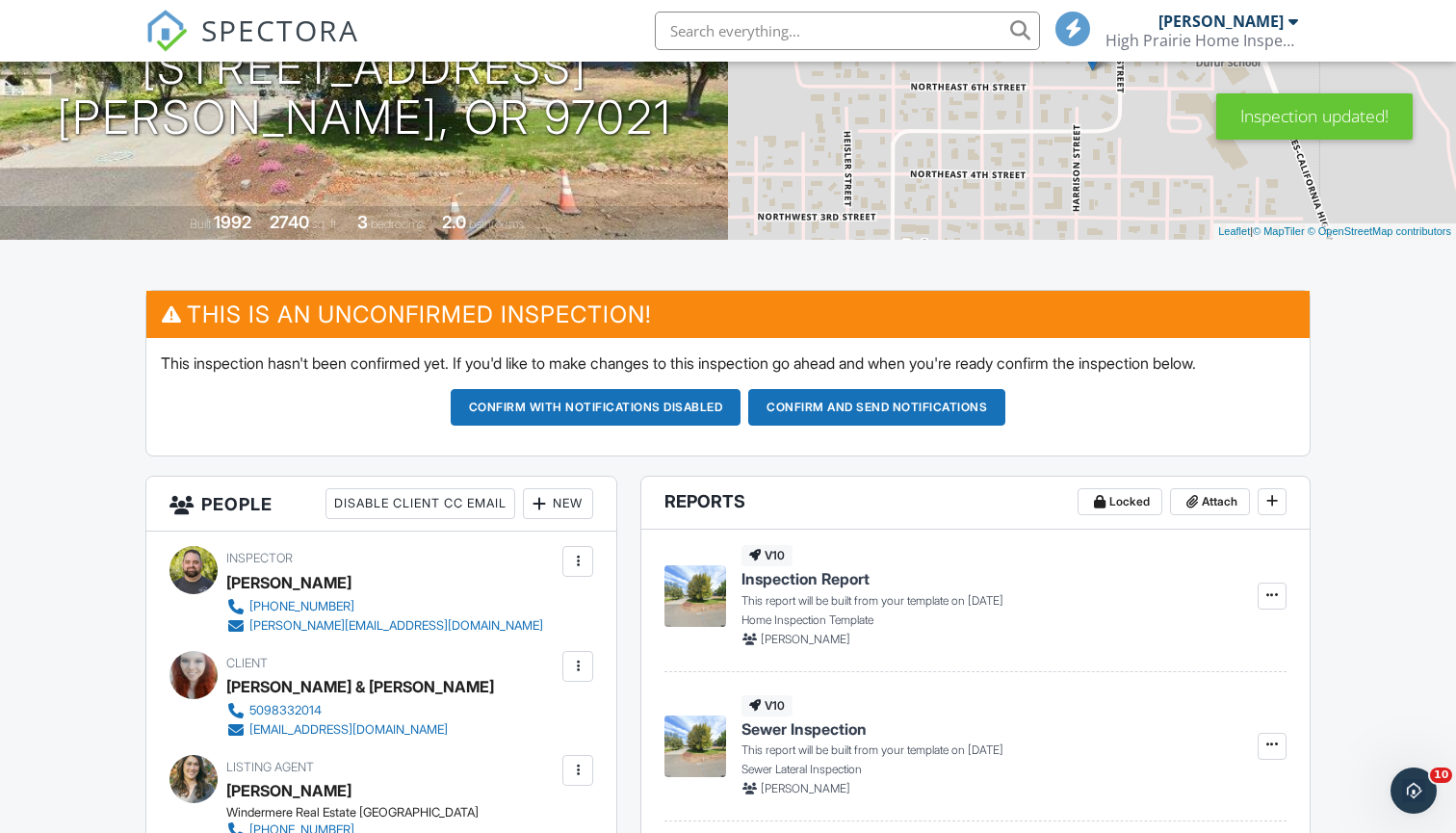
click at [555, 493] on div "New" at bounding box center [558, 504] width 70 height 31
click at [588, 592] on li "Client's Agent" at bounding box center [627, 610] width 189 height 48
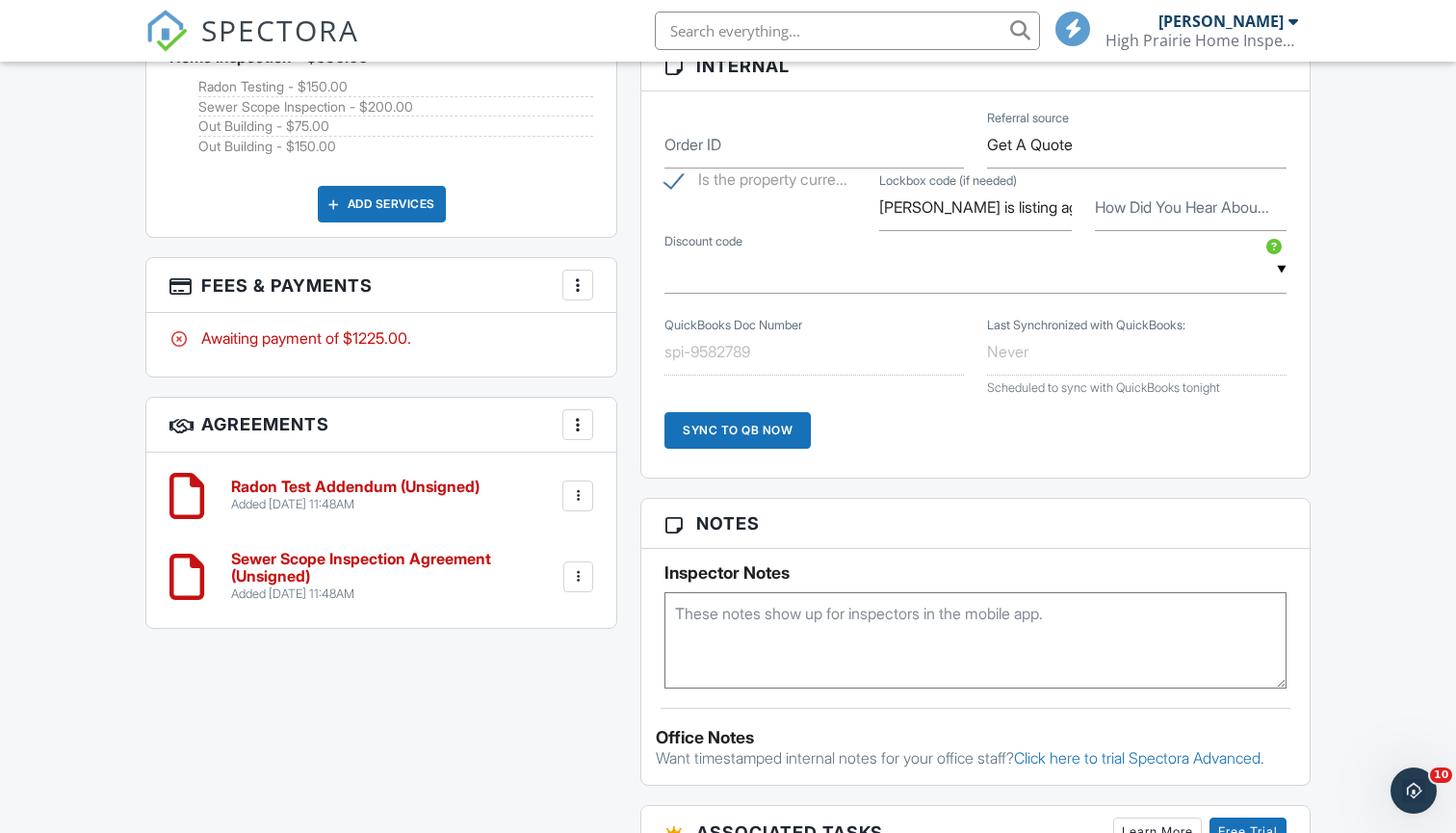
scroll to position [1475, 0]
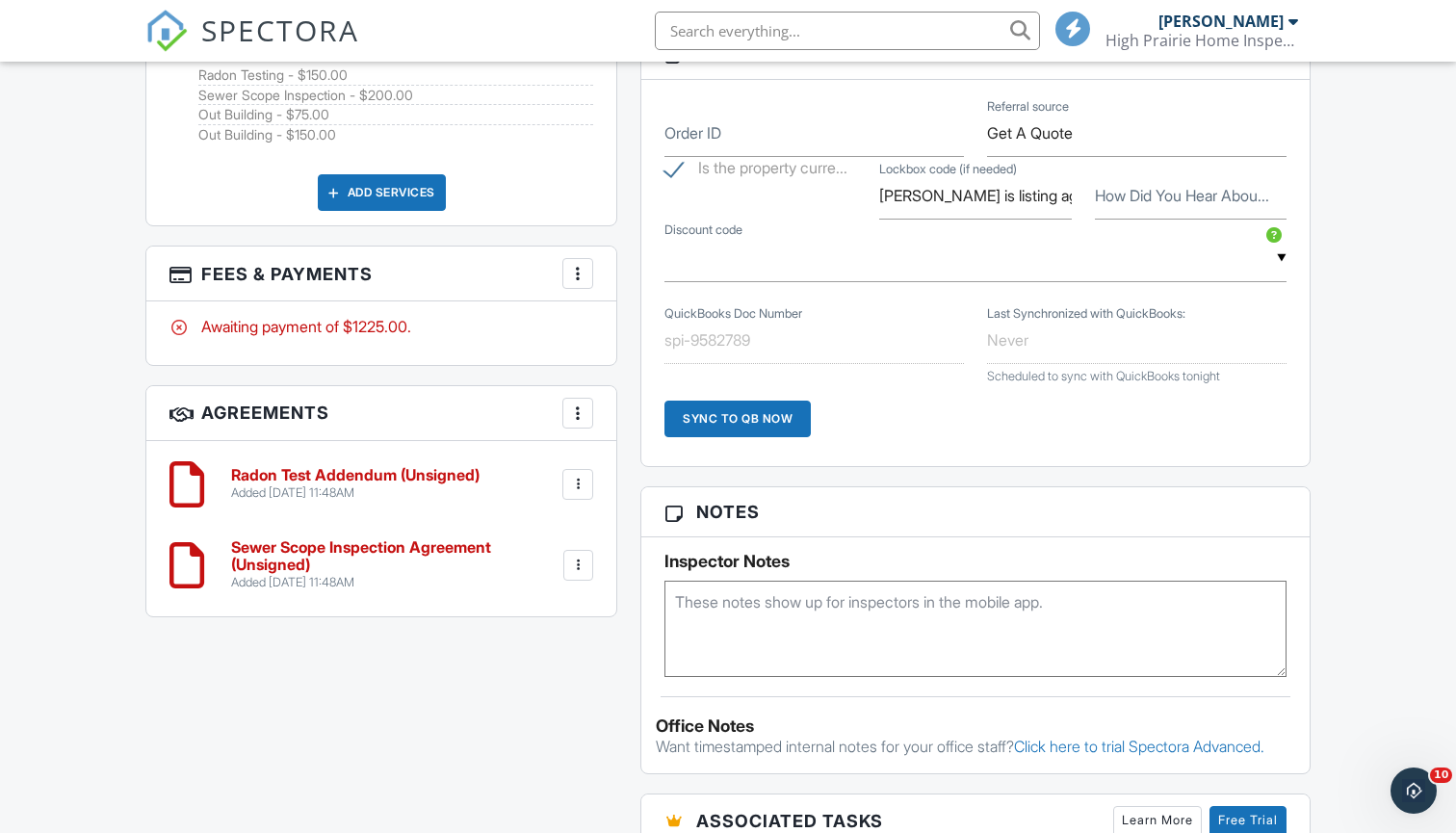
click at [572, 403] on div at bounding box center [578, 413] width 20 height 20
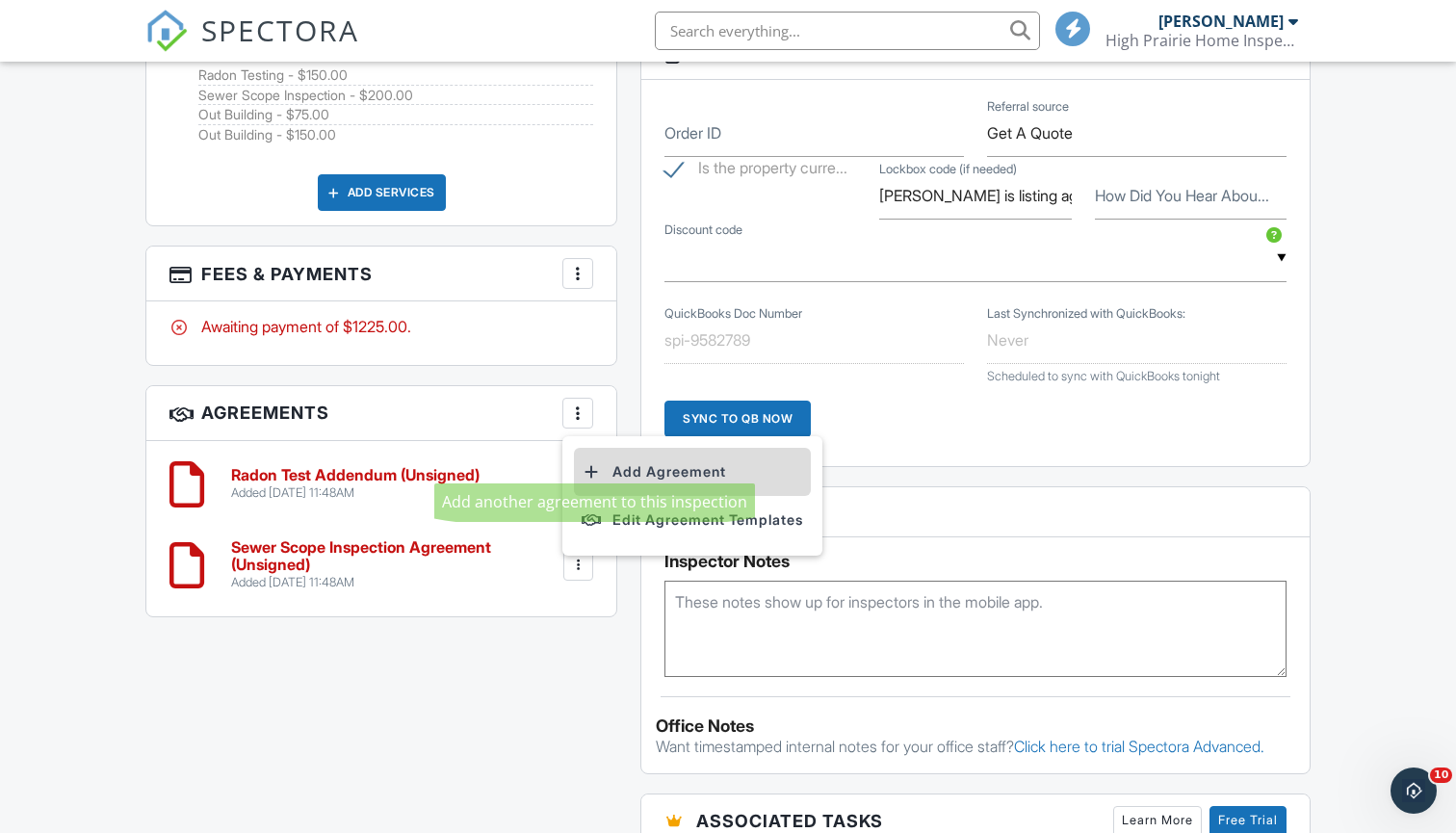
click at [599, 465] on div at bounding box center [592, 472] width 20 height 20
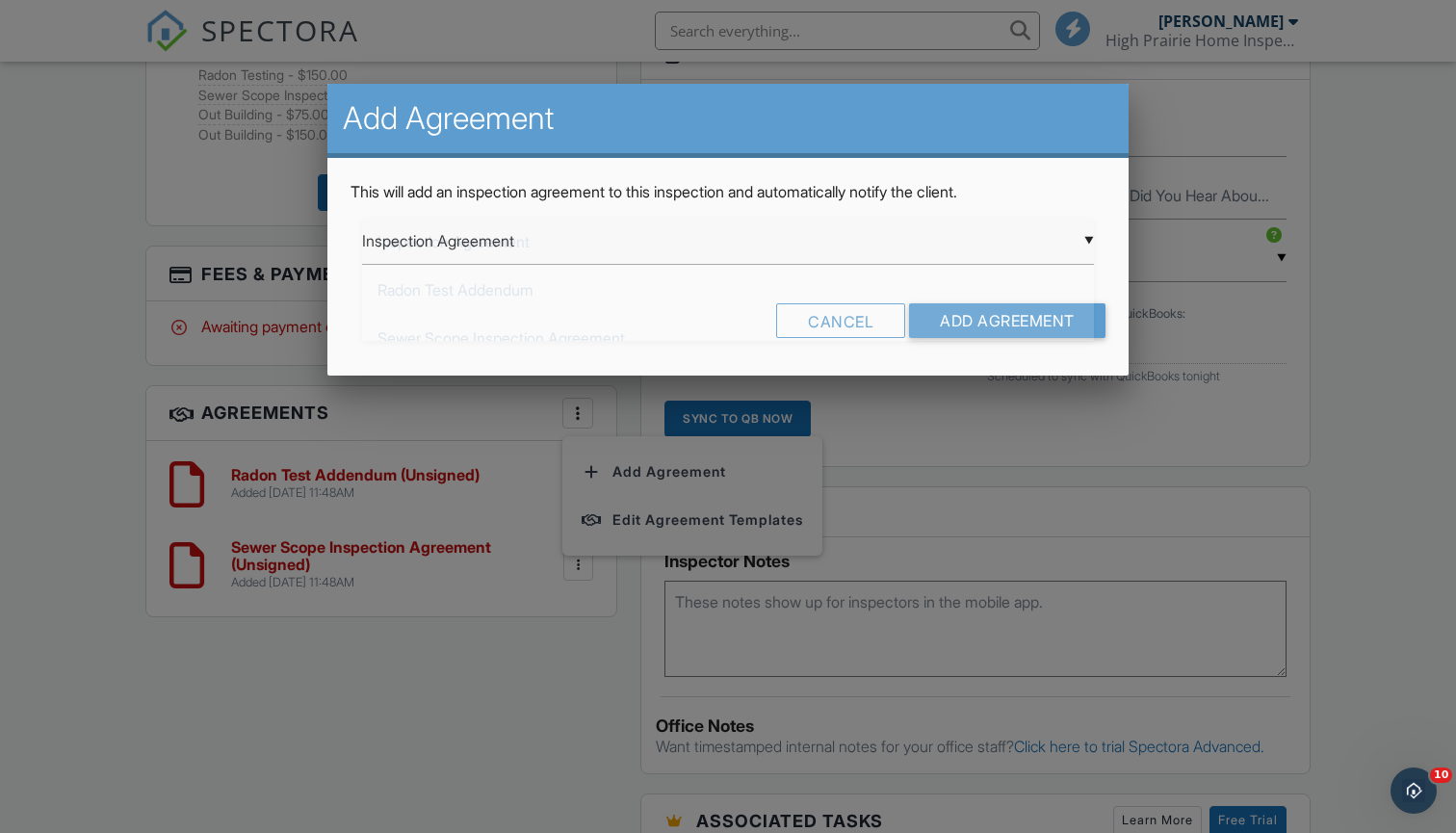
click at [676, 252] on div "▼ Inspection Agreement Inspection Agreement Radon Test Addendum Sewer Scope Ins…" at bounding box center [728, 241] width 731 height 47
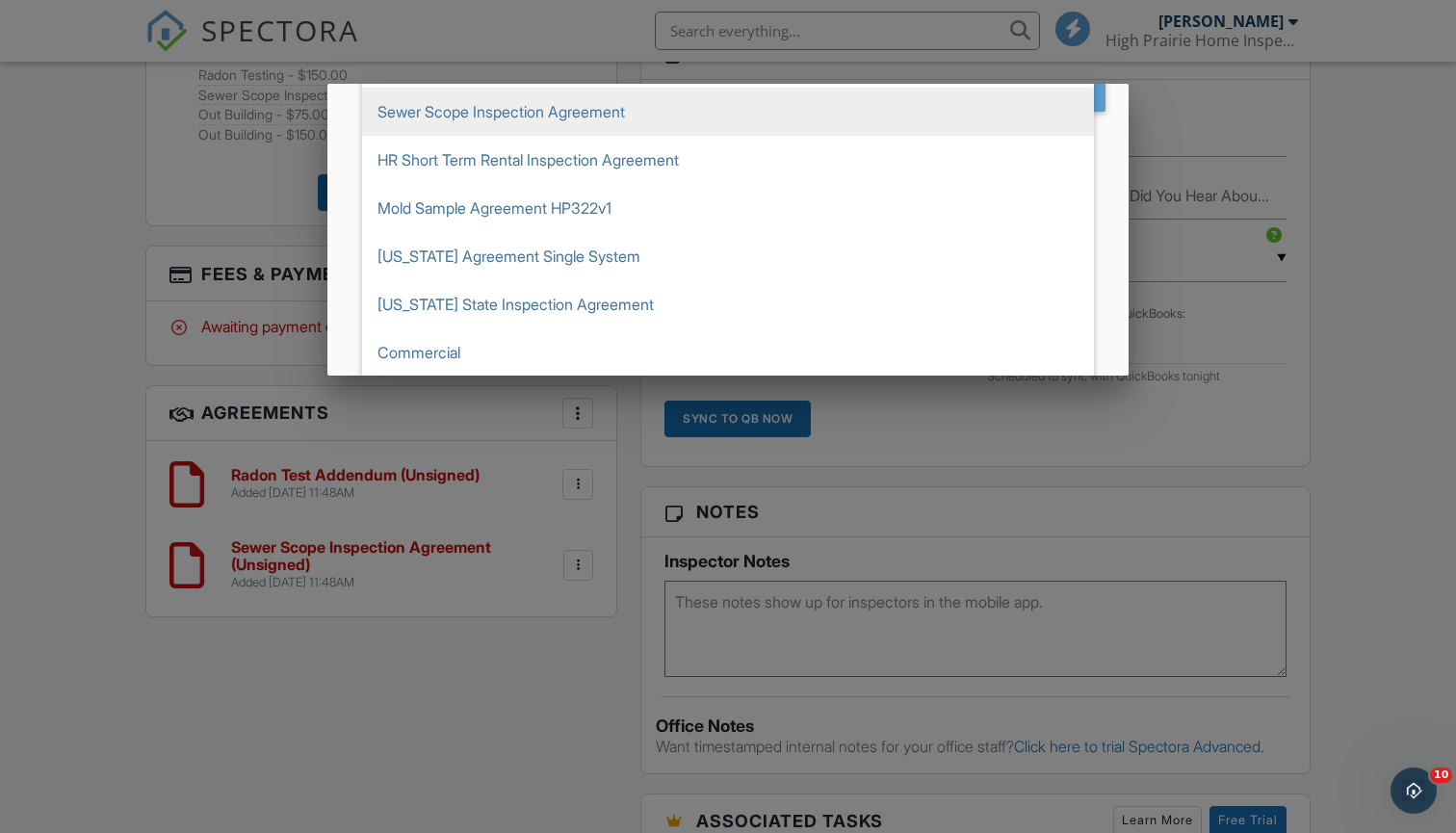
scroll to position [229, 0]
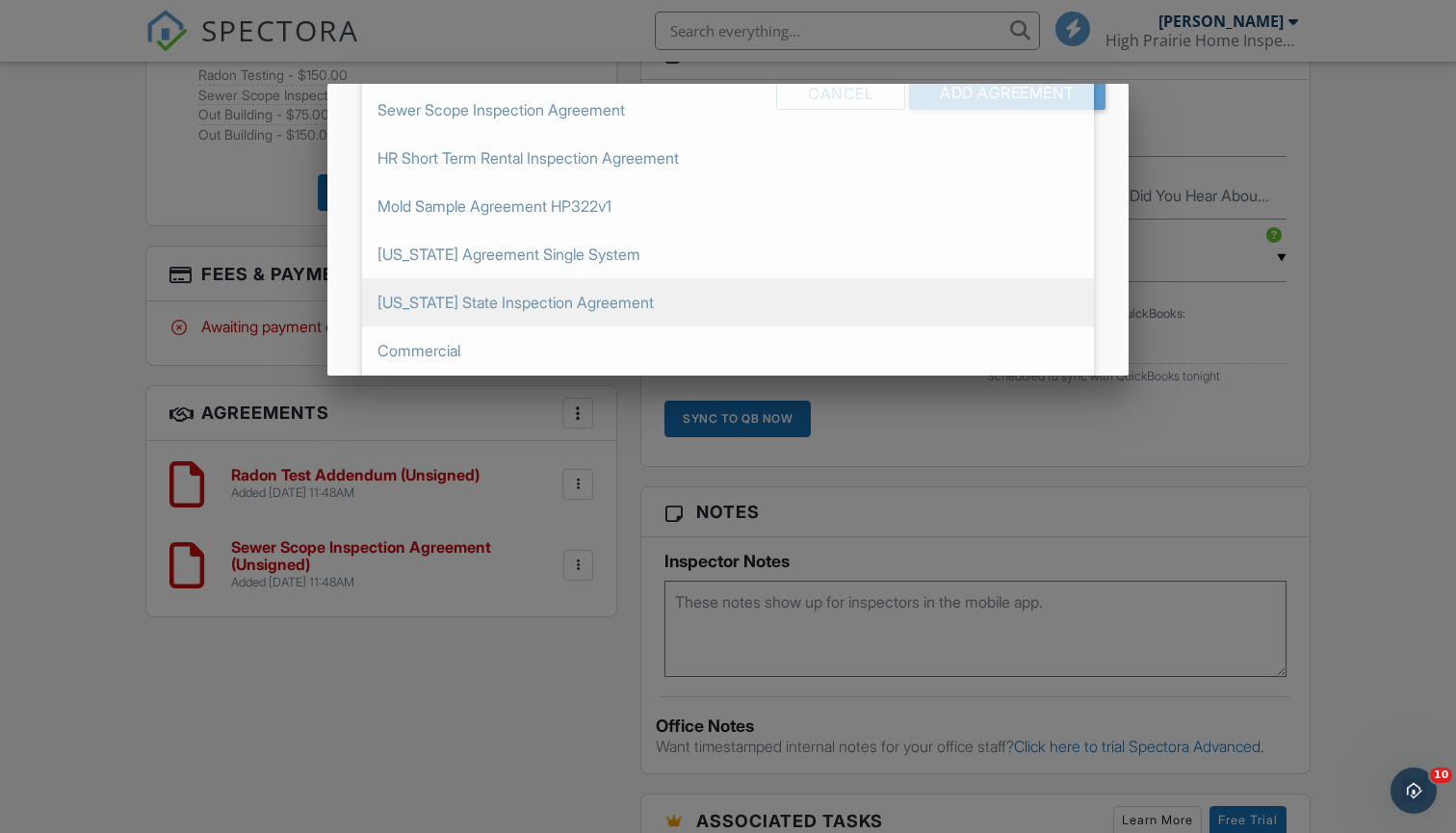
click at [670, 308] on span "[US_STATE] State Inspection Agreement" at bounding box center [728, 302] width 731 height 48
type input "[US_STATE] State Inspection Agreement"
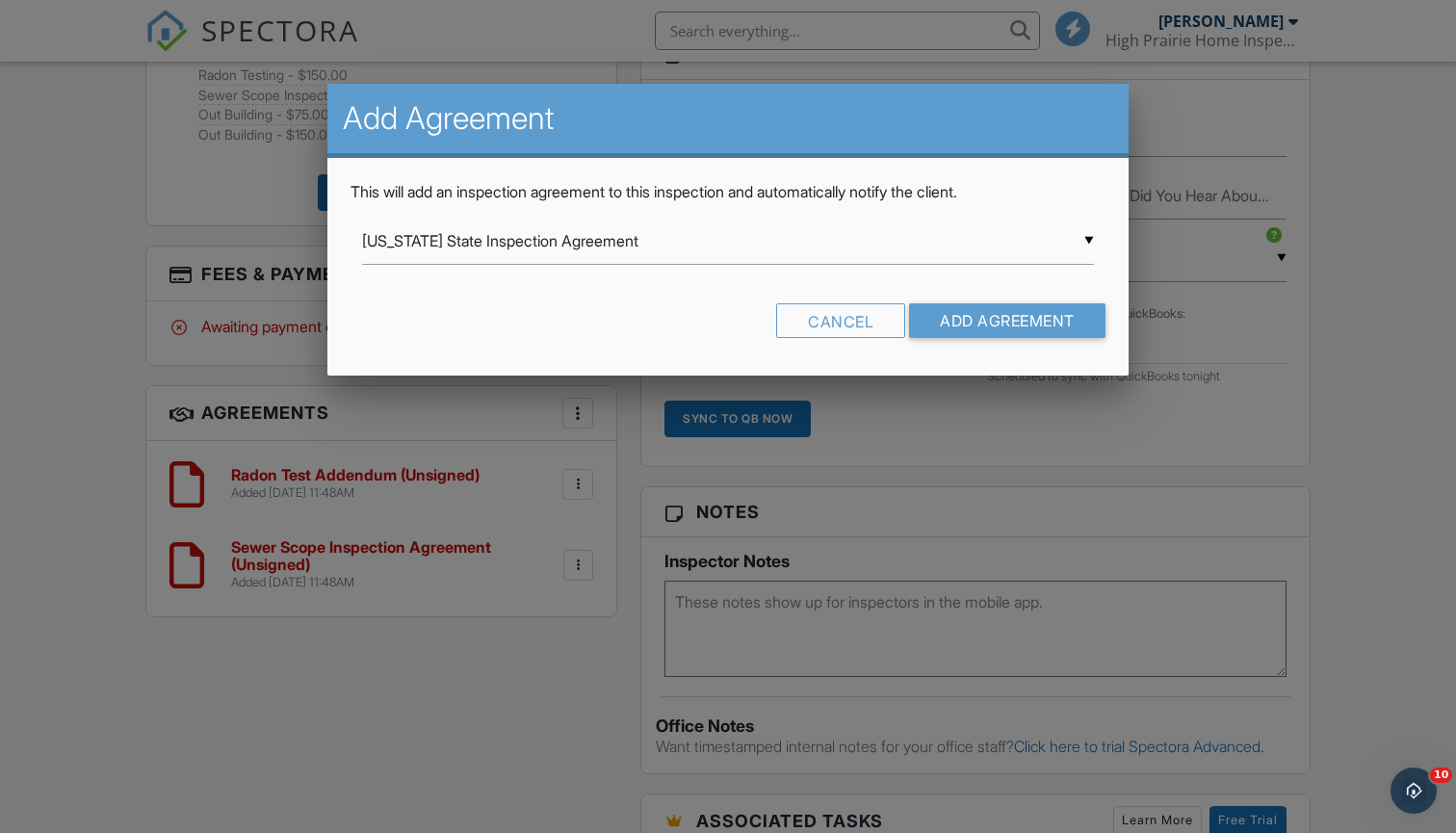
scroll to position [0, 0]
click at [969, 311] on input "Add Agreement" at bounding box center [1007, 320] width 196 height 34
click at [0, 0] on div at bounding box center [0, 0] width 0 height 0
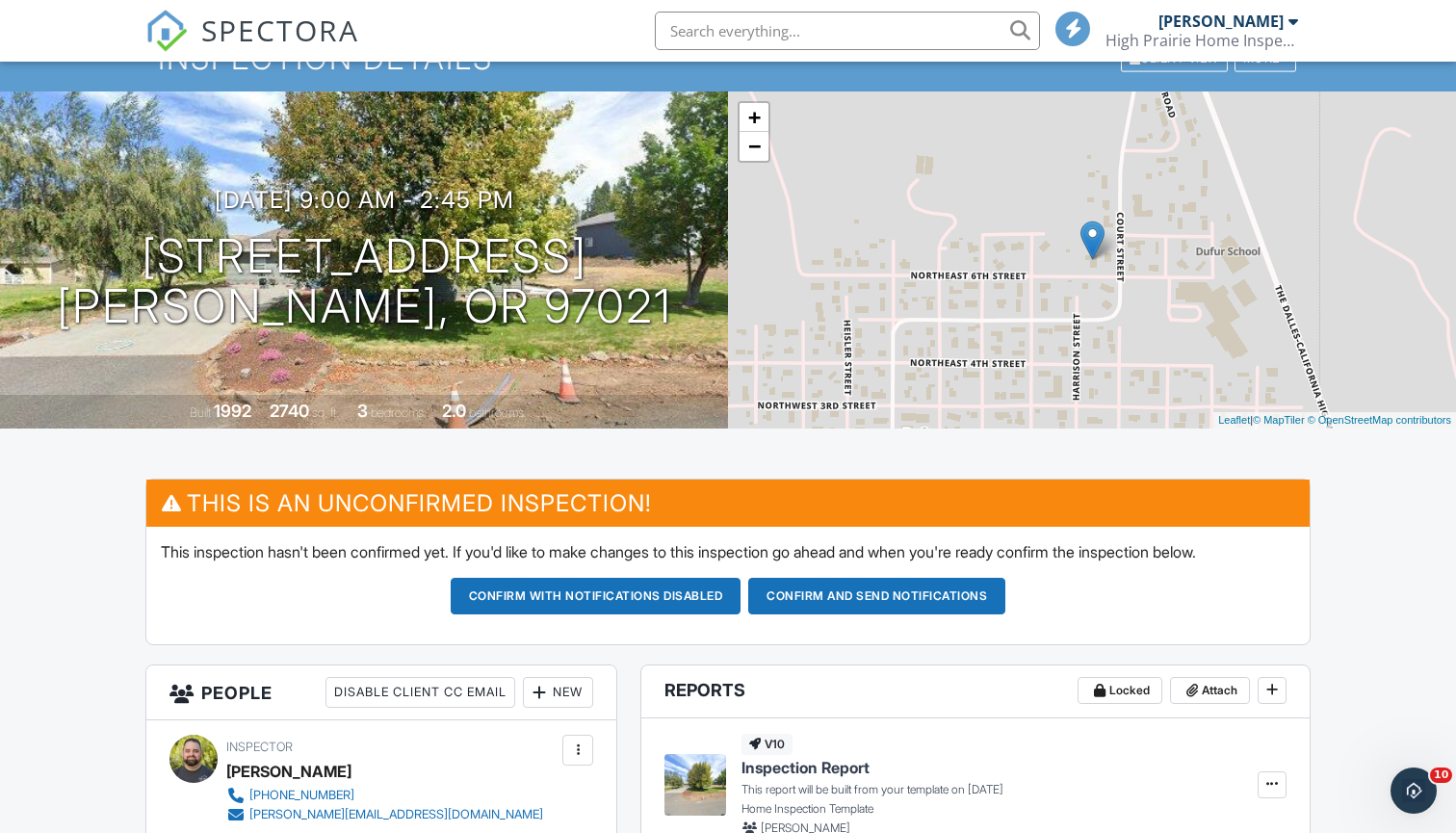
scroll to position [110, 0]
